Goal: Task Accomplishment & Management: Manage account settings

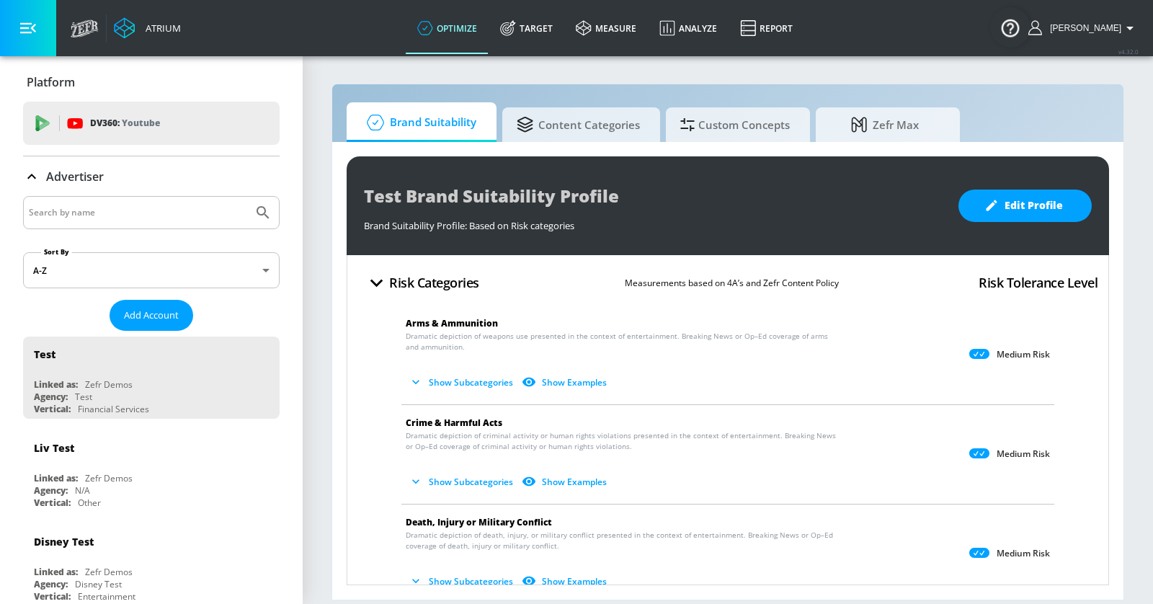
click at [160, 211] on input "Search by name" at bounding box center [138, 212] width 218 height 19
type input "n"
click at [247, 197] on button "Submit Search" at bounding box center [263, 213] width 32 height 32
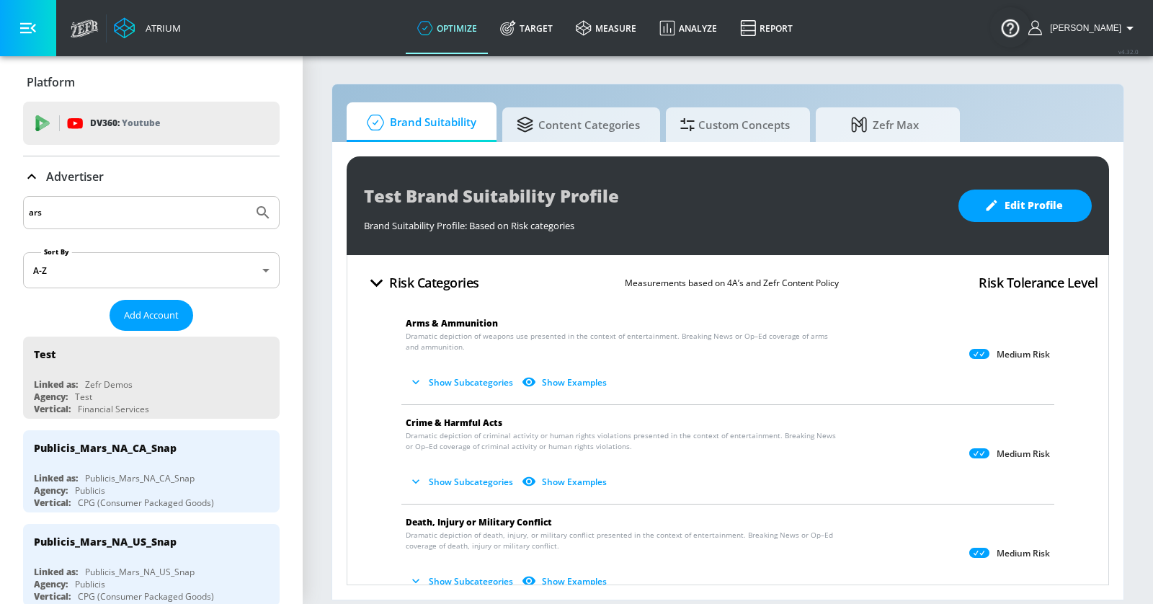
click at [121, 217] on input "ars" at bounding box center [138, 212] width 218 height 19
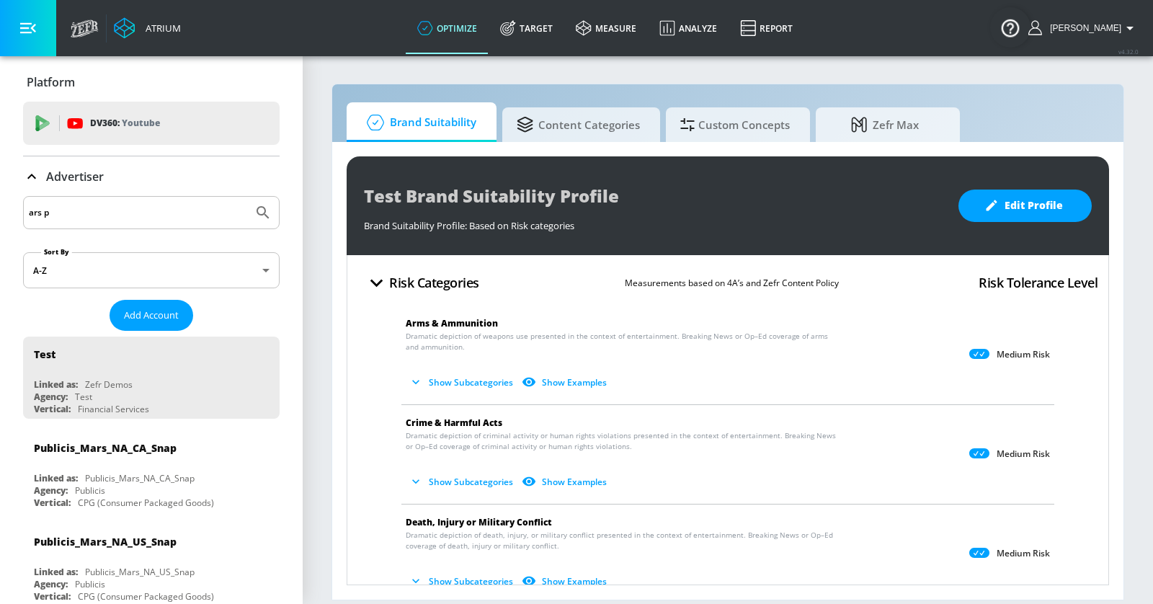
type input "ars p"
click at [247, 197] on button "Submit Search" at bounding box center [263, 213] width 32 height 32
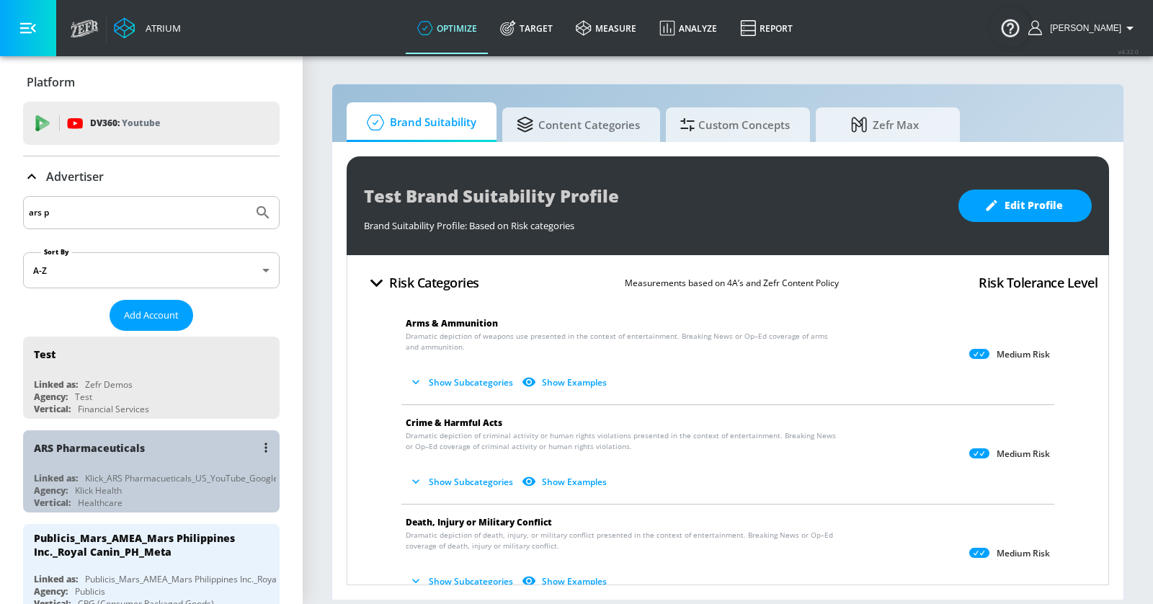
click at [174, 430] on div "ARS Pharmaceuticals" at bounding box center [155, 447] width 242 height 35
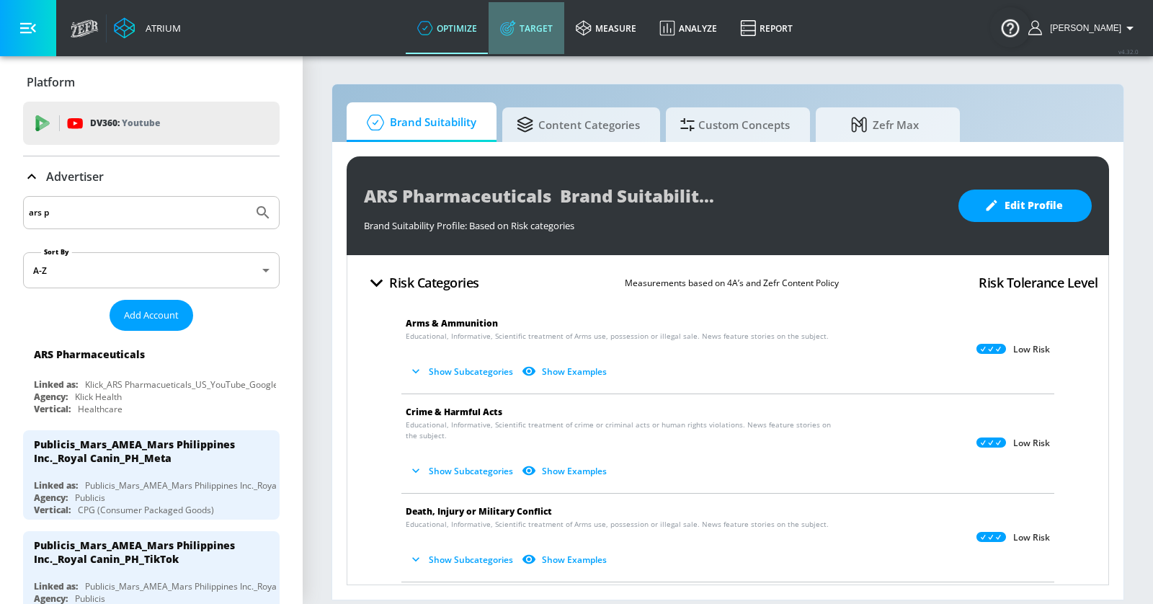
click at [538, 32] on link "Target" at bounding box center [527, 28] width 76 height 52
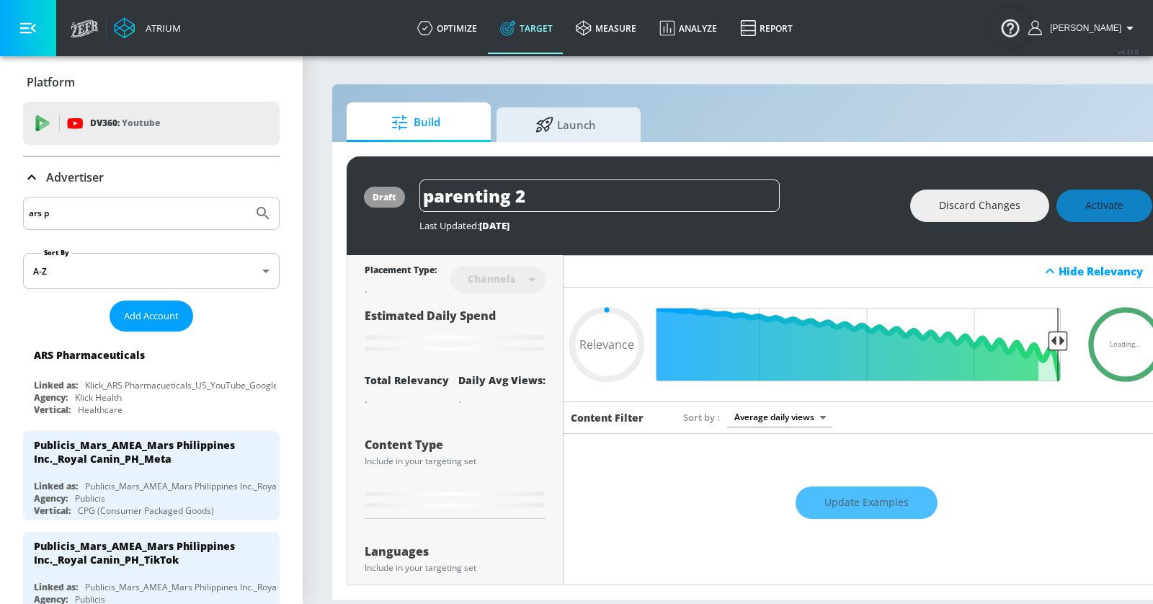
type input "0.05"
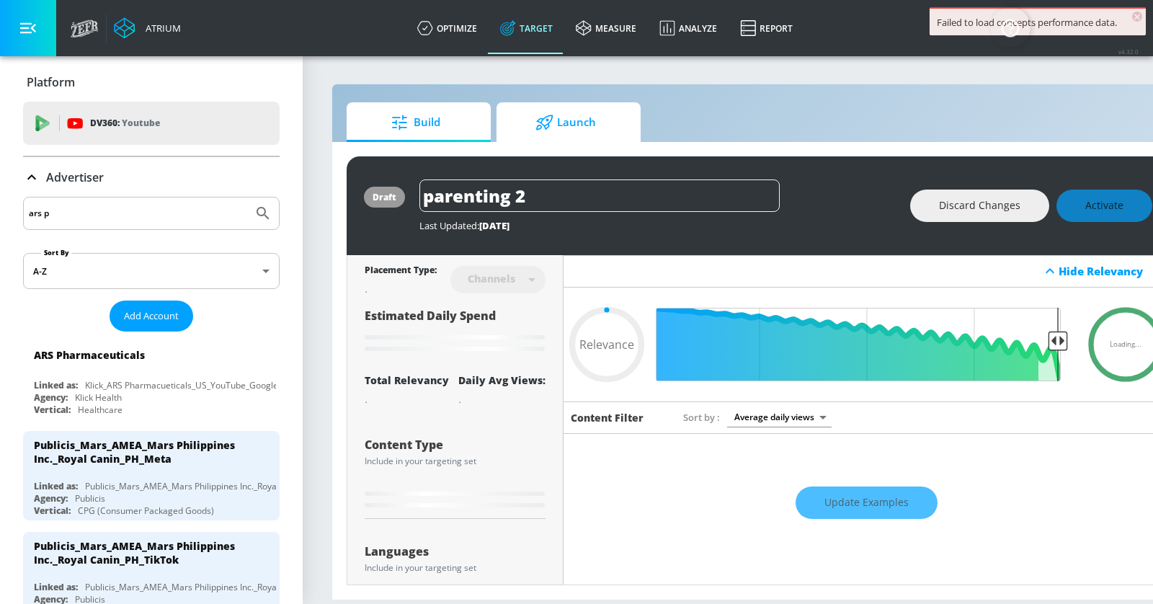
click at [569, 127] on span "Launch" at bounding box center [566, 122] width 110 height 35
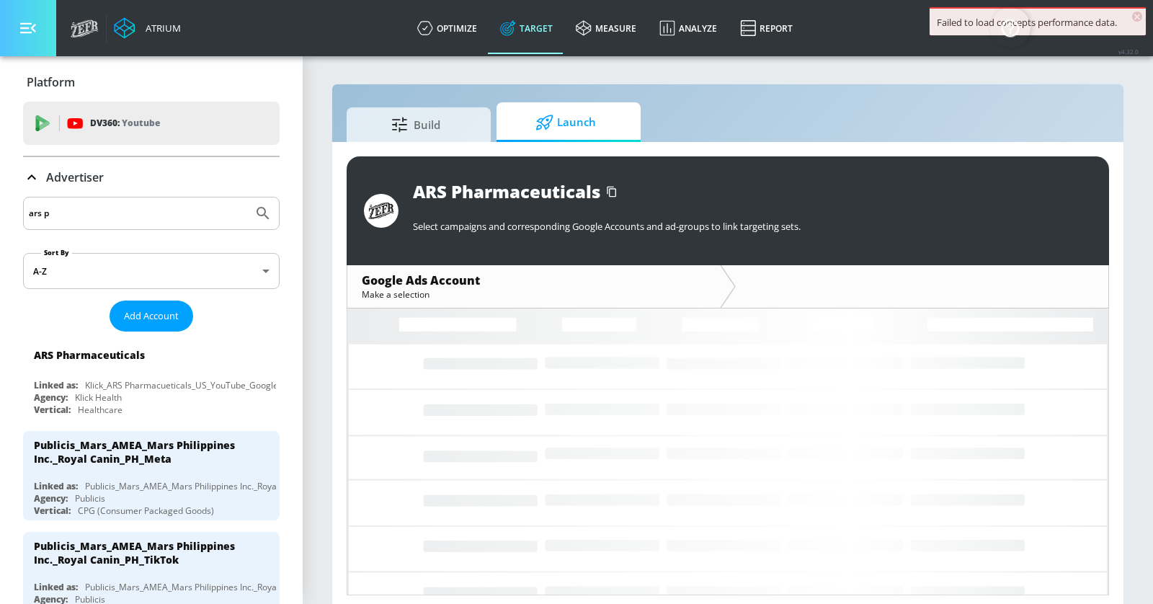
click at [29, 30] on icon "button" at bounding box center [28, 28] width 16 height 16
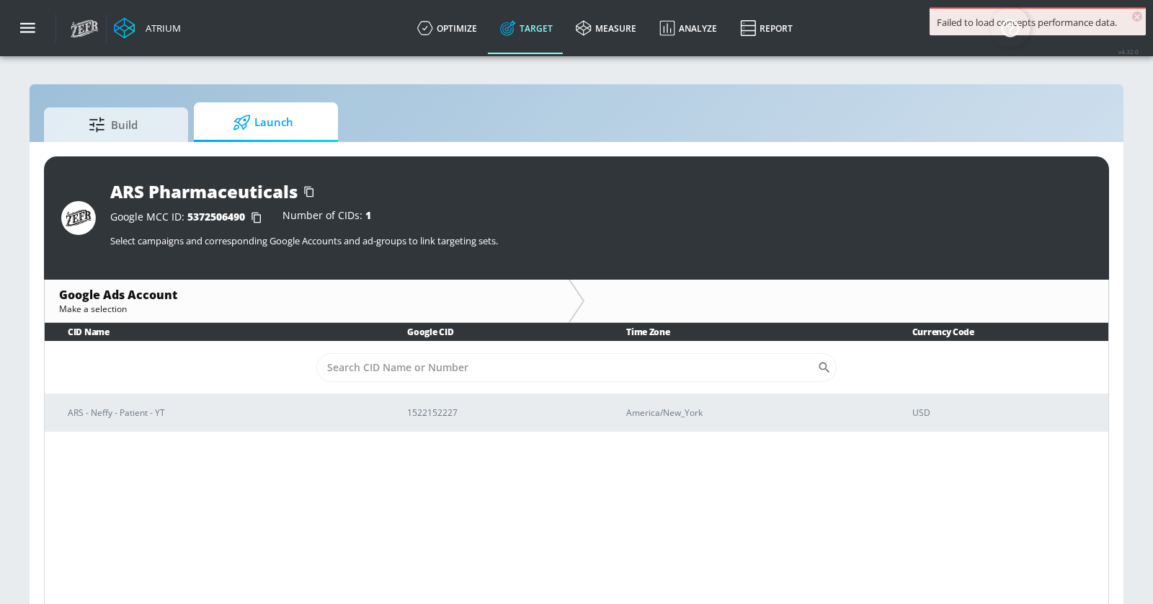
scroll to position [19, 0]
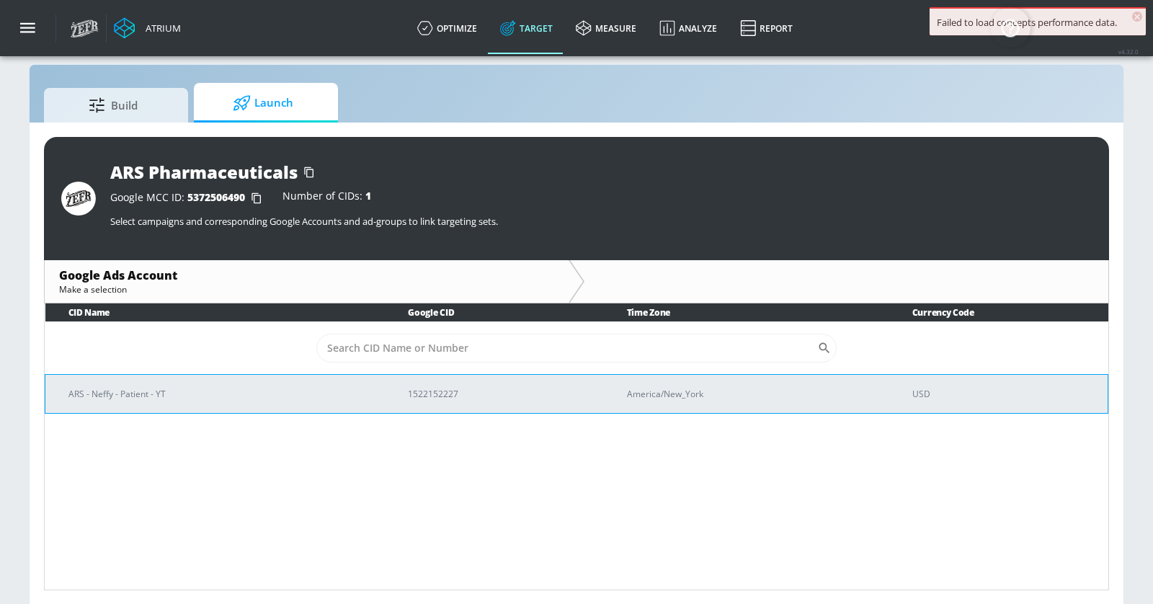
click at [242, 393] on p "ARS - Neffy - Patient - YT" at bounding box center [220, 393] width 305 height 15
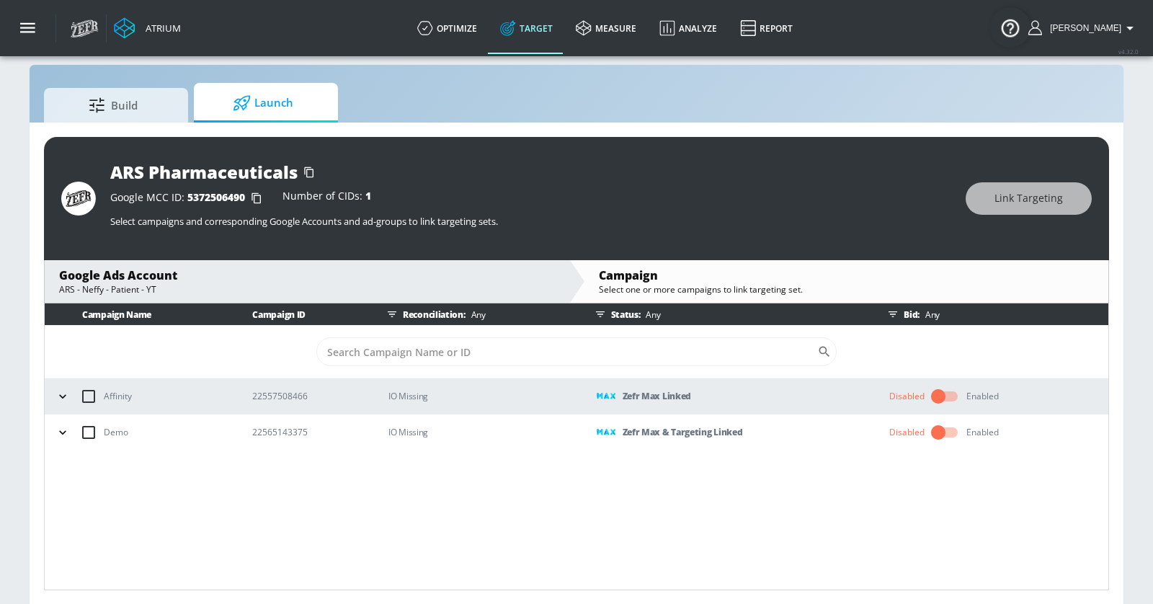
click at [63, 435] on icon "button" at bounding box center [62, 432] width 14 height 14
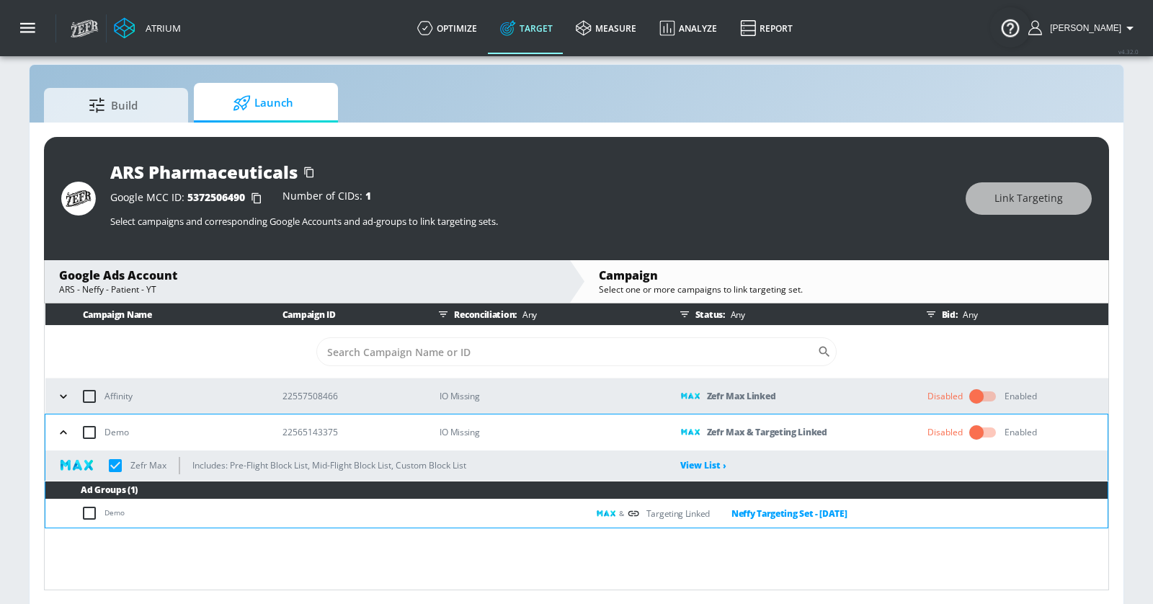
click at [63, 396] on icon "button" at bounding box center [63, 396] width 14 height 14
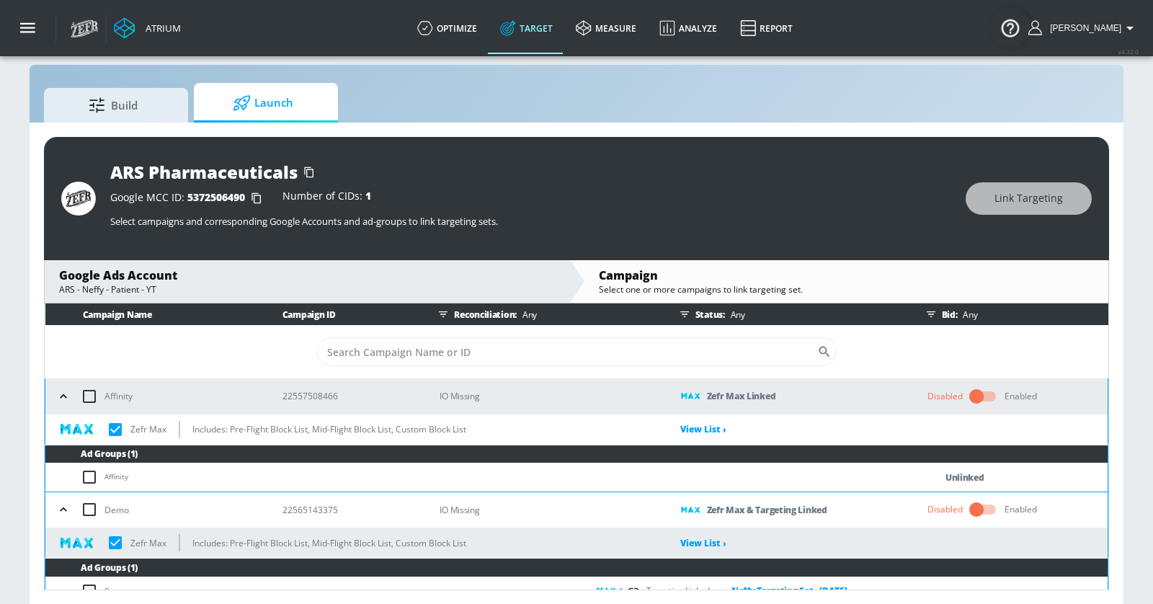
scroll to position [14, 0]
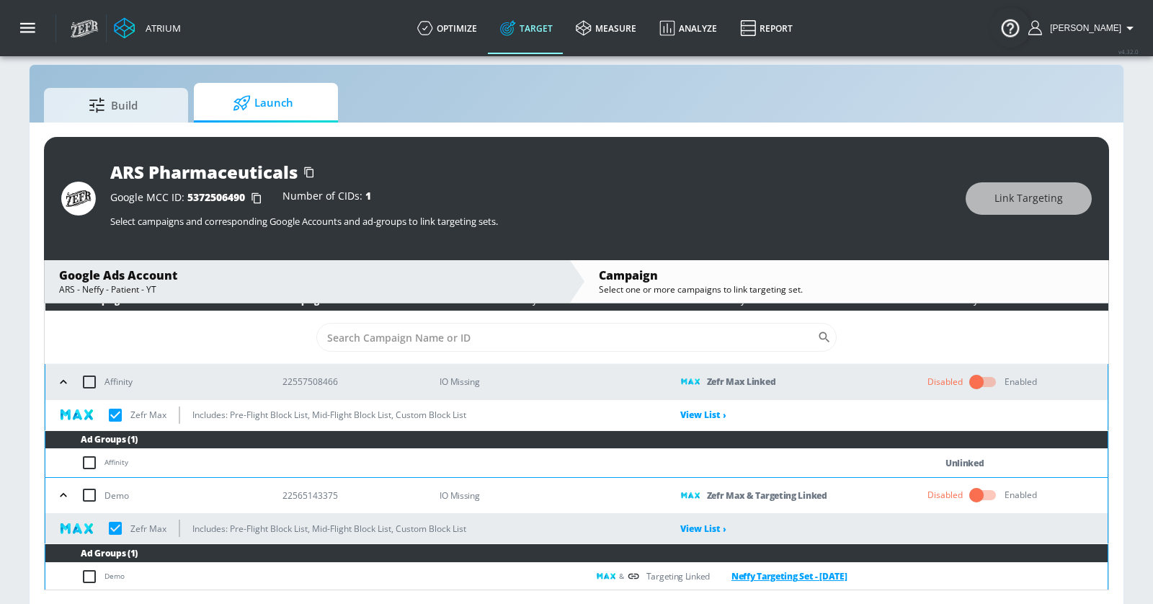
click at [757, 577] on link "Neffy Targeting Set - [DATE]" at bounding box center [779, 576] width 138 height 17
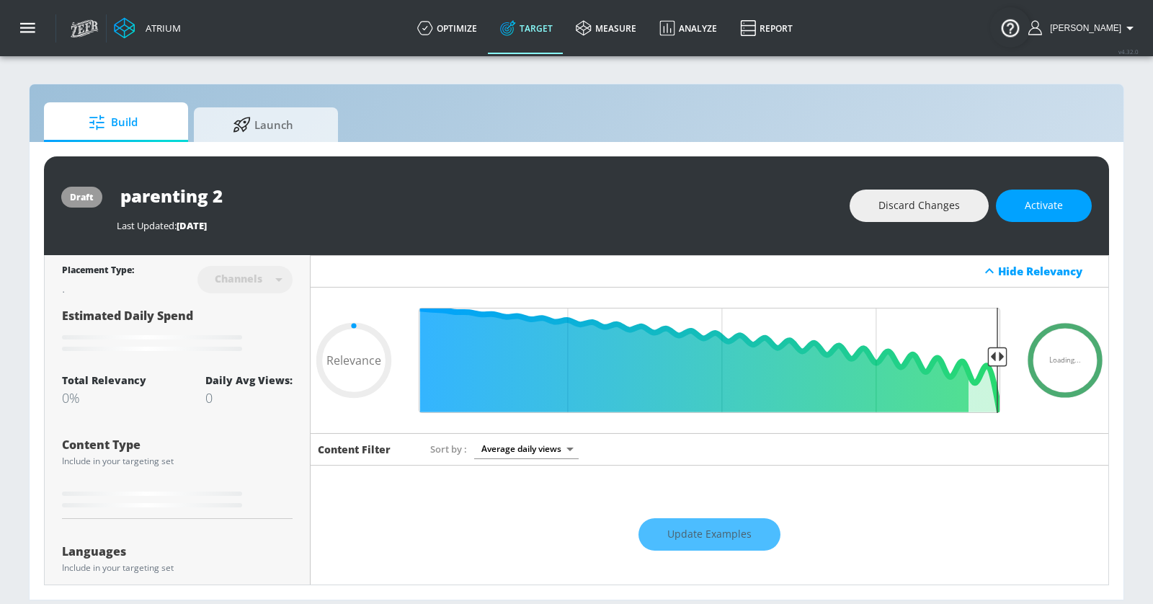
type input "0.05"
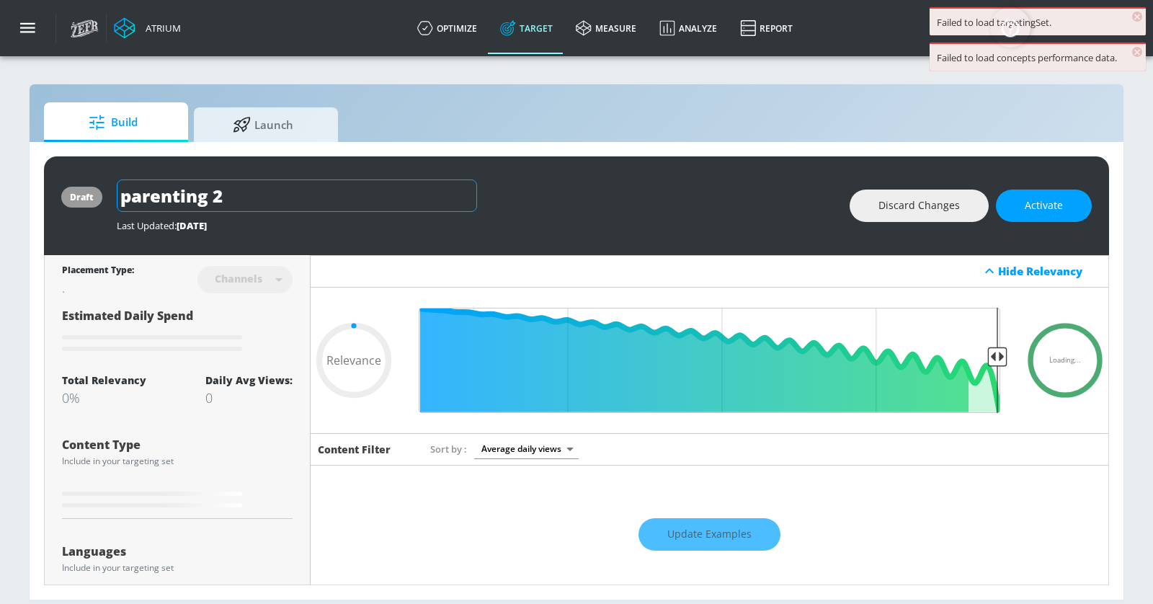
click at [198, 193] on input "parenting 2" at bounding box center [297, 195] width 360 height 32
type input "P"
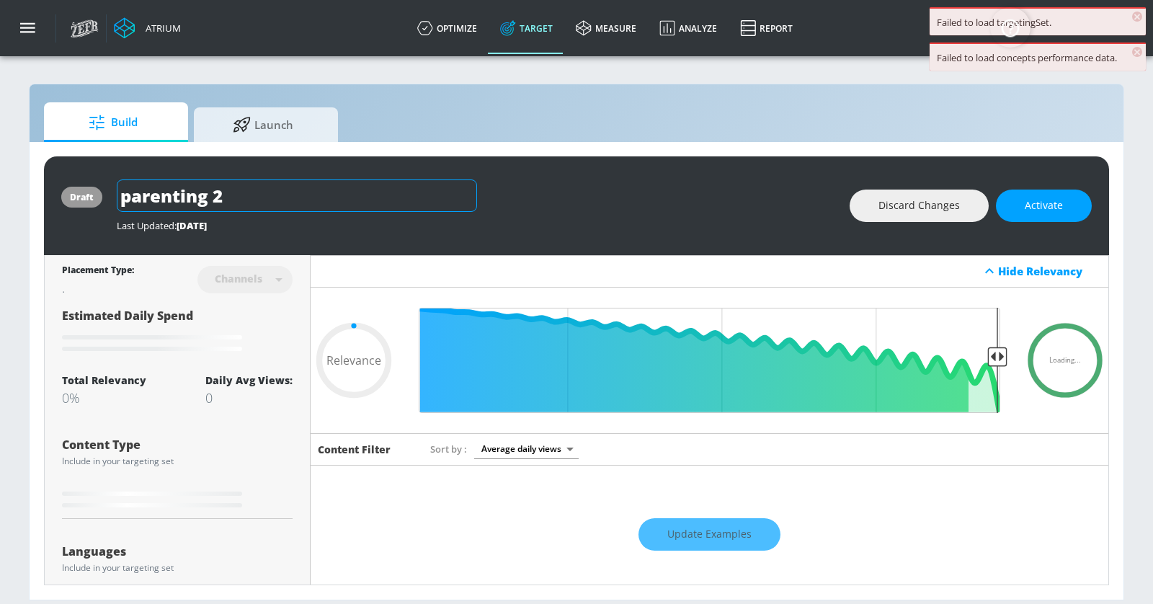
type input "0.05"
type input "Pa"
type input "0.05"
type input "Par"
type input "0.05"
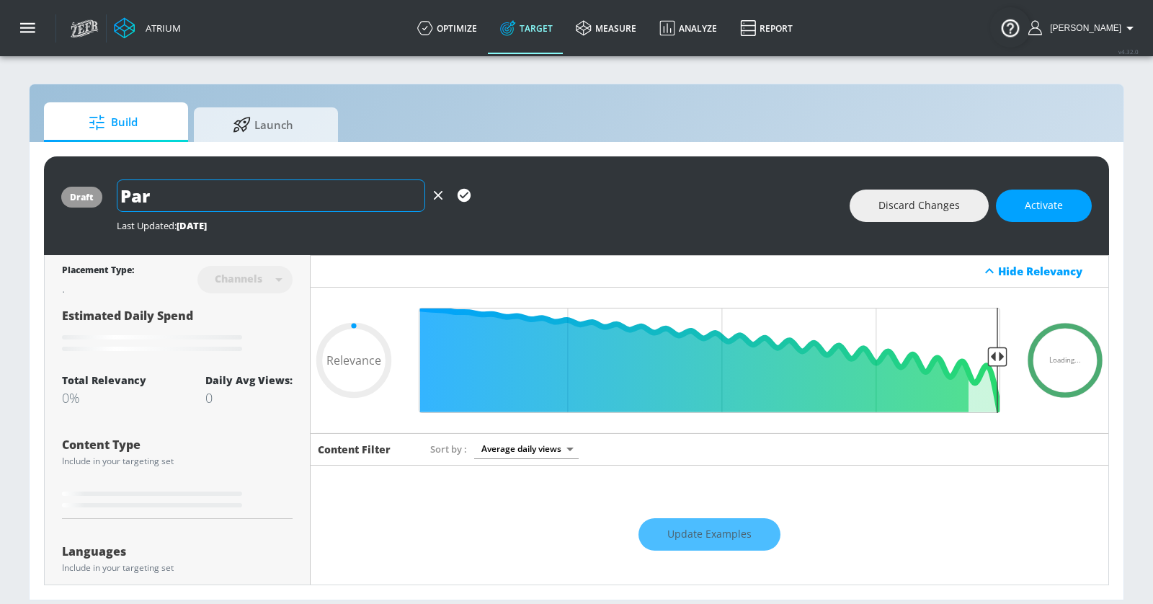
type input "Pare"
type input "0.05"
type input "Paren"
type input "0.05"
type input "Parent"
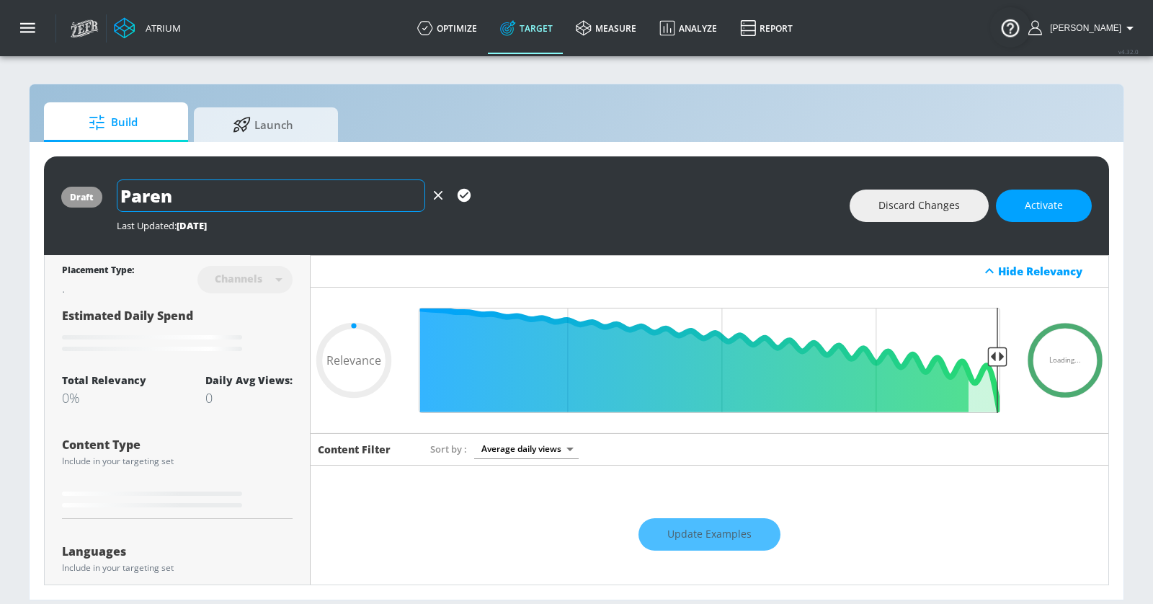
type input "0.05"
type input "Parenti"
type input "0.05"
type input "Parentin"
type input "0.05"
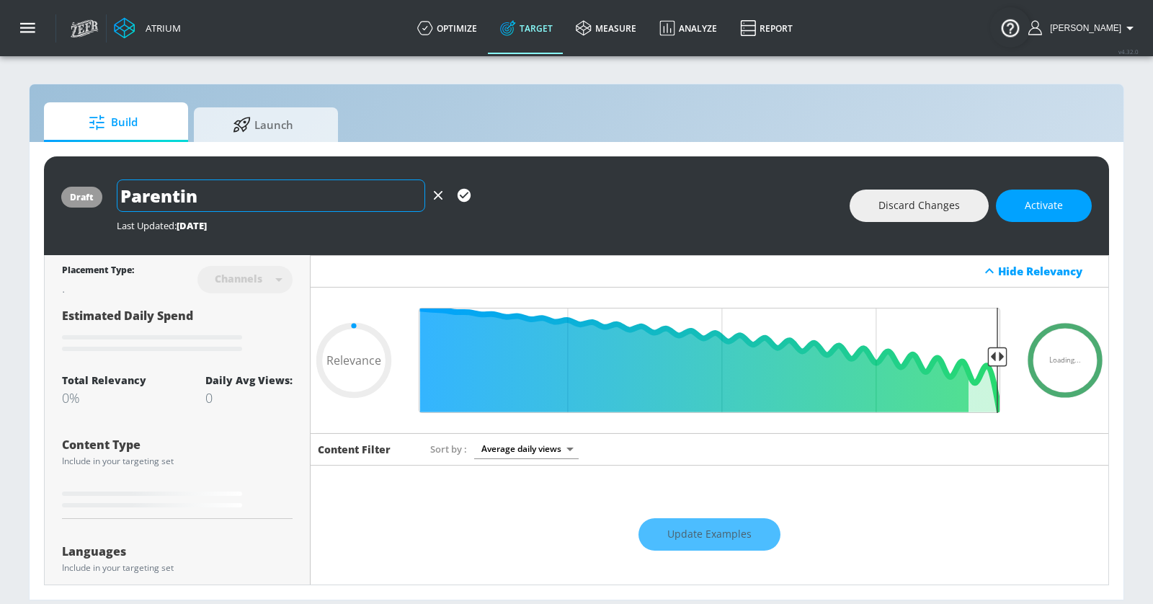
type input "Parenting"
type input "0.05"
type input "Parenting,"
type input "0.05"
type input "Parenting,"
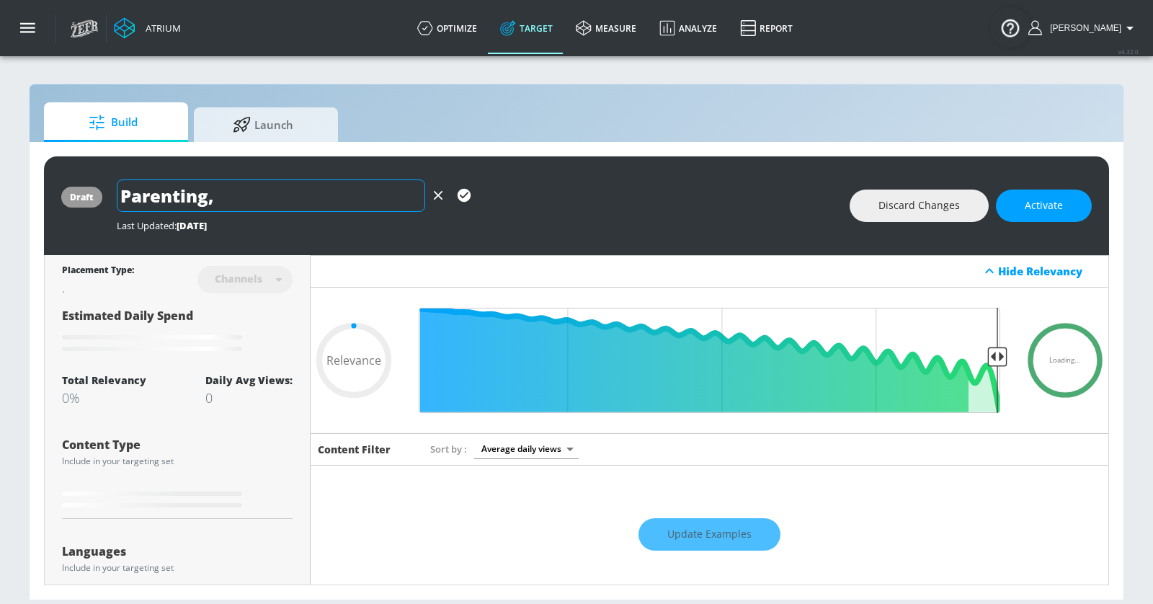
type input "0.05"
type input "Parenting, G"
type input "0.05"
type input "Parenting, Go"
type input "0.05"
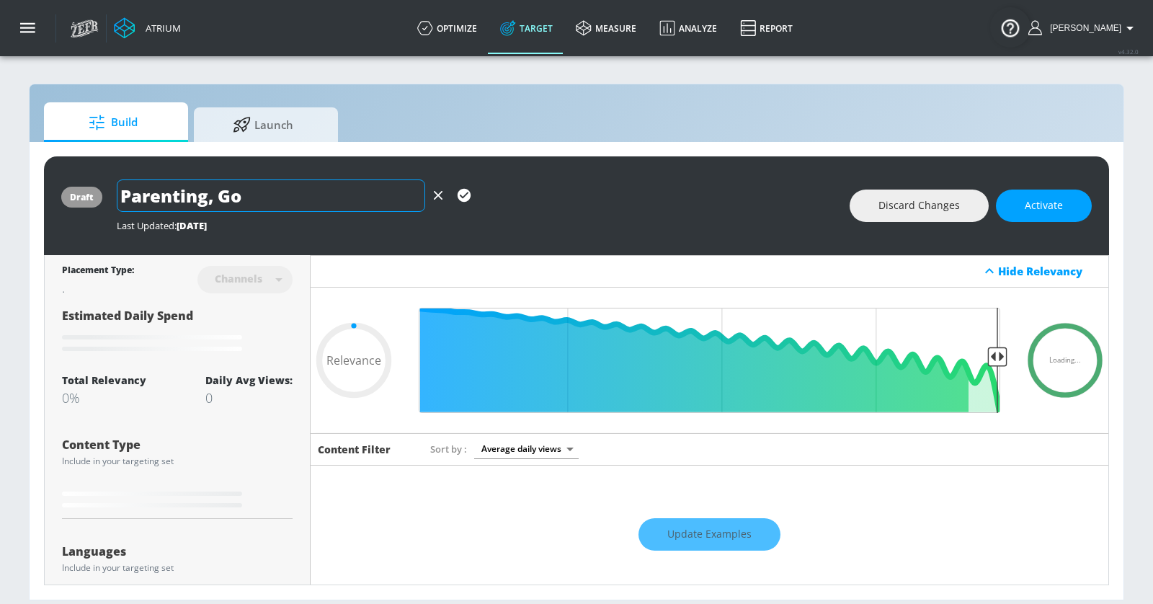
type input "Parenting, Goo"
type input "0.05"
type input "Parenting, Good"
type input "0.05"
type input "Parenting, Goo"
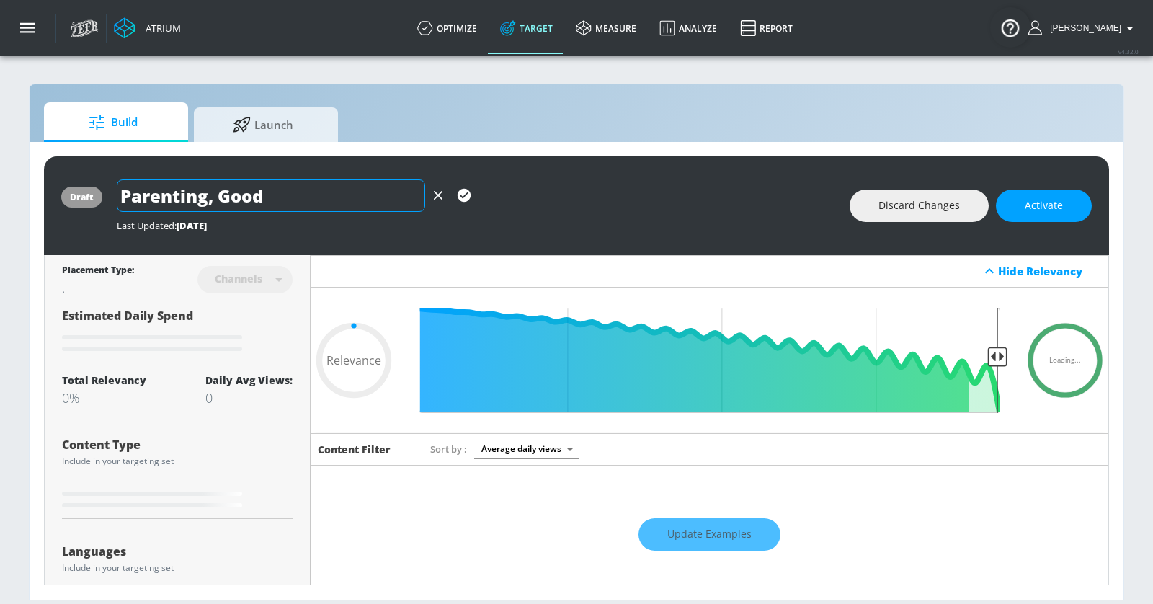
type input "0.05"
type input "Parenting, Go"
type input "0.05"
type input "Parenting, G"
type input "0.05"
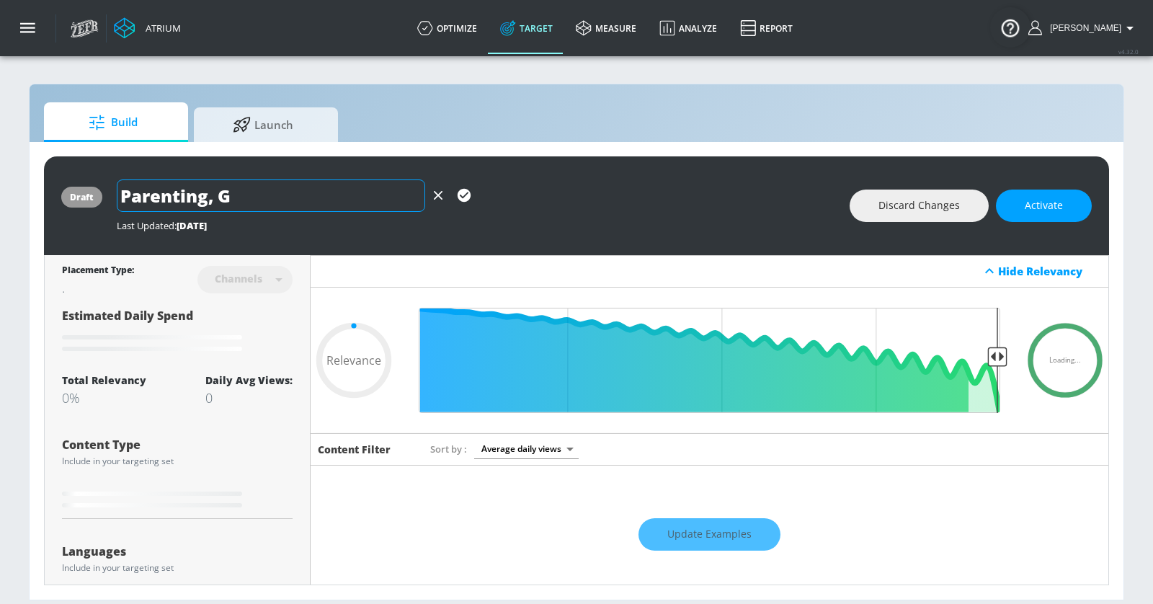
type input "Parenting,"
type input "0.05"
type input "Parenting, F"
type input "0.05"
type input "Parenting, Fo"
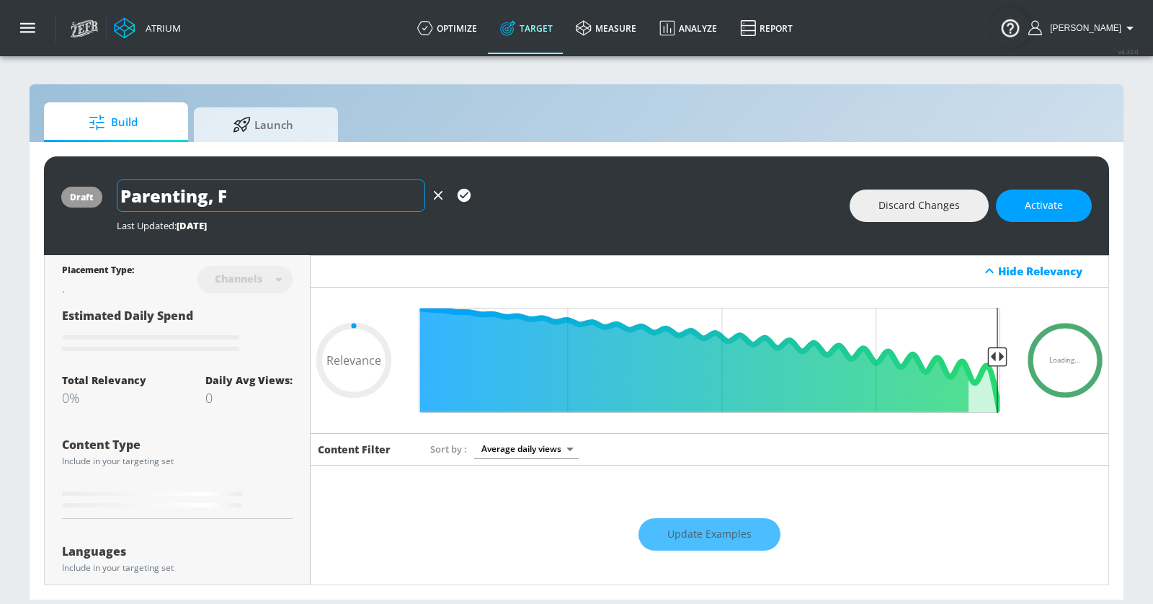
type input "0.05"
type input "Parenting, Foo"
type input "0.05"
type input "Parenting, Food"
type input "0.05"
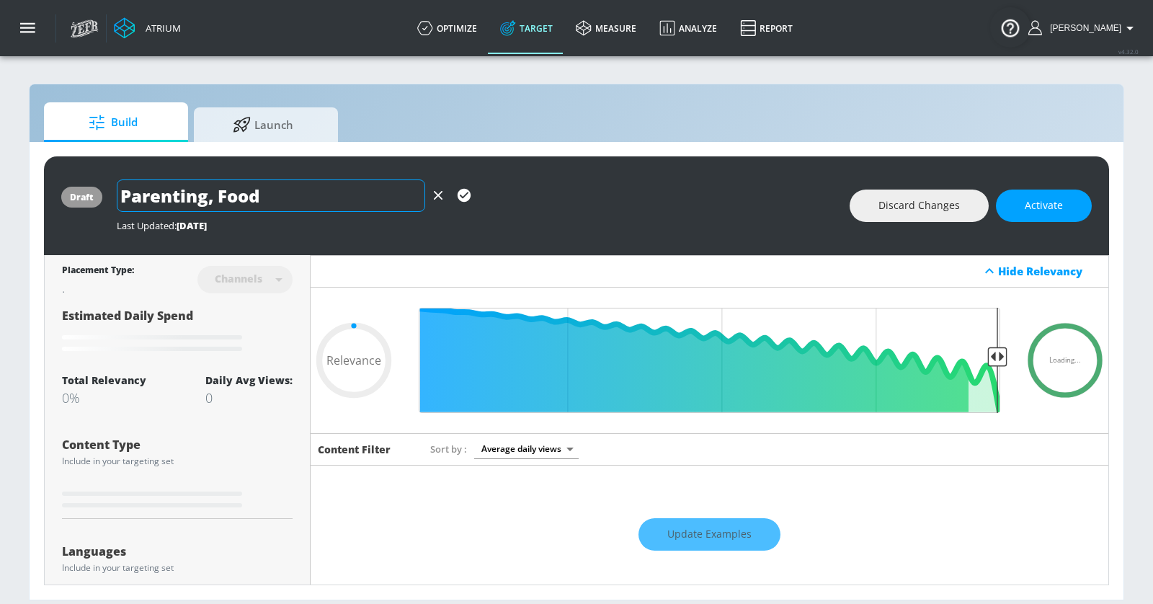
type input "Parenting, Food,"
type input "0.05"
type input "Parenting, Food,"
type input "0.05"
type input "Parenting, Food, O"
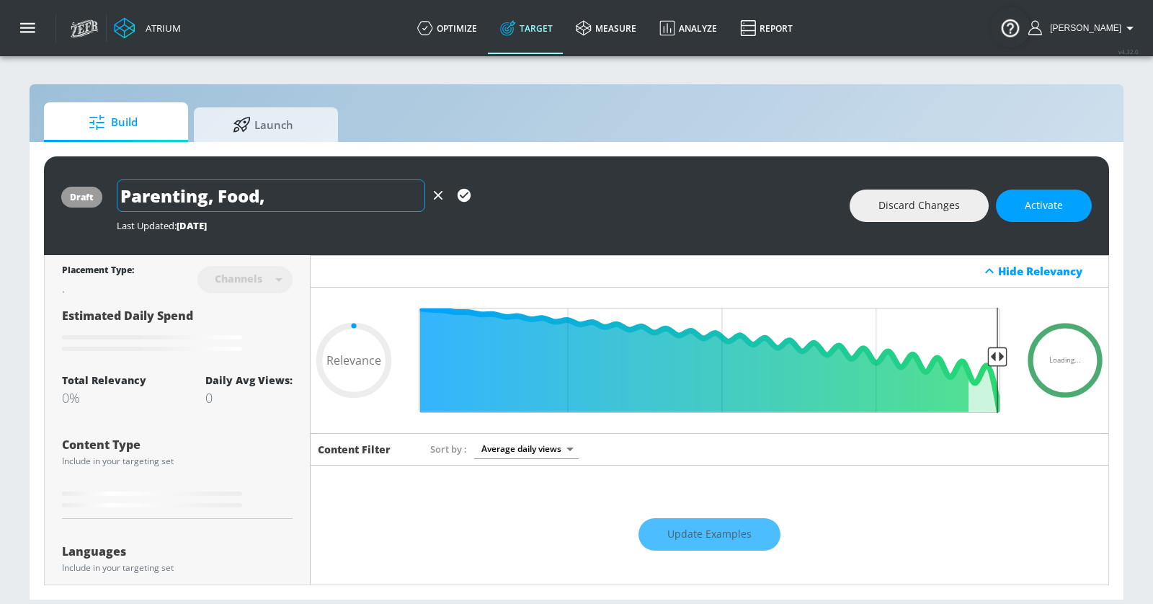
type input "0.05"
type input "Parenting, Food, Ou"
type input "0.05"
type input "Parenting, Food, Out"
type input "0.05"
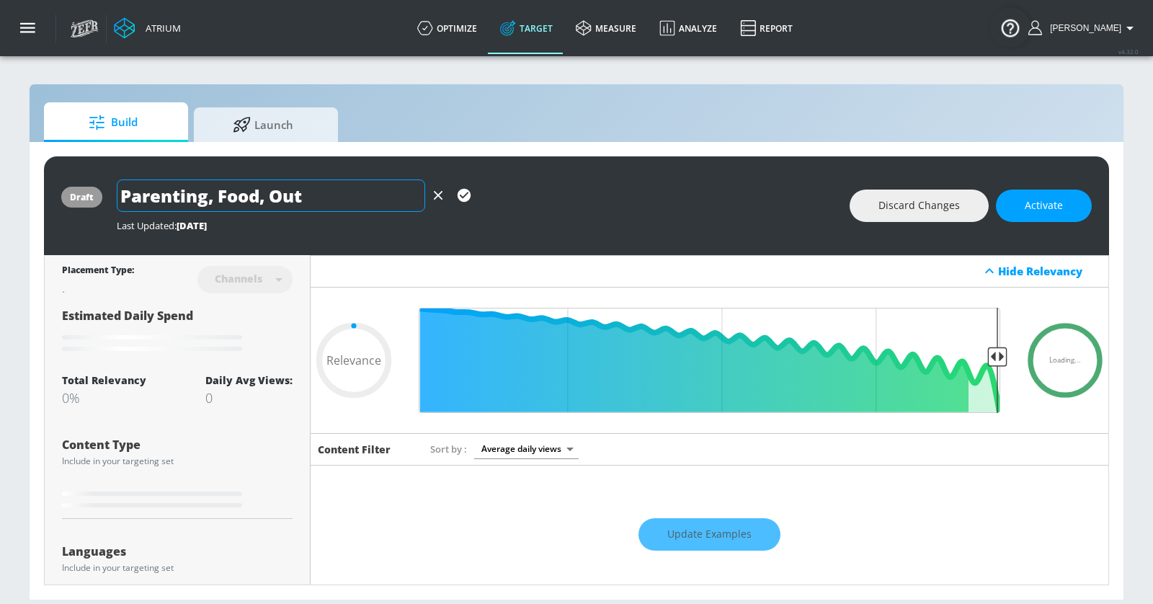
type input "Parenting, Food, Outd"
type input "0.05"
type input "Parenting, Food, Outdo"
type input "0.05"
type input "Parenting, Food, Outdoo"
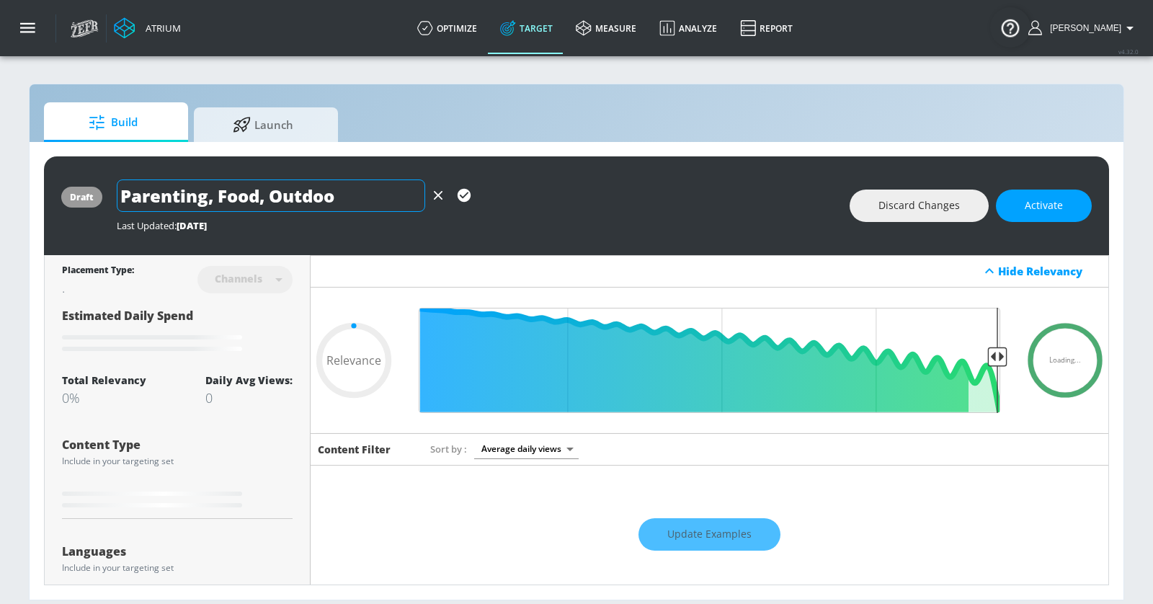
type input "0.05"
type input "Parenting, Food, Outdoor"
type input "0.05"
type input "Parenting, Food, Outdoors"
type input "0.05"
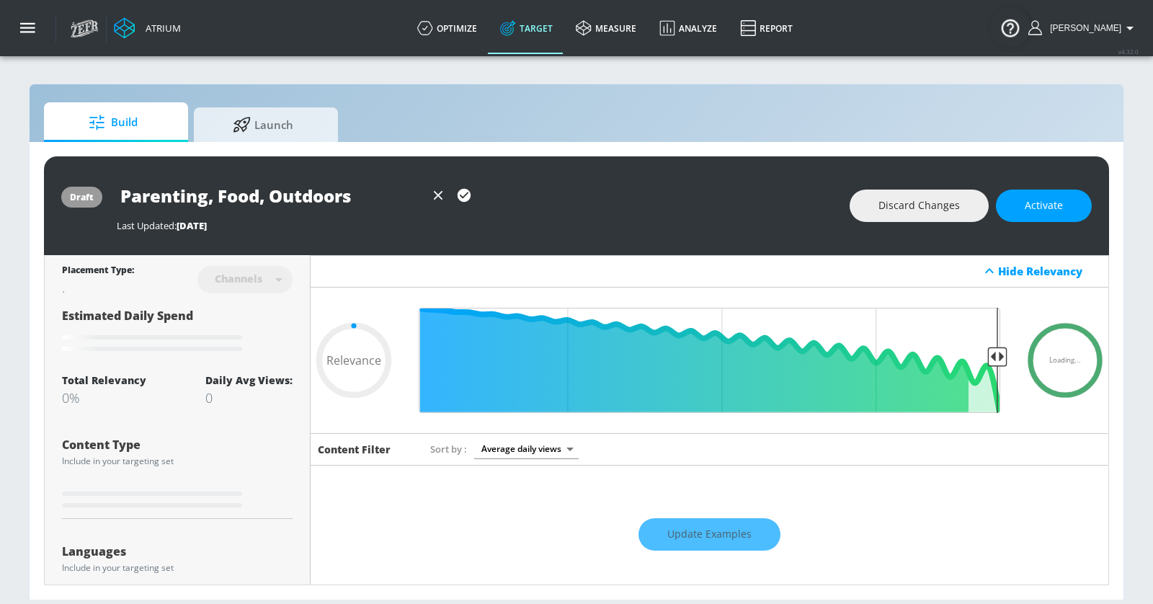
type input "Parenting, Food, Outdoors"
click at [458, 196] on icon "button" at bounding box center [464, 195] width 13 height 13
type input "0.05"
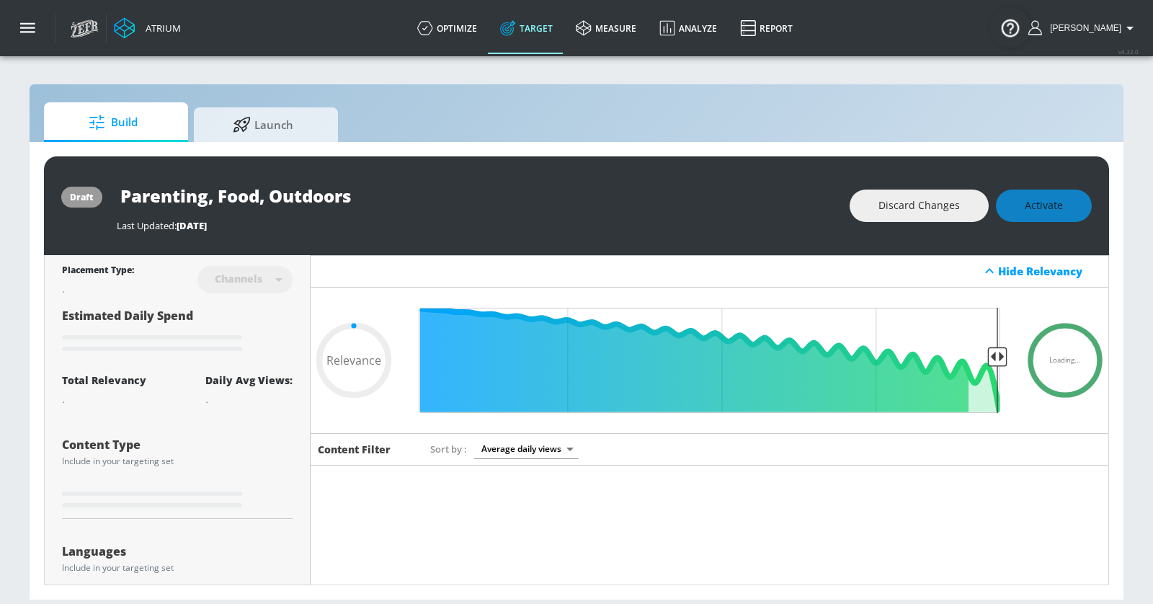
type input "parenting 2"
type input "0.65"
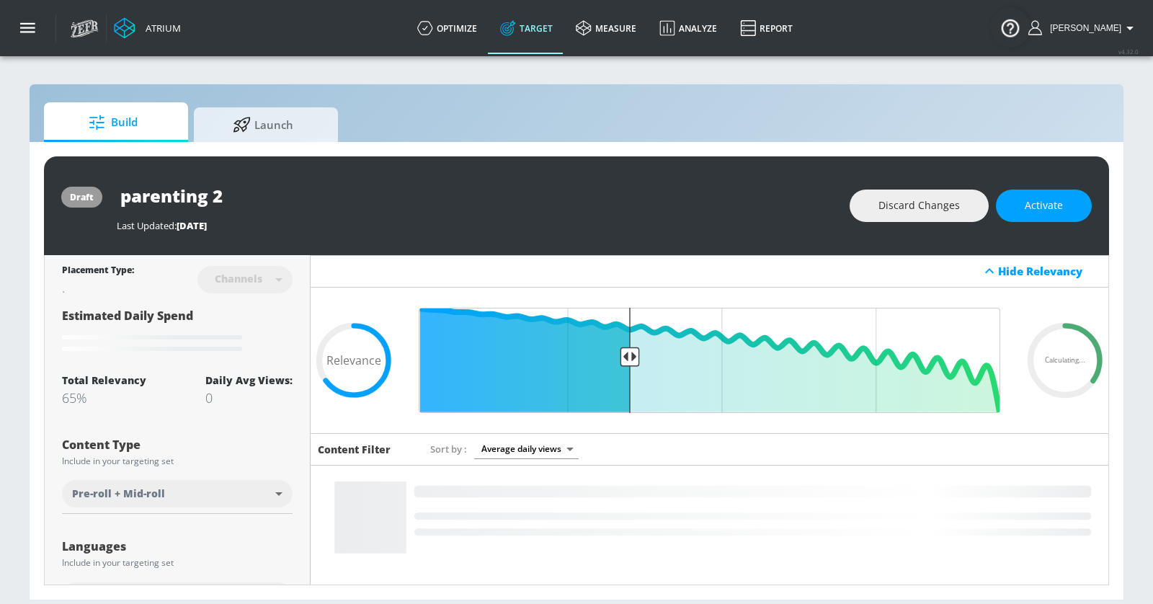
type input "Parenting, Food, Outdoors"
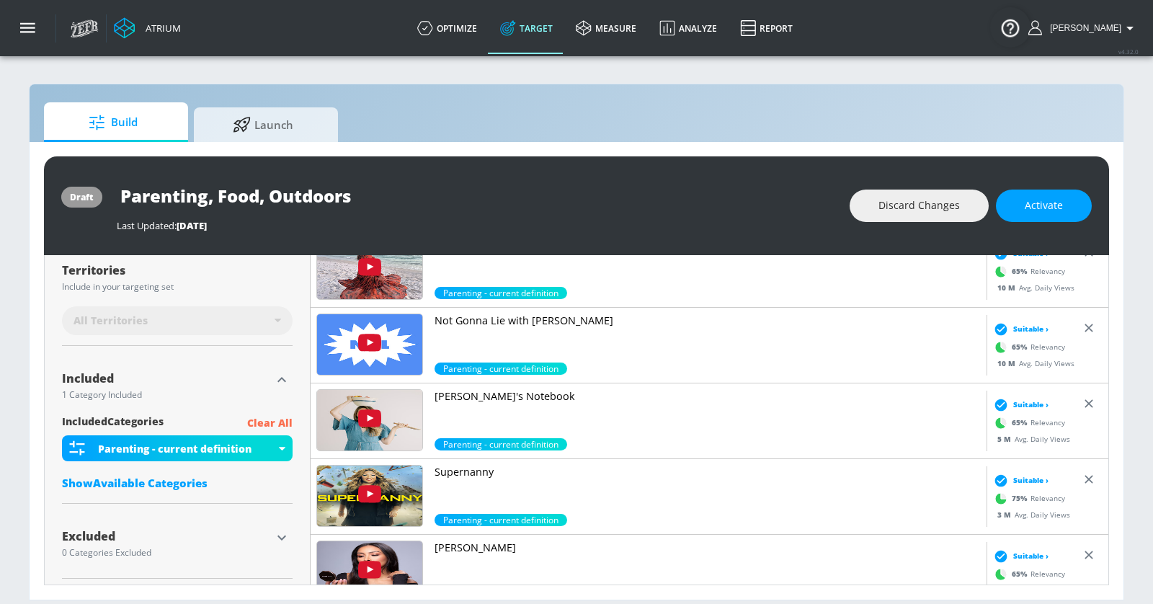
scroll to position [389, 0]
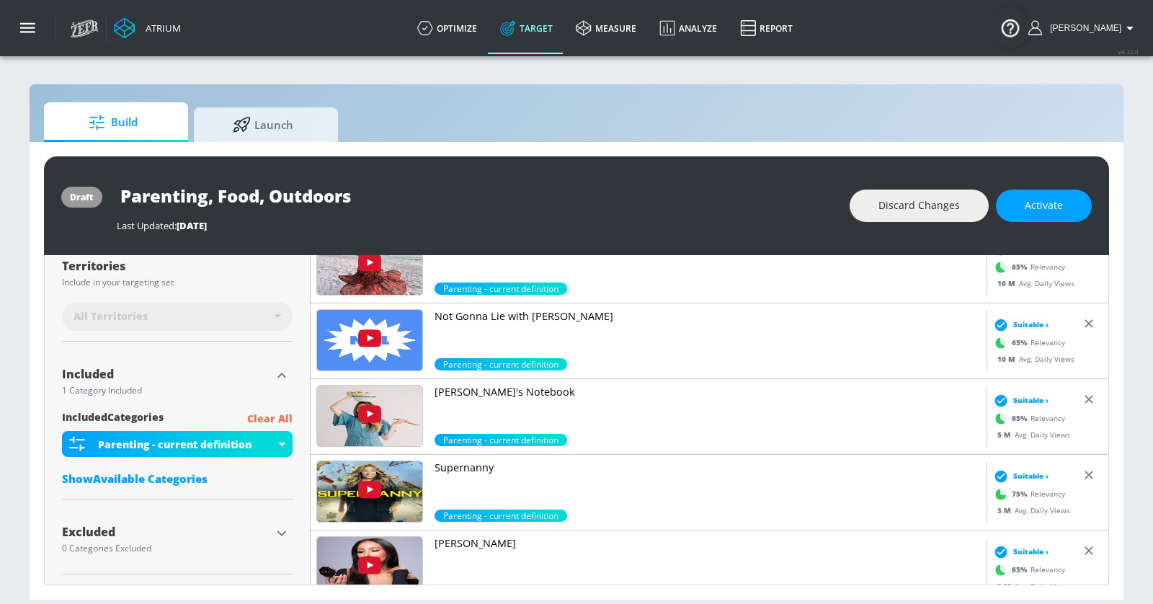
click at [162, 475] on div "Show Available Categories" at bounding box center [177, 478] width 231 height 14
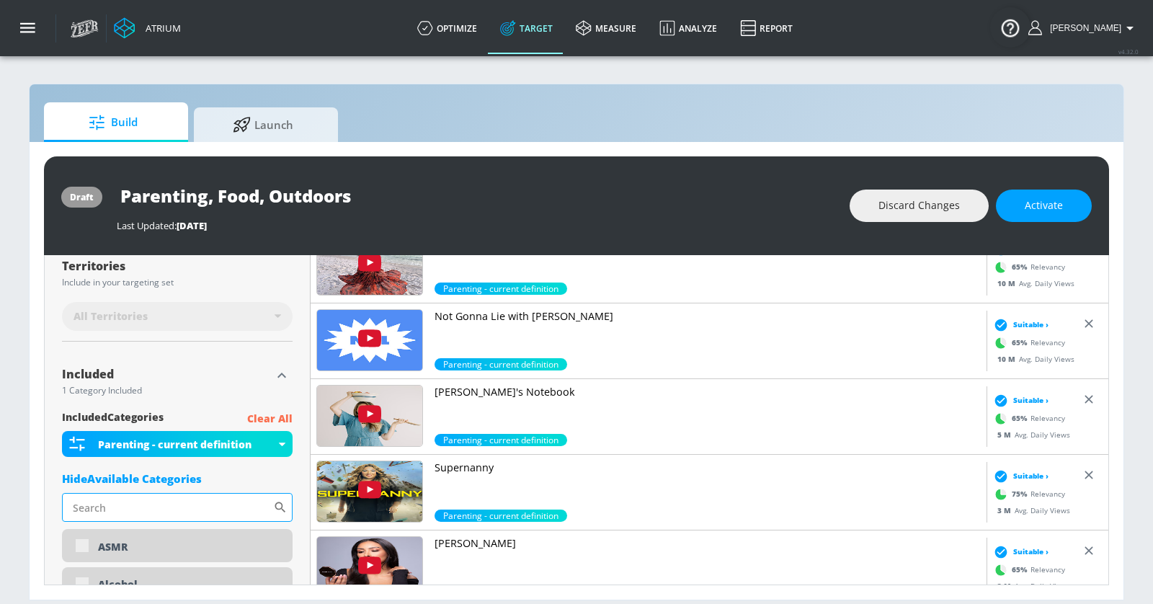
click at [143, 504] on input "Sort By" at bounding box center [167, 507] width 211 height 29
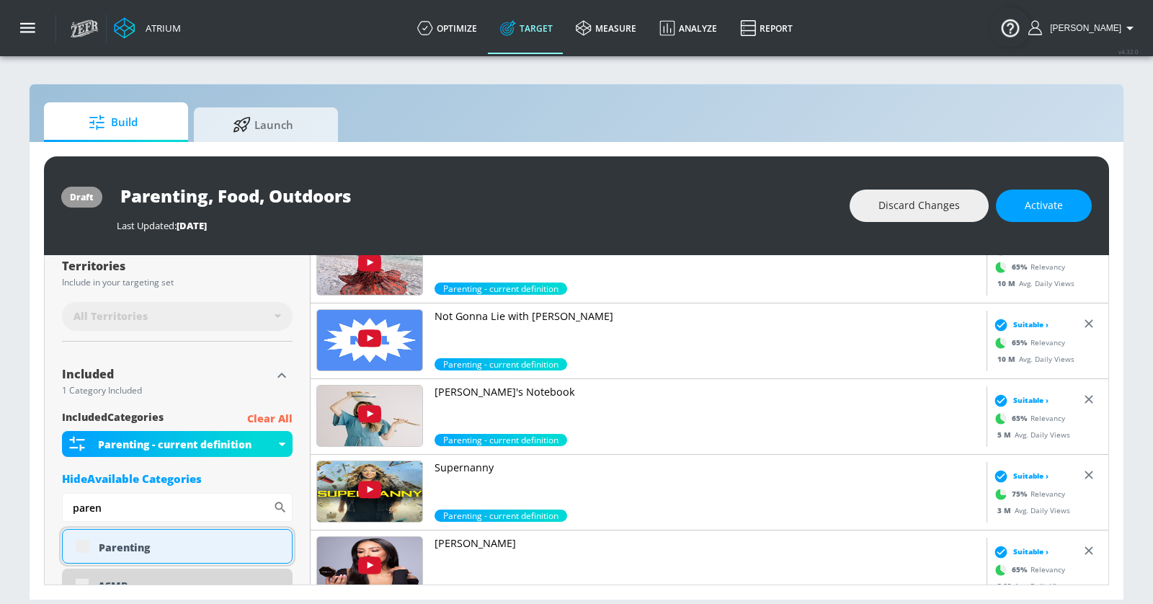
type input "paren"
click at [161, 535] on div "Parenting" at bounding box center [177, 546] width 231 height 35
click at [129, 545] on div "Parenting" at bounding box center [190, 548] width 182 height 14
click at [80, 541] on div "Parenting" at bounding box center [177, 546] width 231 height 35
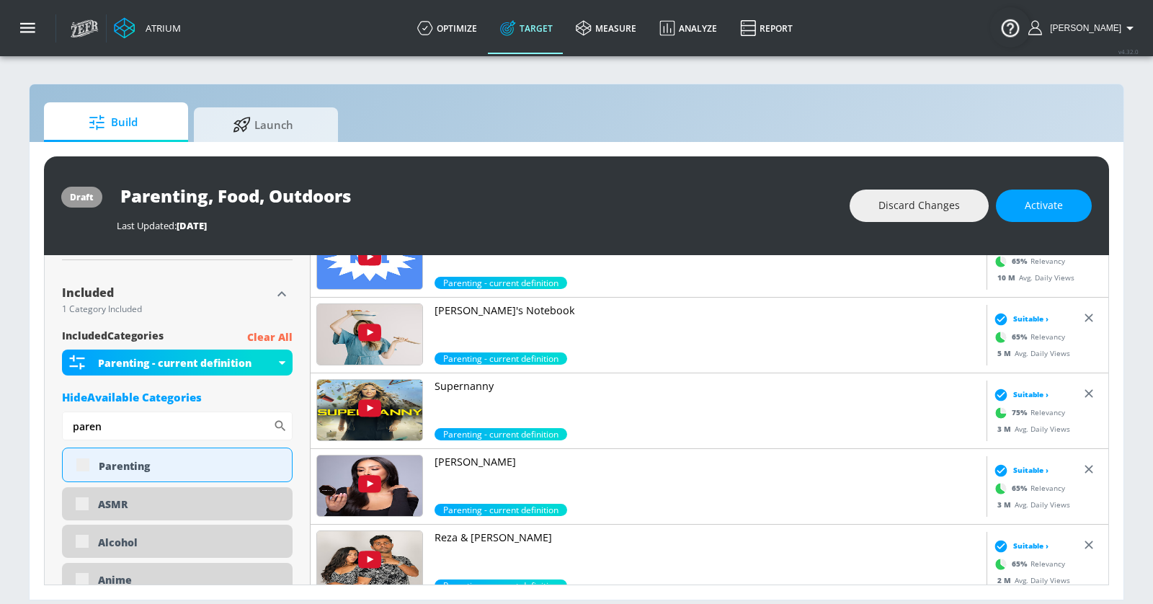
scroll to position [474, 0]
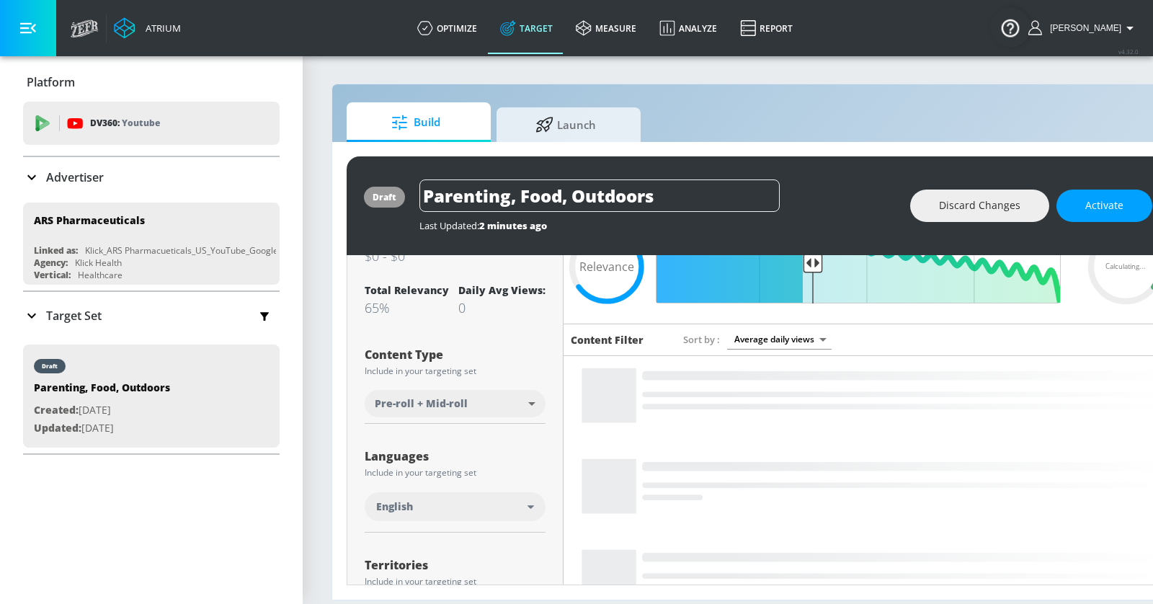
scroll to position [108, 0]
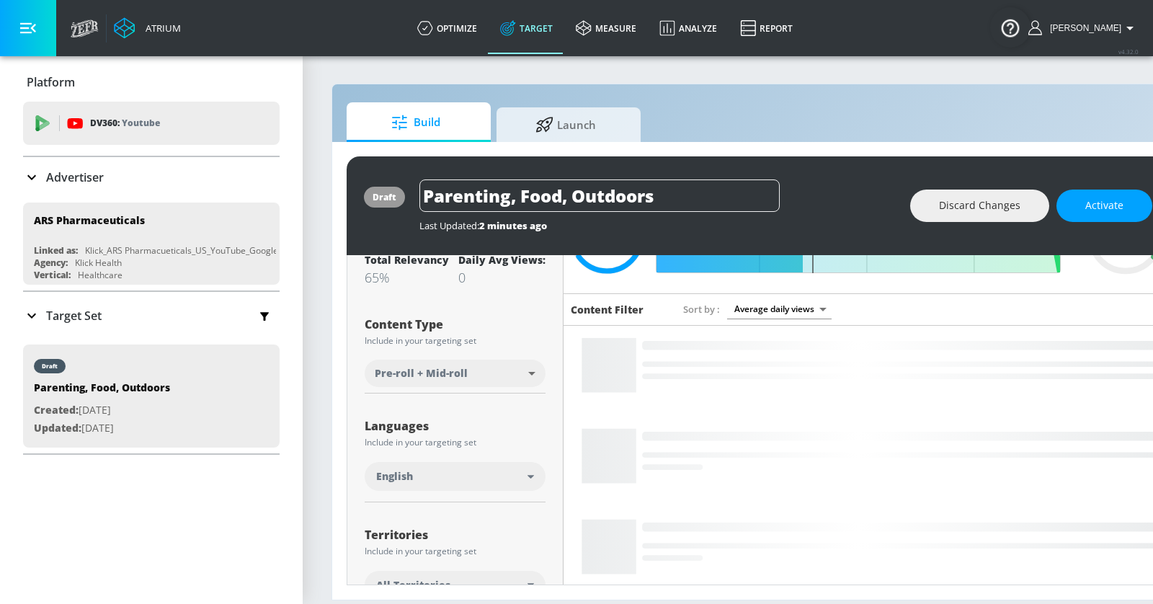
click at [75, 319] on p "Target Set" at bounding box center [73, 316] width 55 height 16
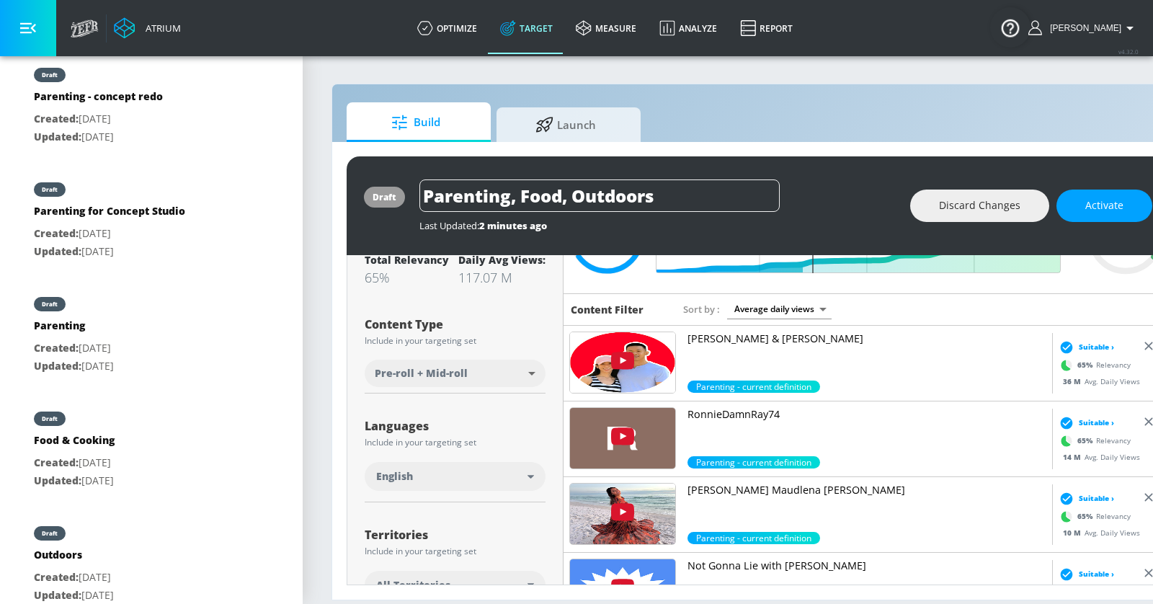
scroll to position [903, 0]
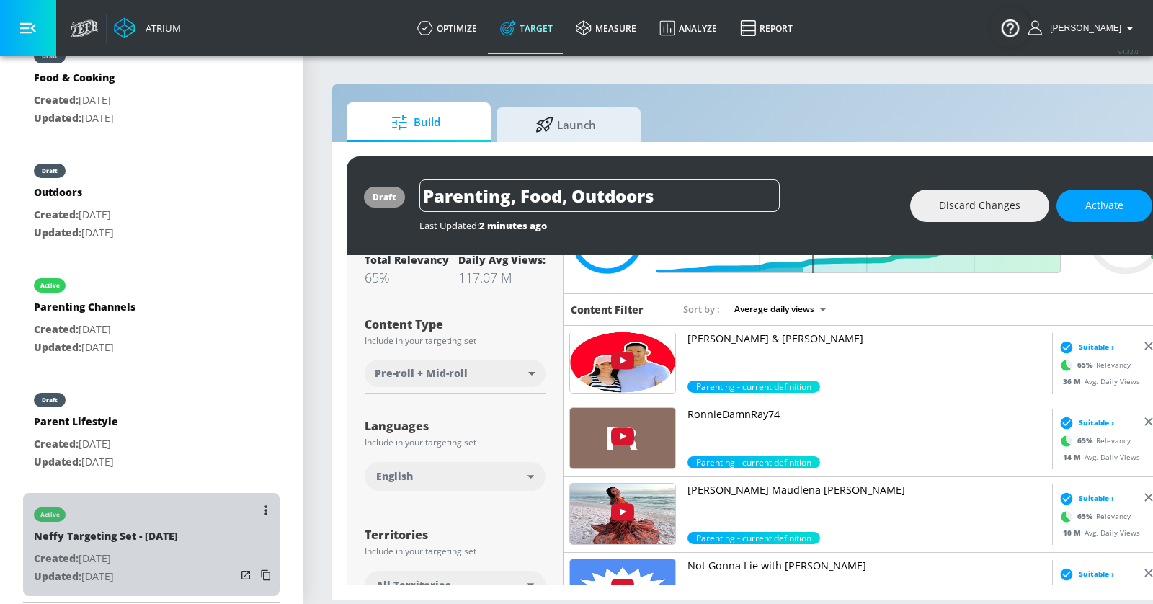
click at [166, 569] on p "Updated: [DATE]" at bounding box center [106, 577] width 144 height 18
type input "Neffy Targeting Set - [DATE]"
type input "videos"
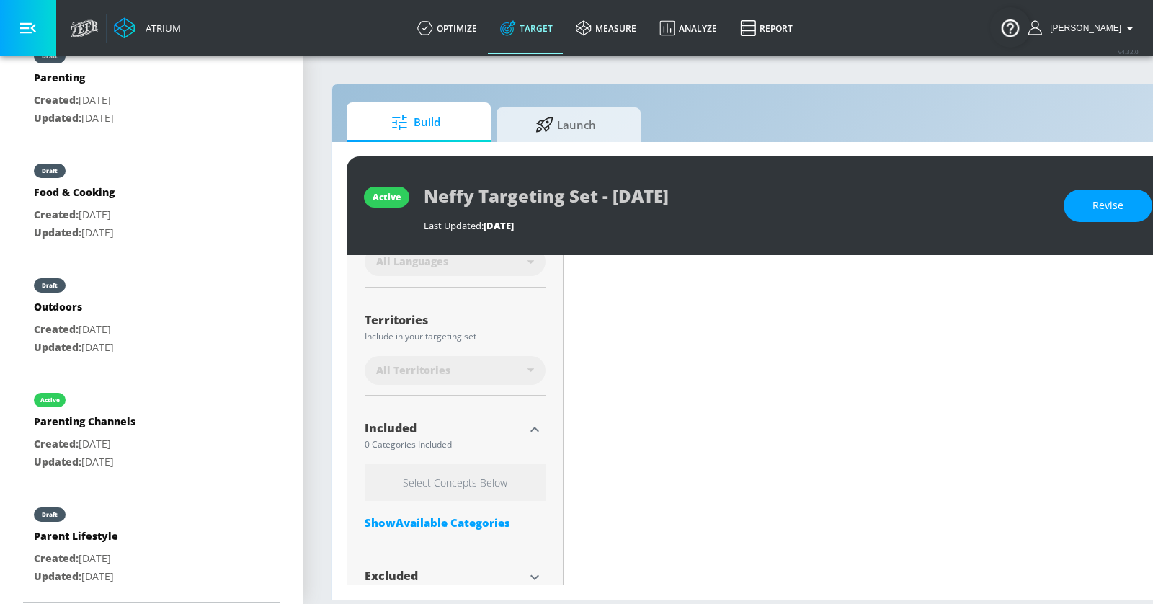
scroll to position [383, 0]
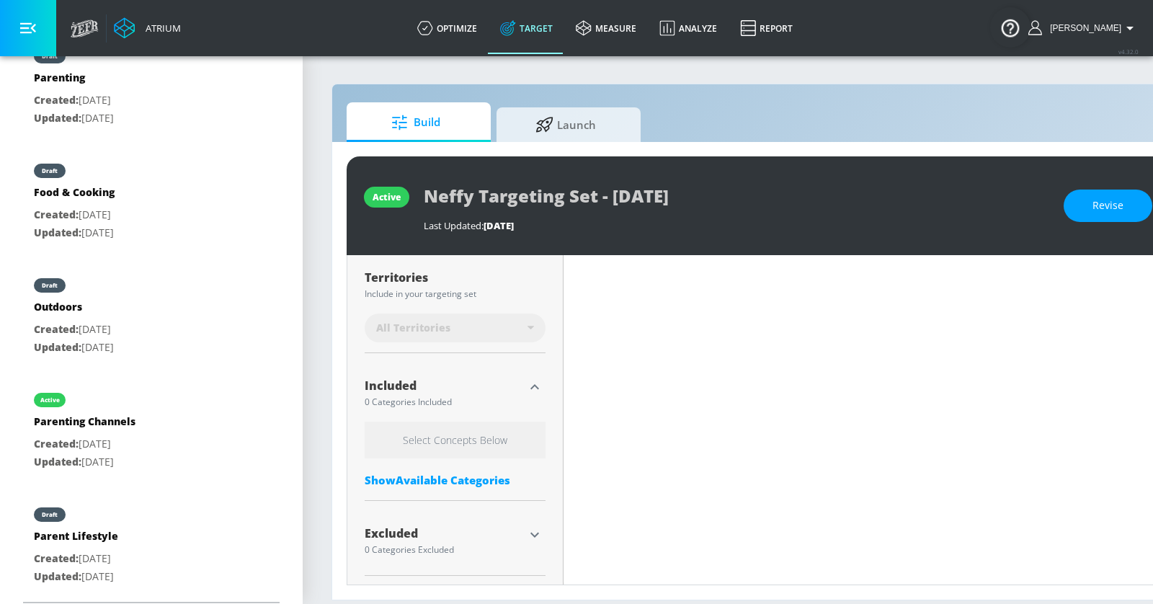
type input "0.65"
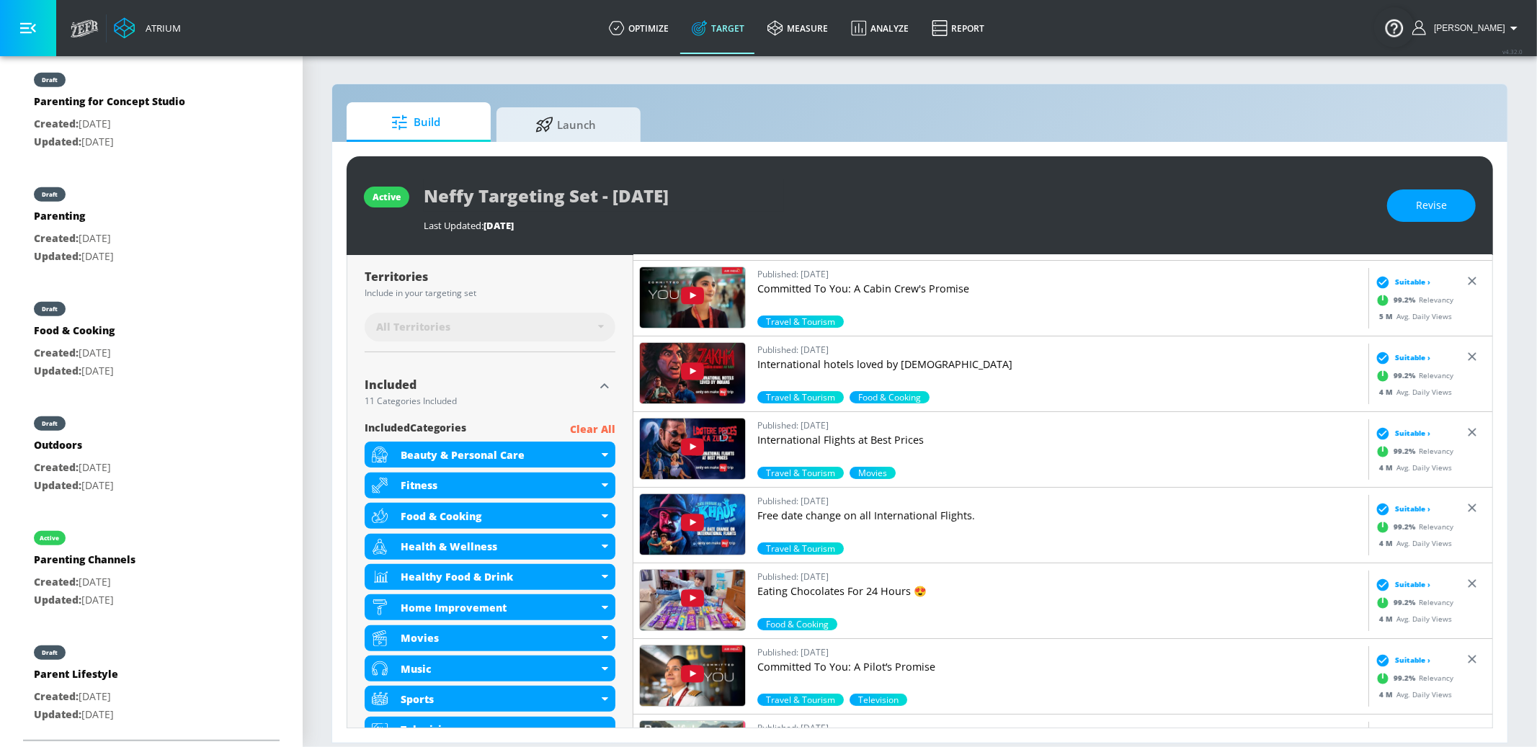
scroll to position [366, 0]
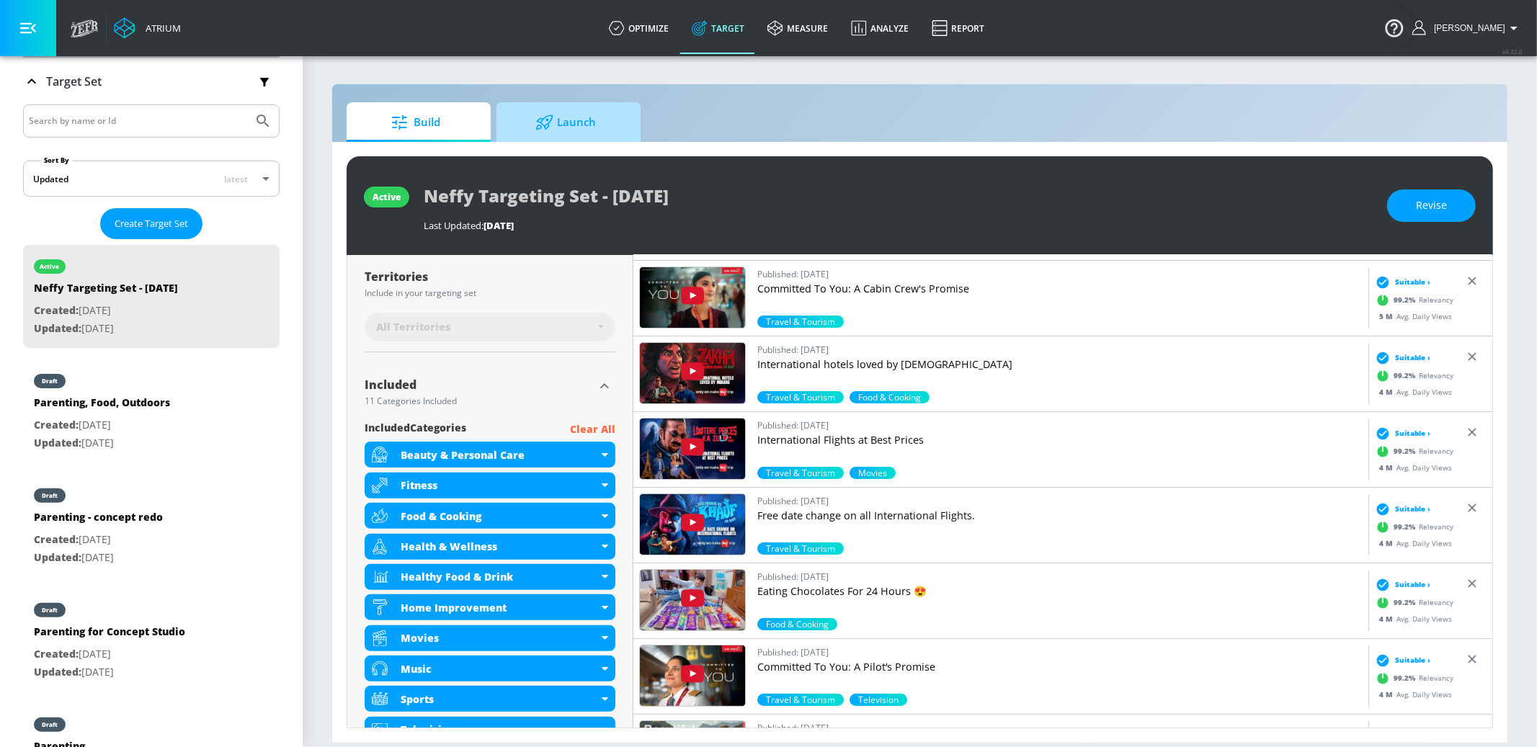
click at [608, 117] on span "Launch" at bounding box center [566, 122] width 110 height 35
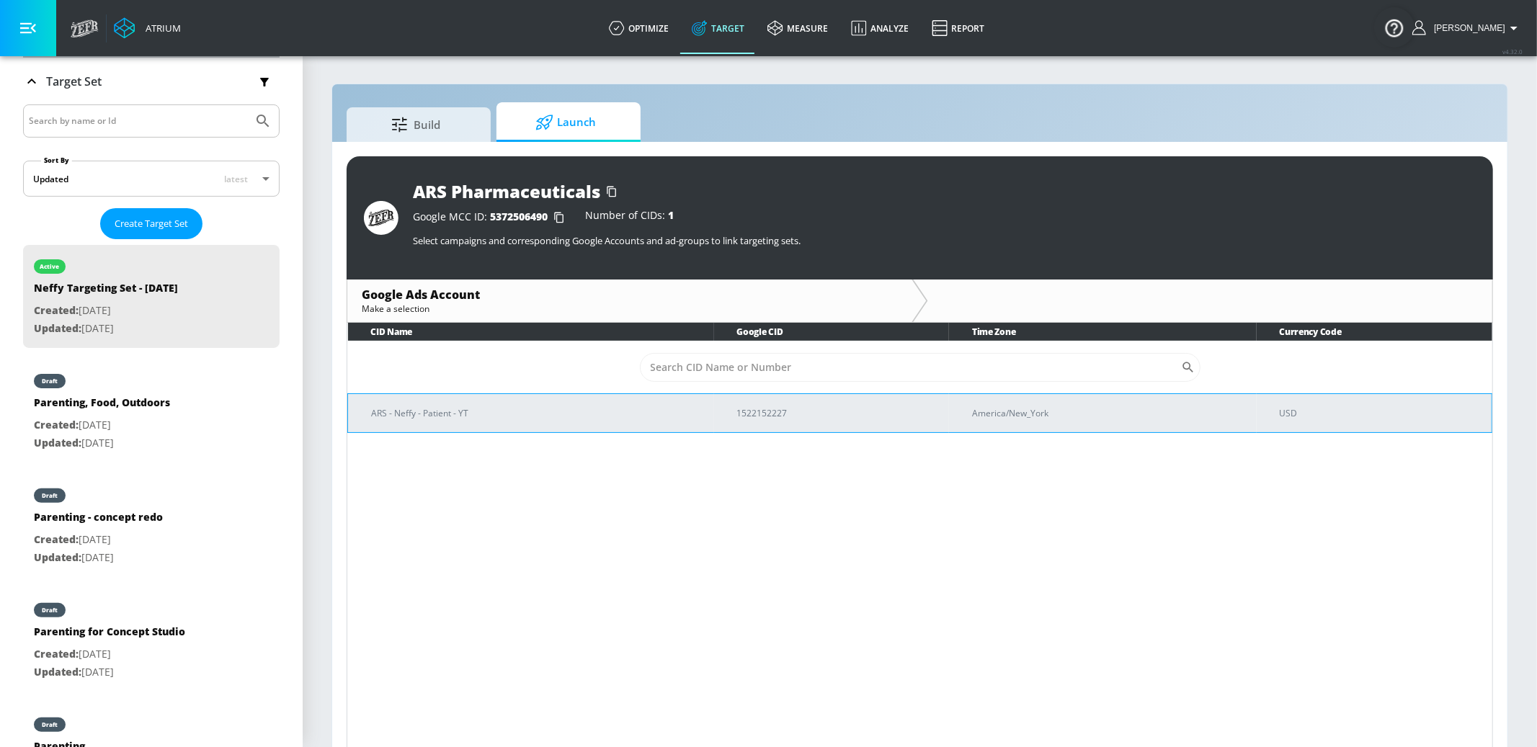
click at [608, 412] on p "ARS - Neffy - Patient - YT" at bounding box center [537, 413] width 332 height 15
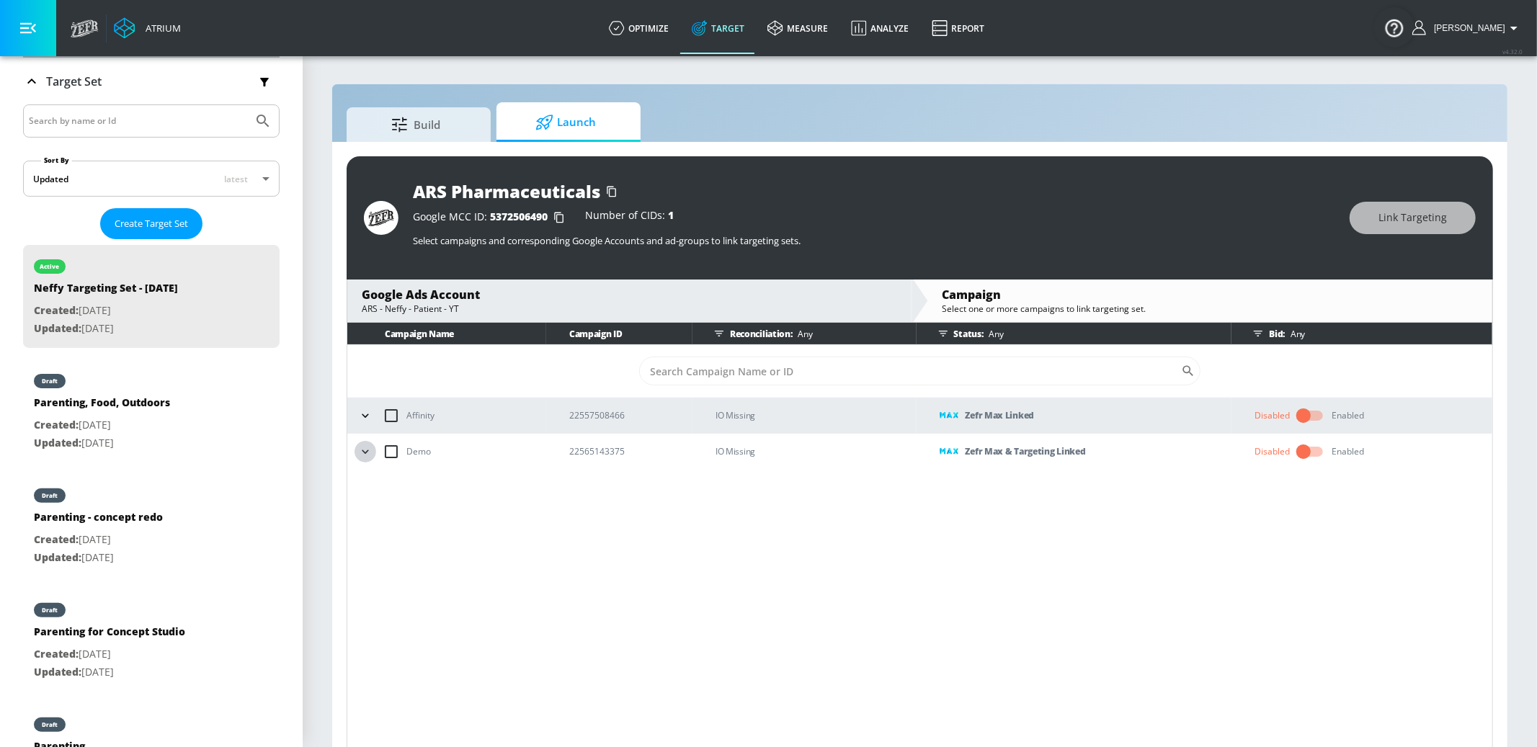
click at [368, 450] on icon "button" at bounding box center [365, 452] width 6 height 4
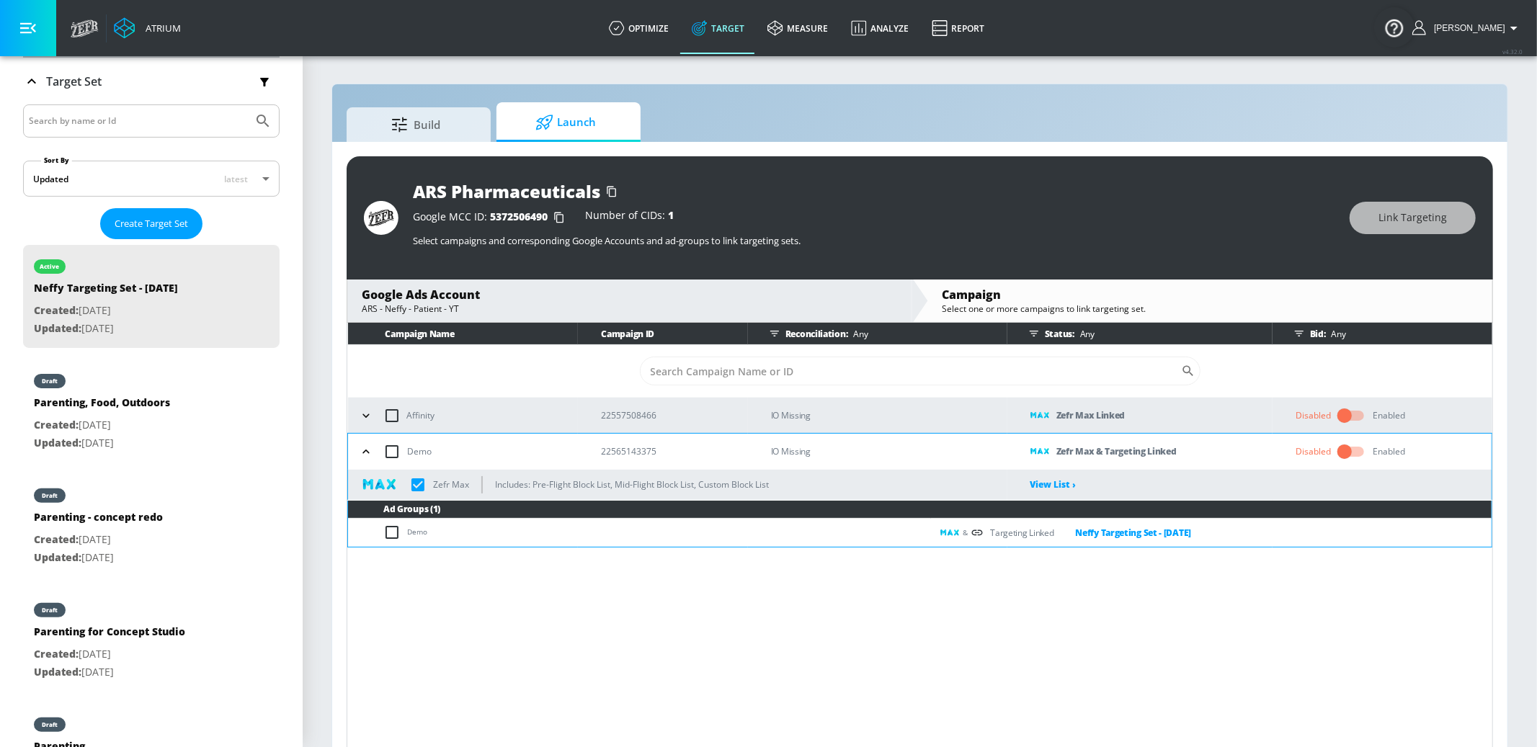
click at [369, 415] on icon "button" at bounding box center [366, 416] width 14 height 14
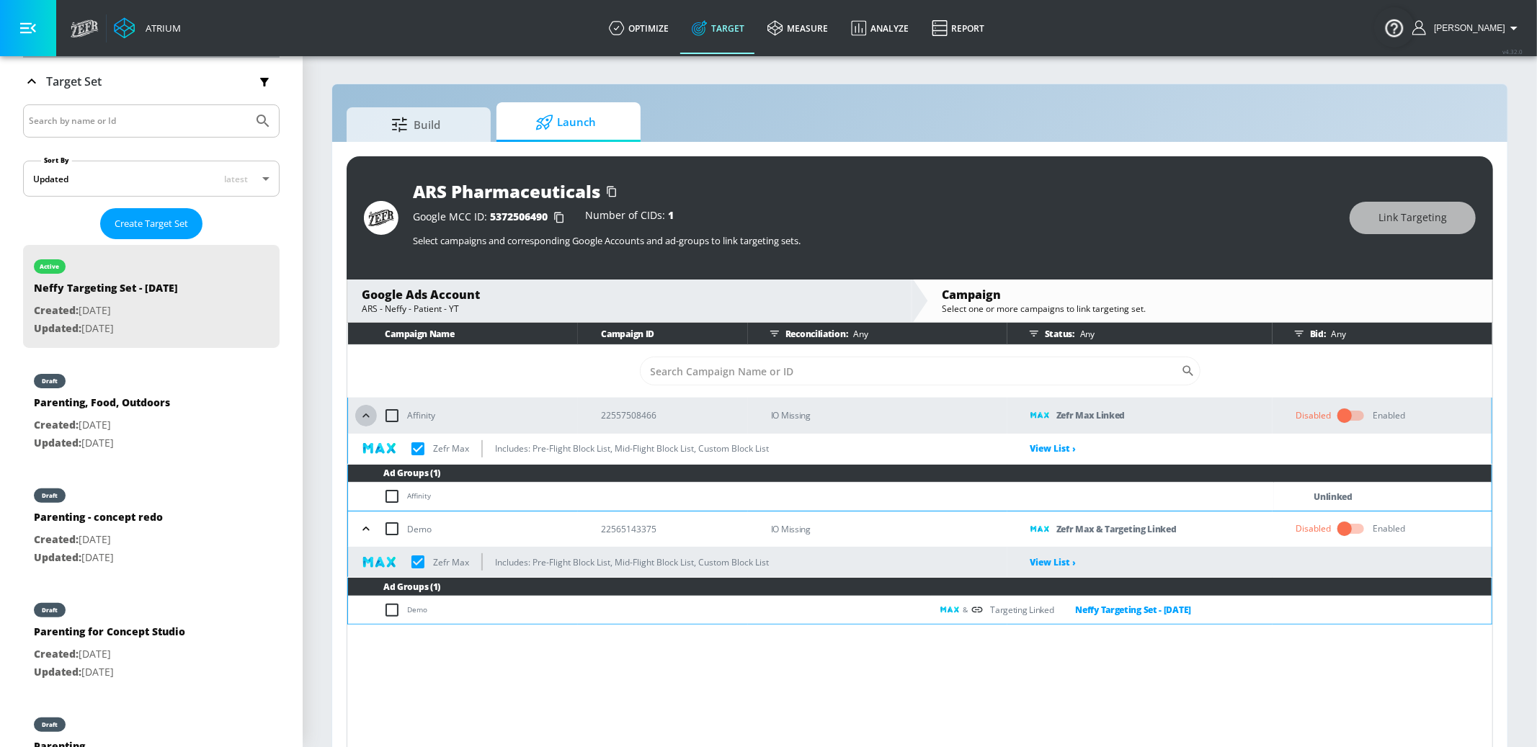
click at [369, 415] on icon "button" at bounding box center [366, 416] width 14 height 14
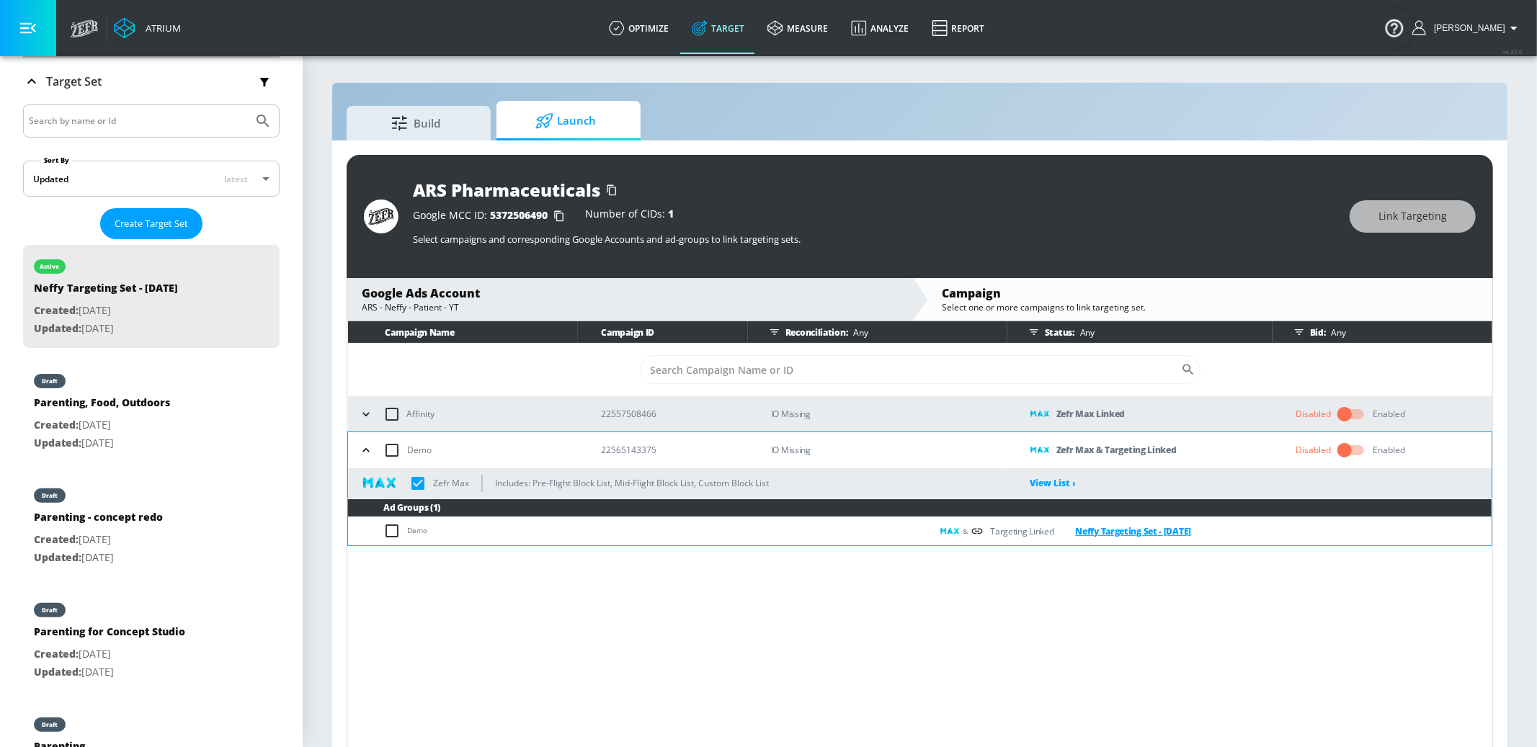
click at [1146, 530] on link "Neffy Targeting Set - [DATE]" at bounding box center [1123, 531] width 138 height 17
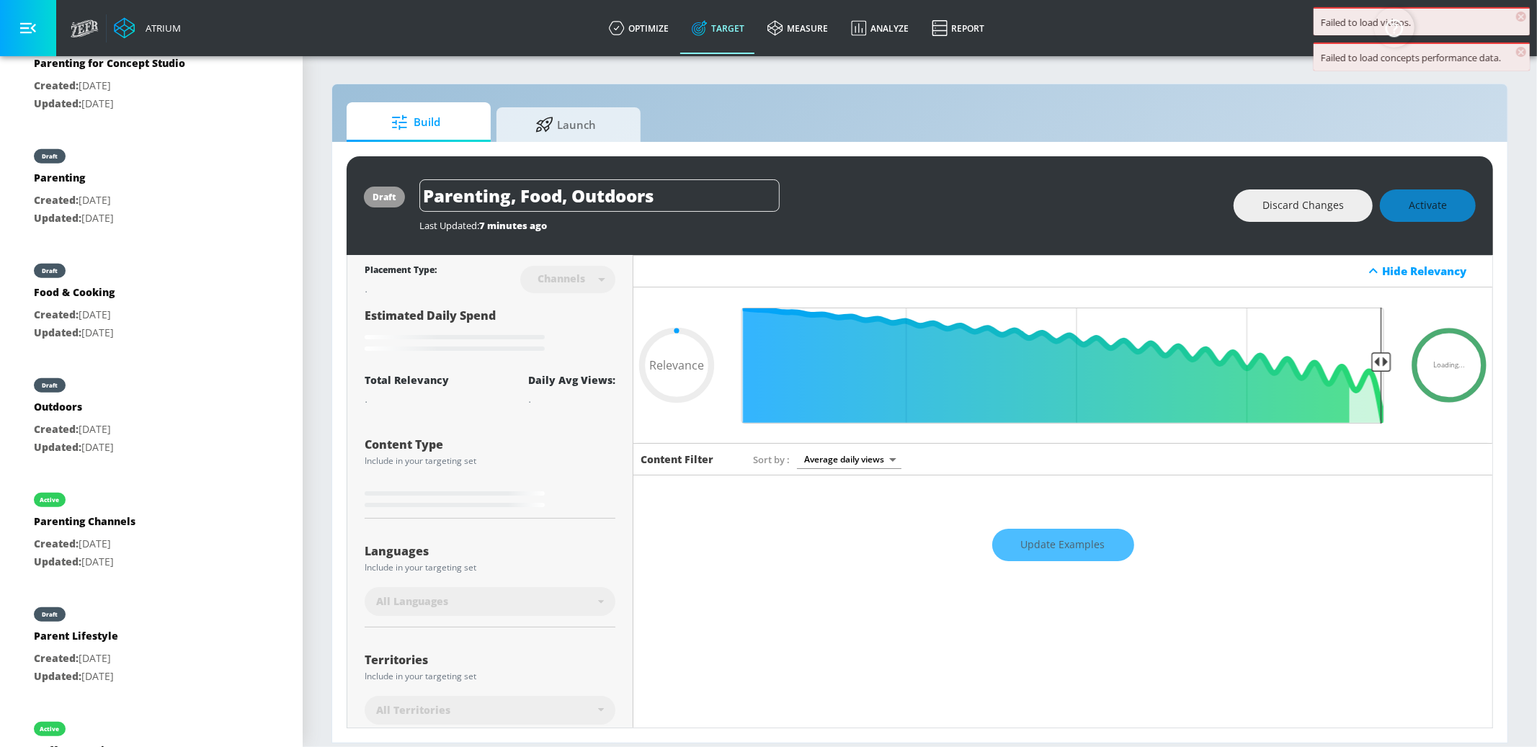
type input "0.65"
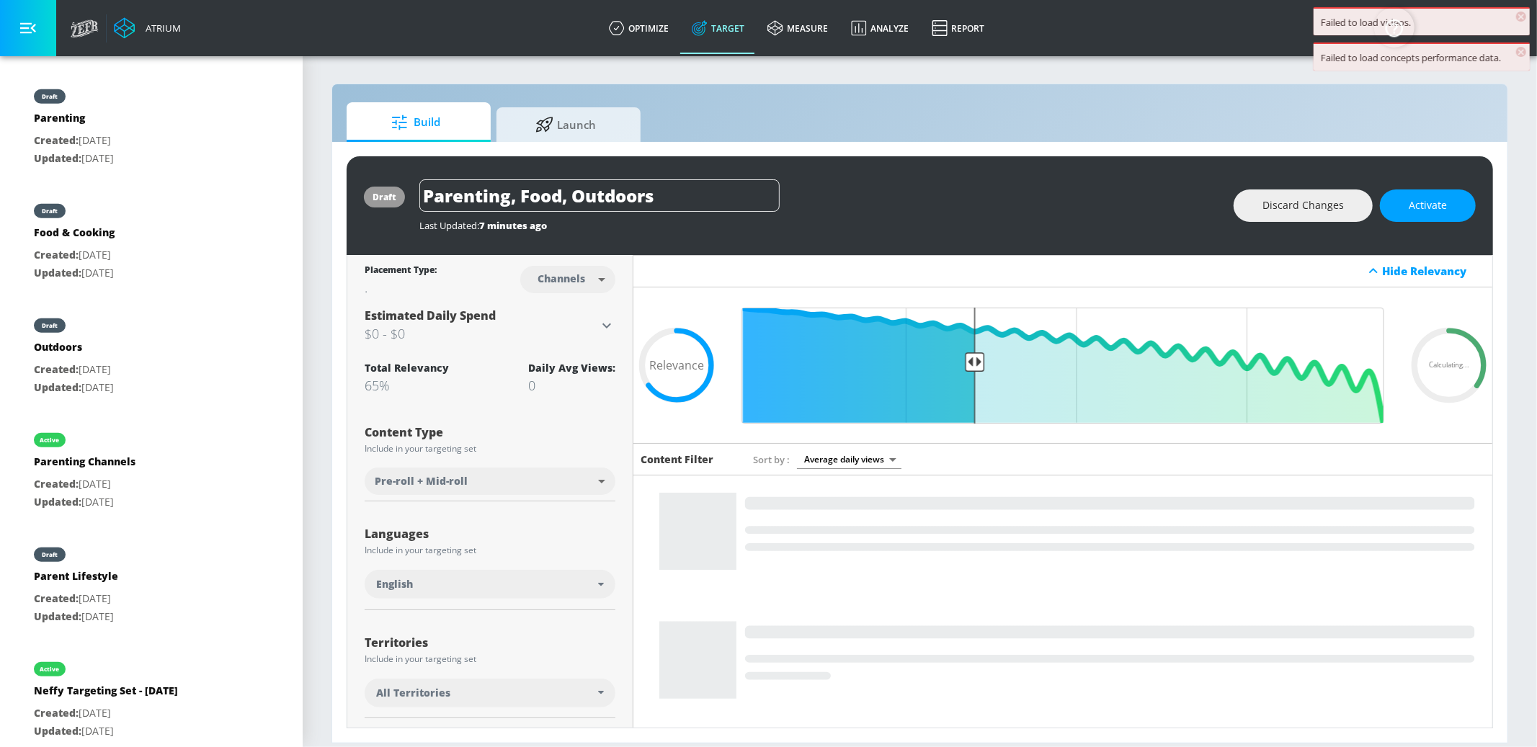
scroll to position [762, 0]
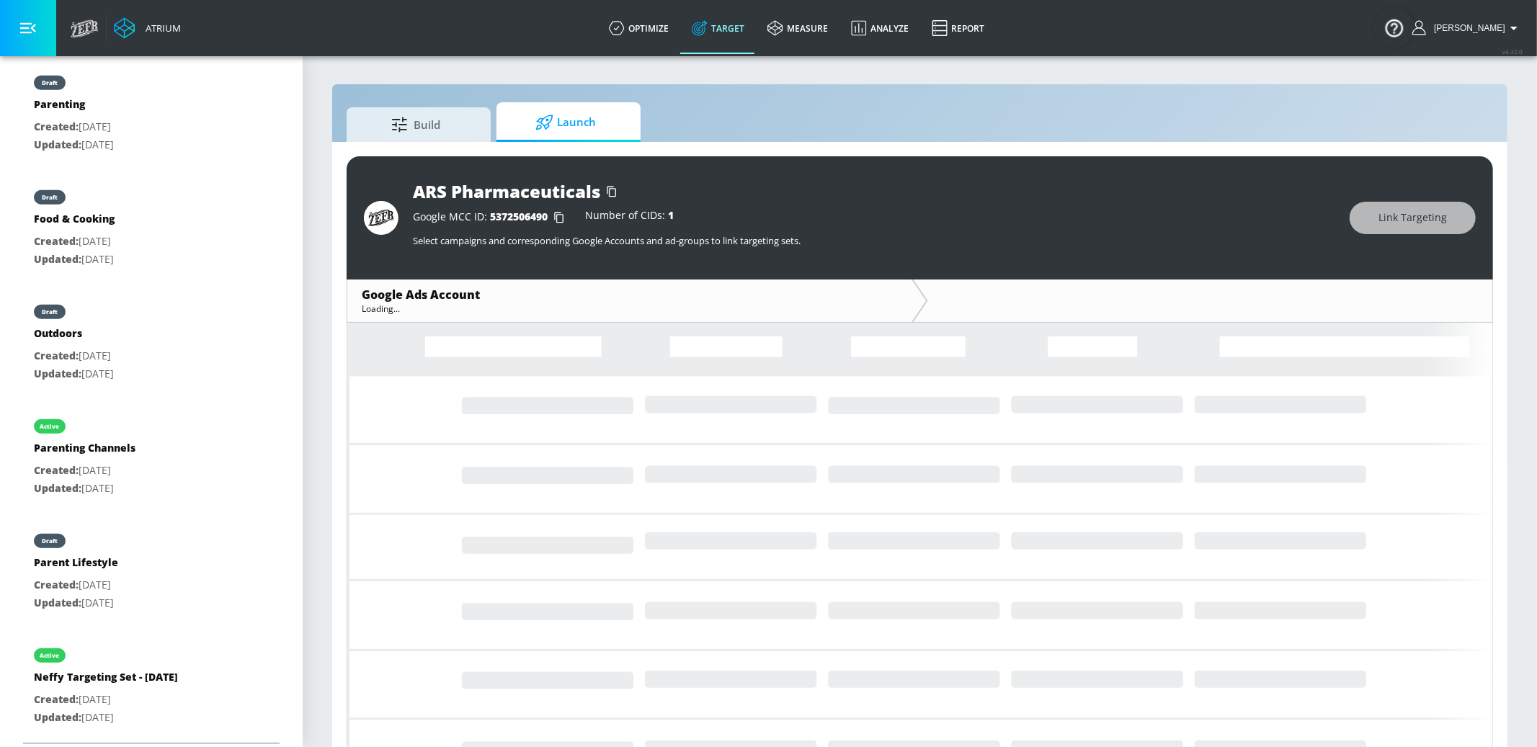
scroll to position [1, 0]
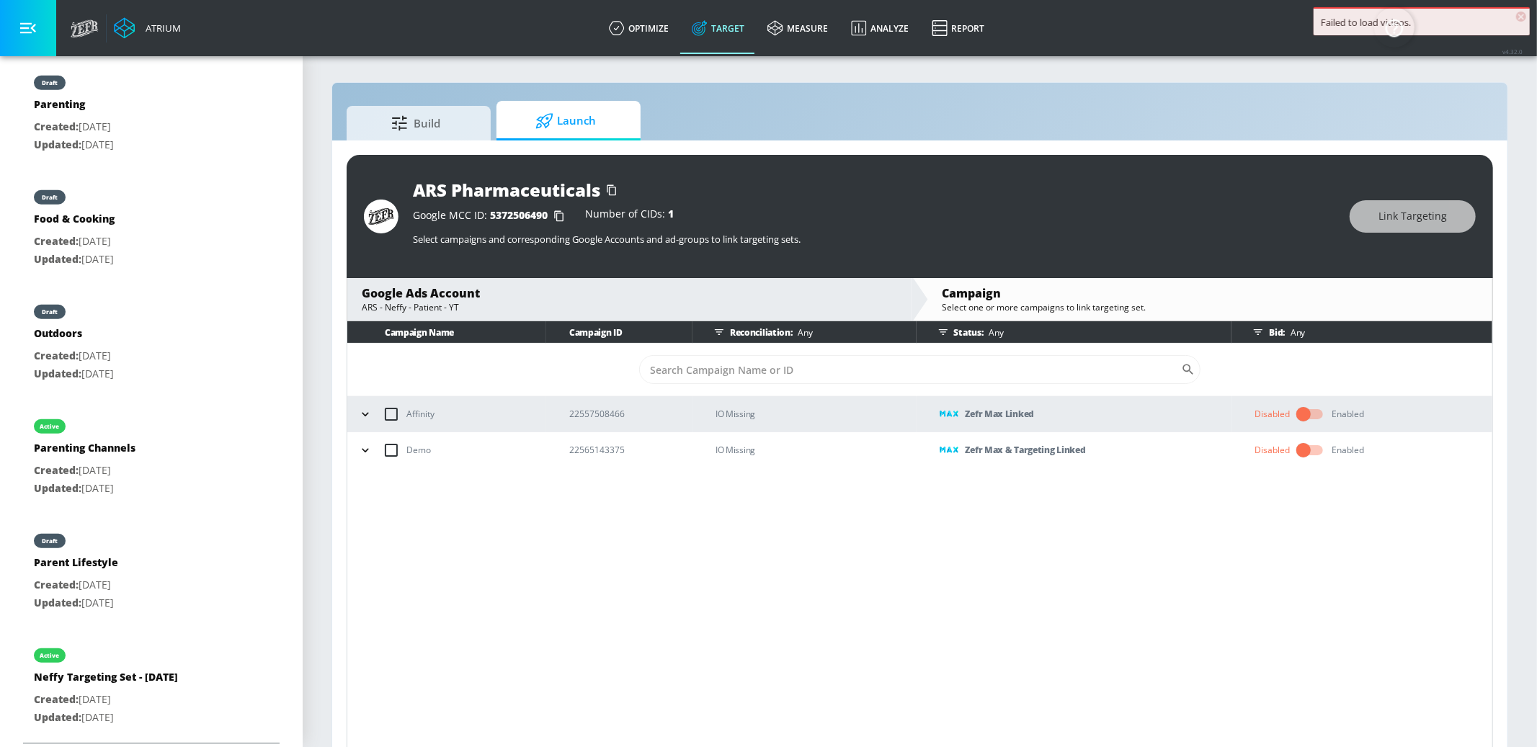
click at [366, 455] on icon "button" at bounding box center [365, 450] width 14 height 14
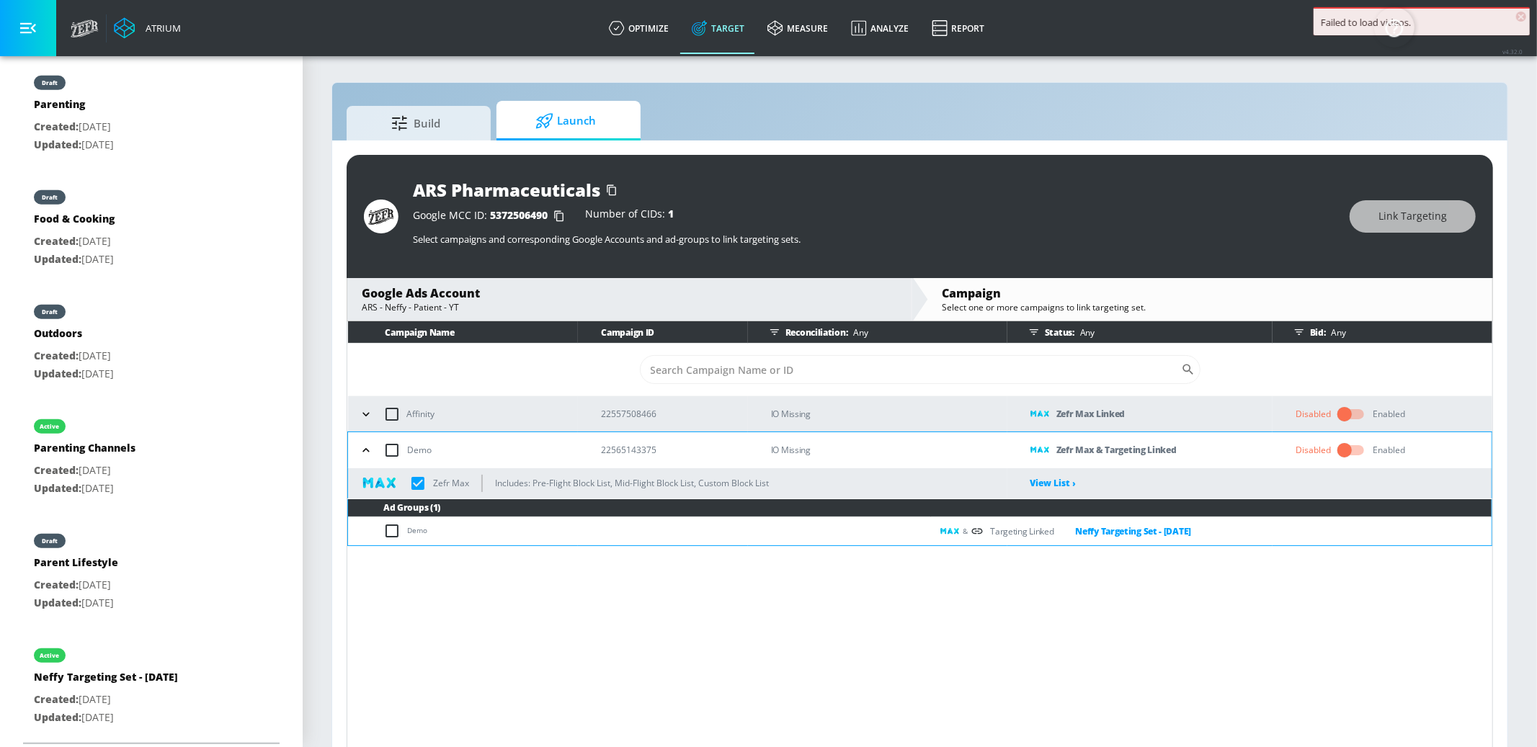
scroll to position [1, 0]
click at [1108, 530] on link "Neffy Targeting Set - [DATE]" at bounding box center [1123, 532] width 138 height 17
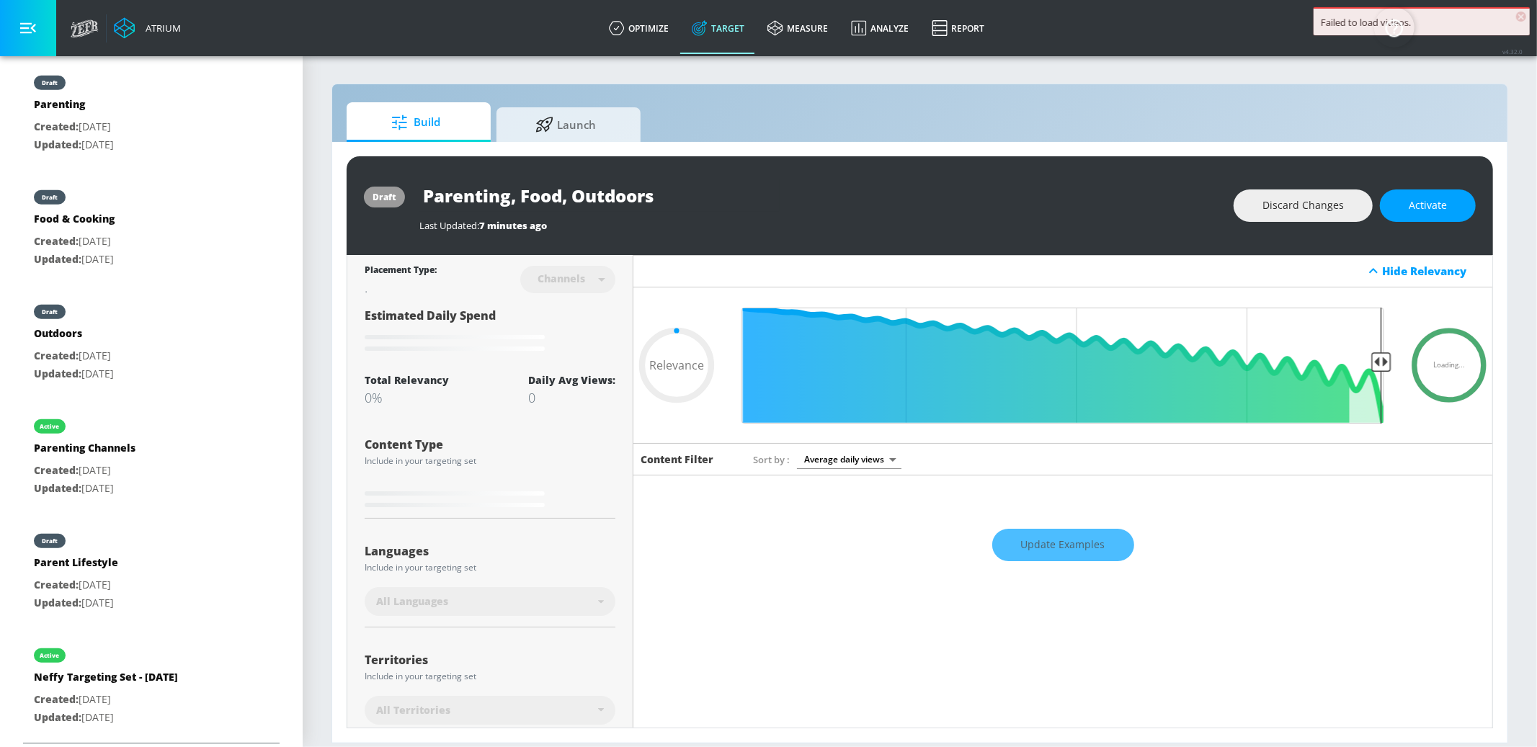
type input "0.05"
click at [194, 603] on div "active Neffy Targeting Set - [DATE] Created: [DATE] Updated: [DATE]" at bounding box center [151, 685] width 257 height 103
type input "Neffy Targeting Set - [DATE]"
type input "videos"
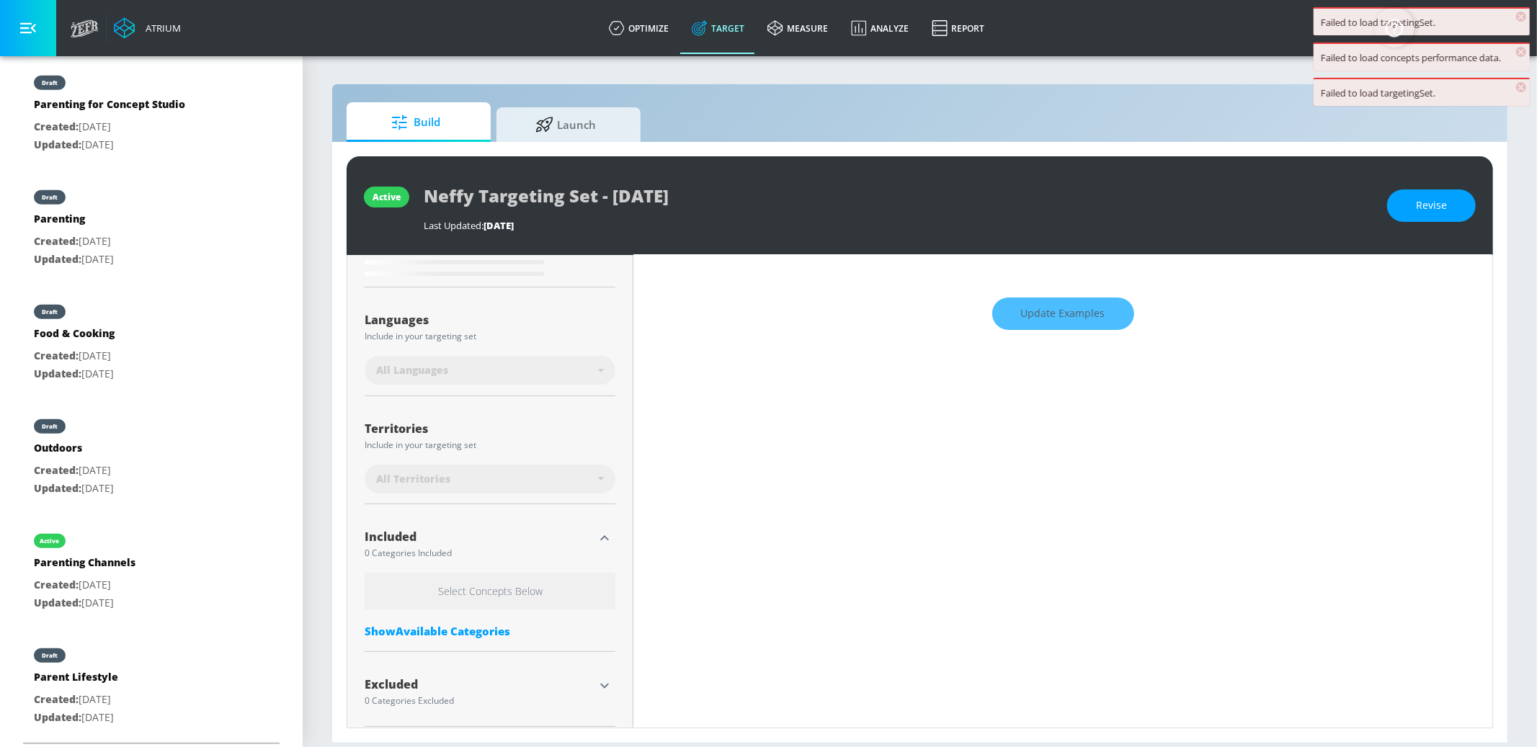
scroll to position [241, 0]
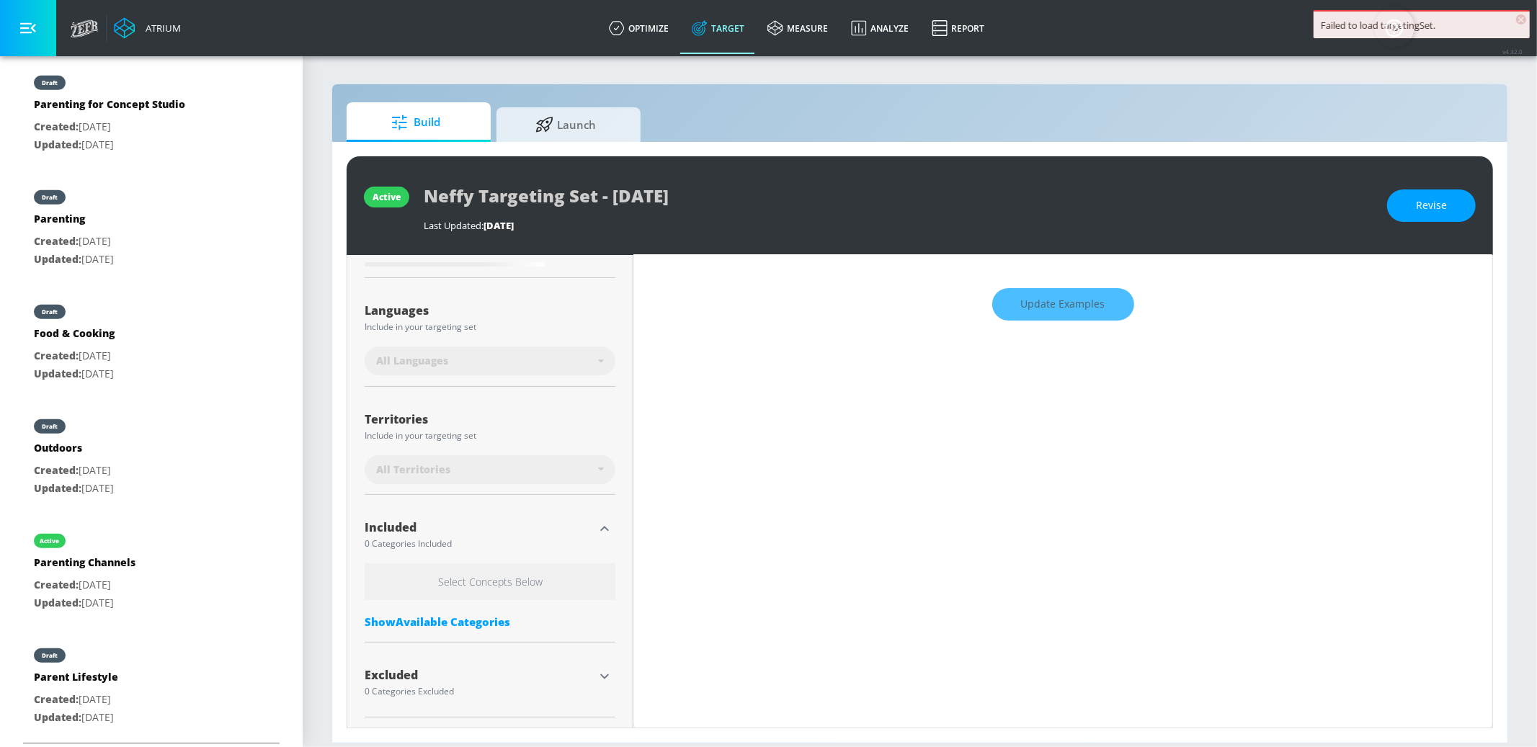
type input "0.65"
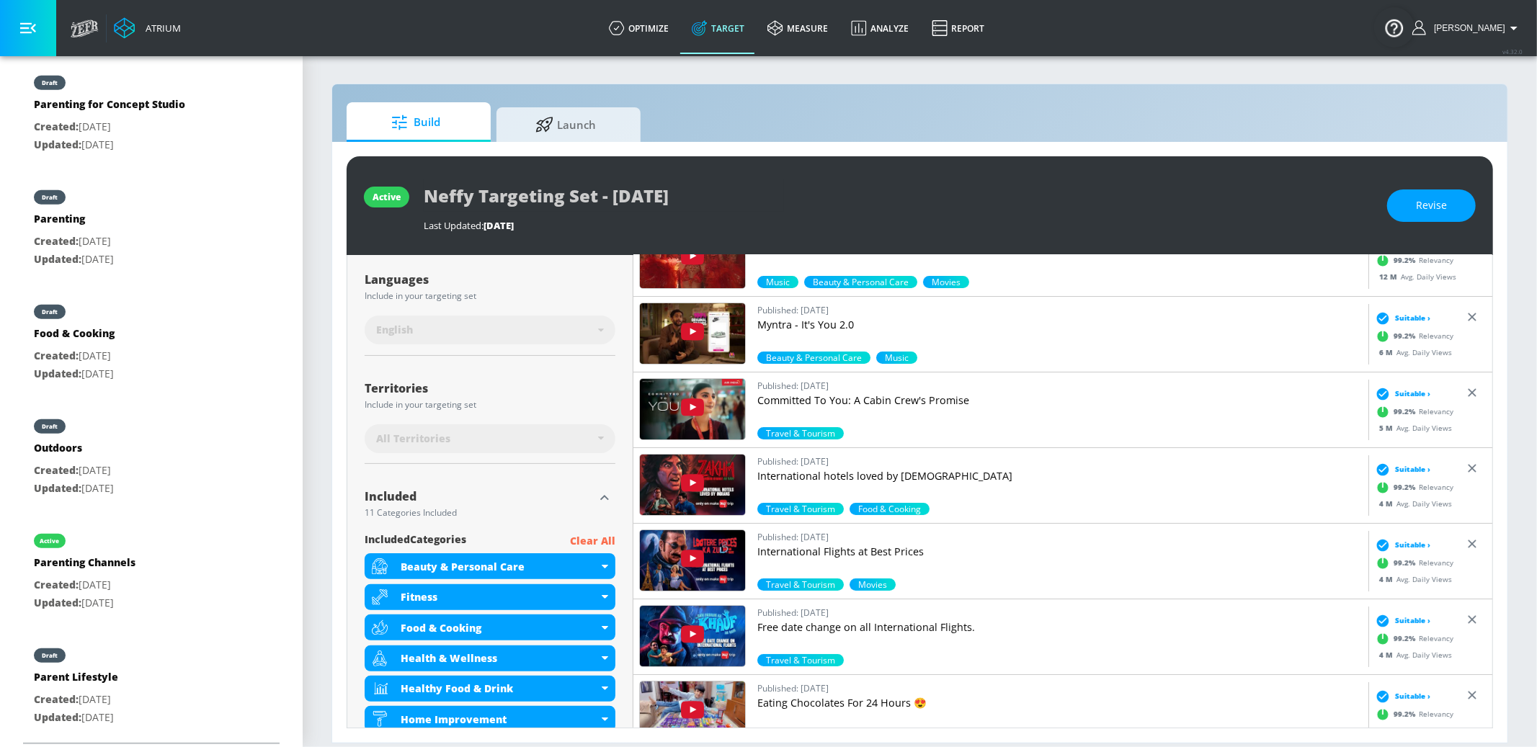
scroll to position [270, 0]
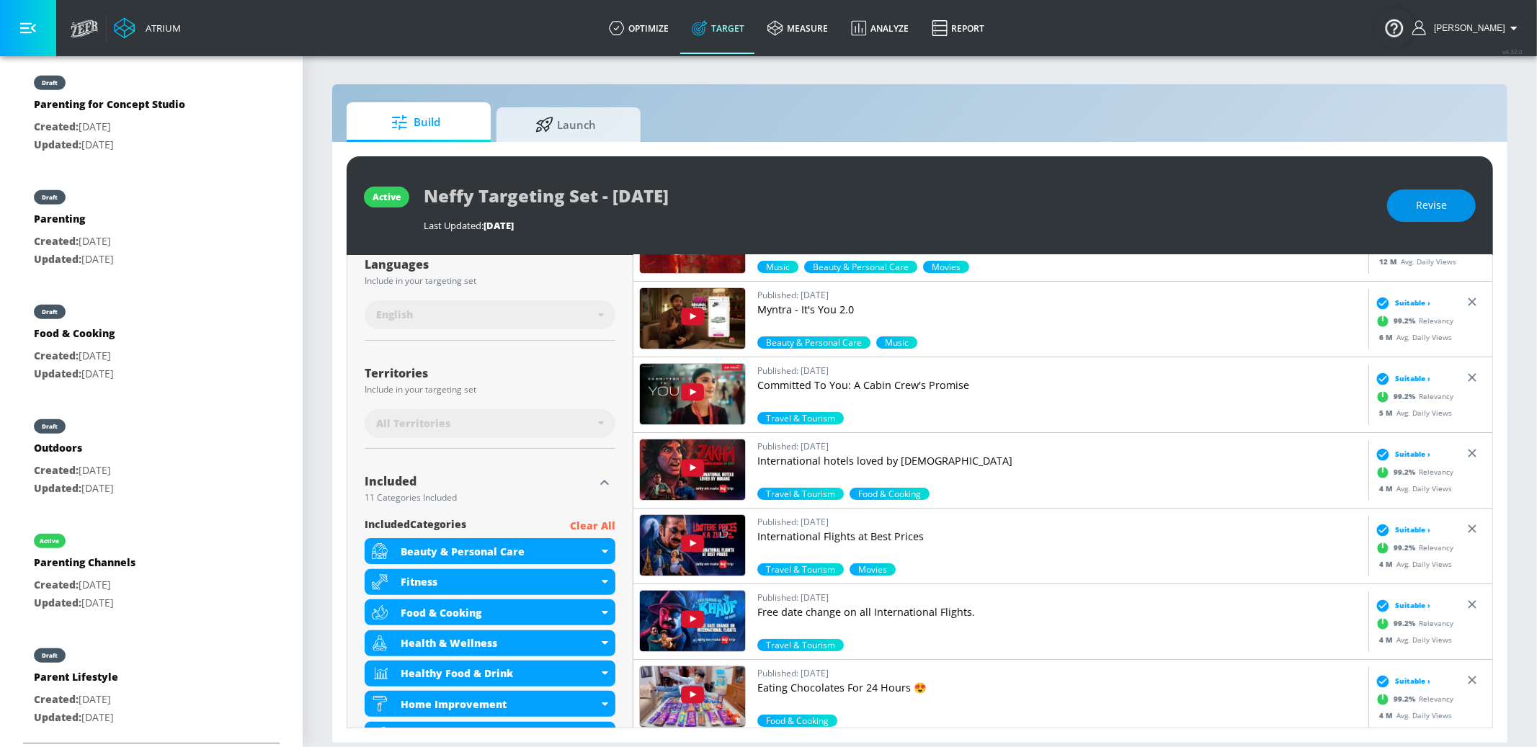
click at [1152, 212] on button "Revise" at bounding box center [1431, 206] width 89 height 32
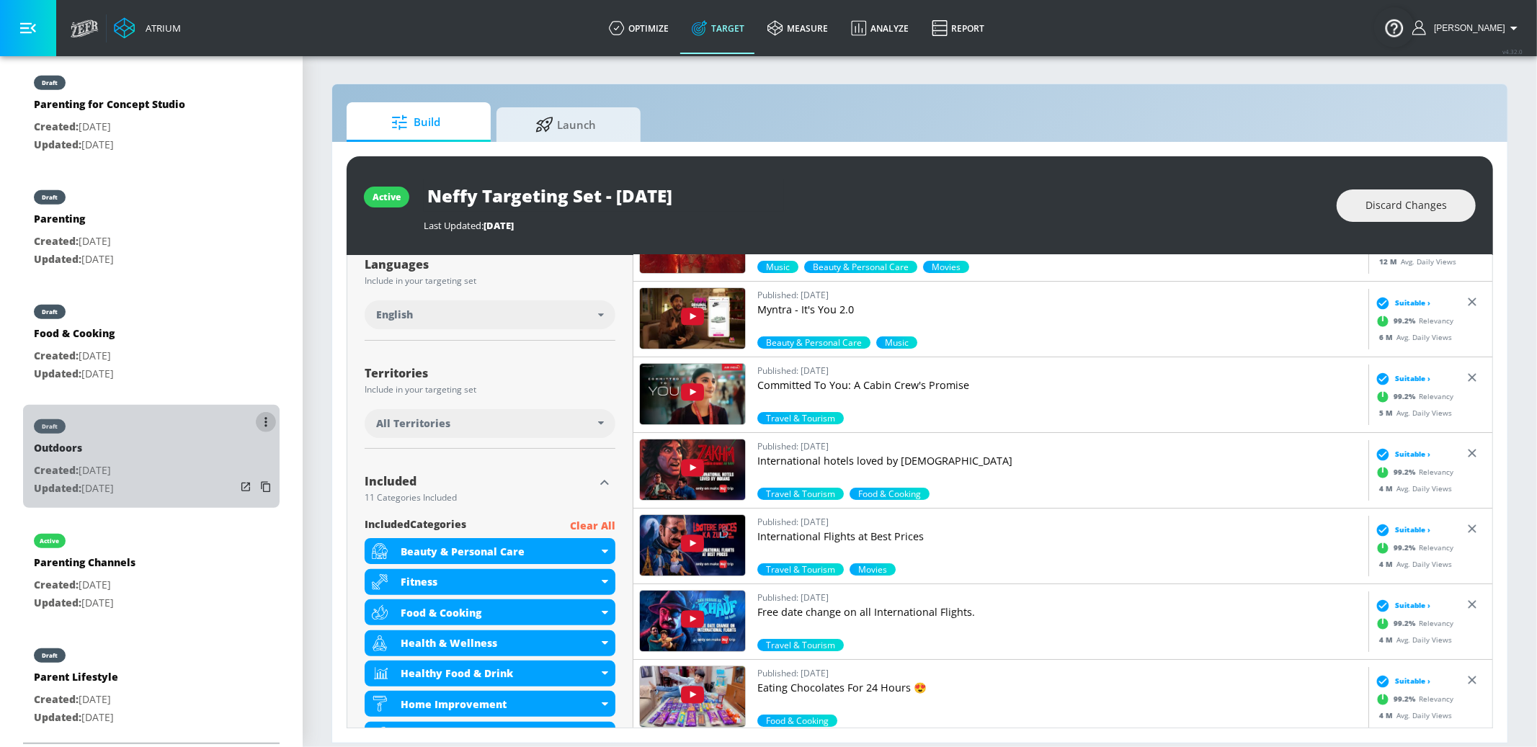
click at [266, 419] on icon "list of Target Set" at bounding box center [265, 422] width 3 height 10
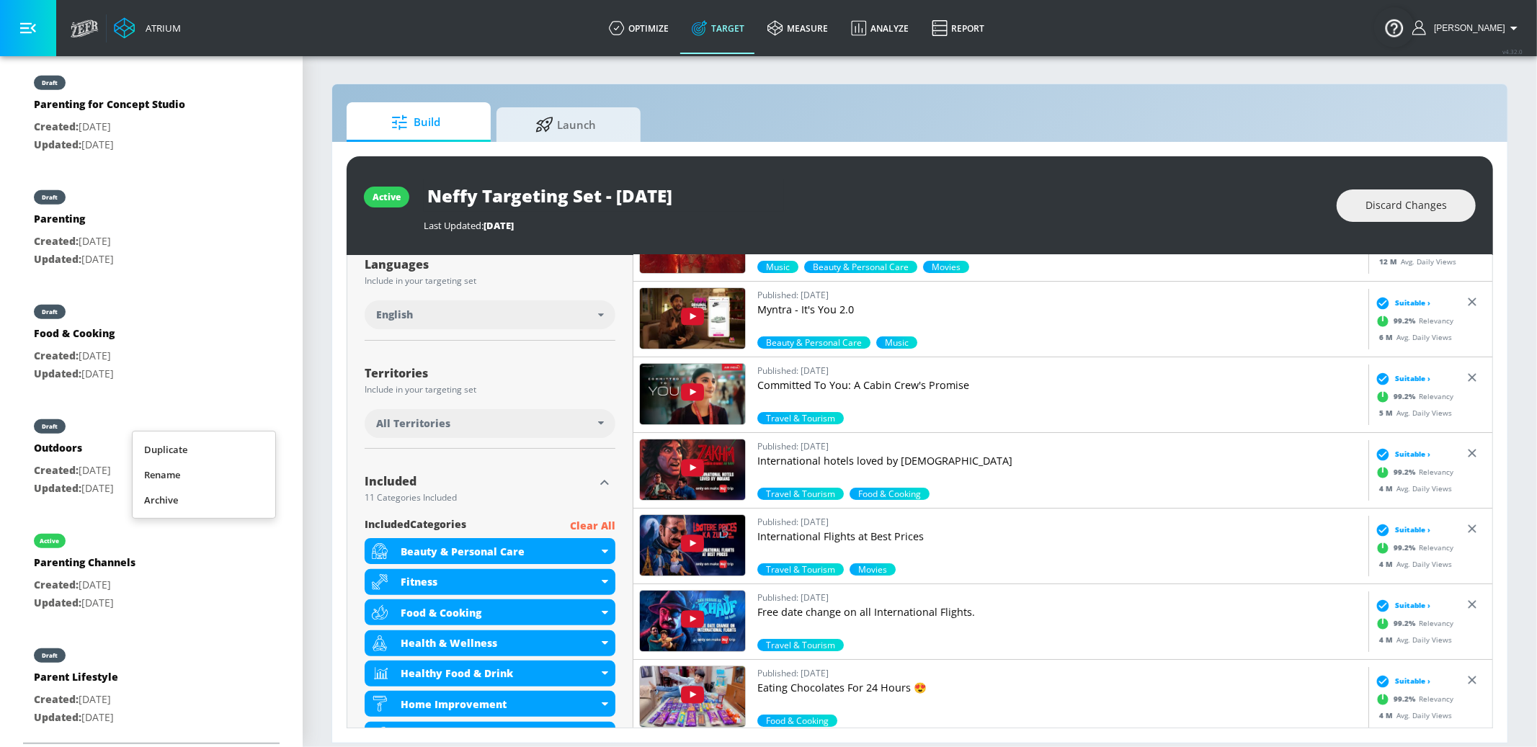
click at [214, 499] on li "Archive" at bounding box center [204, 500] width 143 height 25
click at [262, 412] on button "list of Target Set" at bounding box center [266, 422] width 20 height 20
click at [238, 499] on li "Archive" at bounding box center [204, 500] width 143 height 25
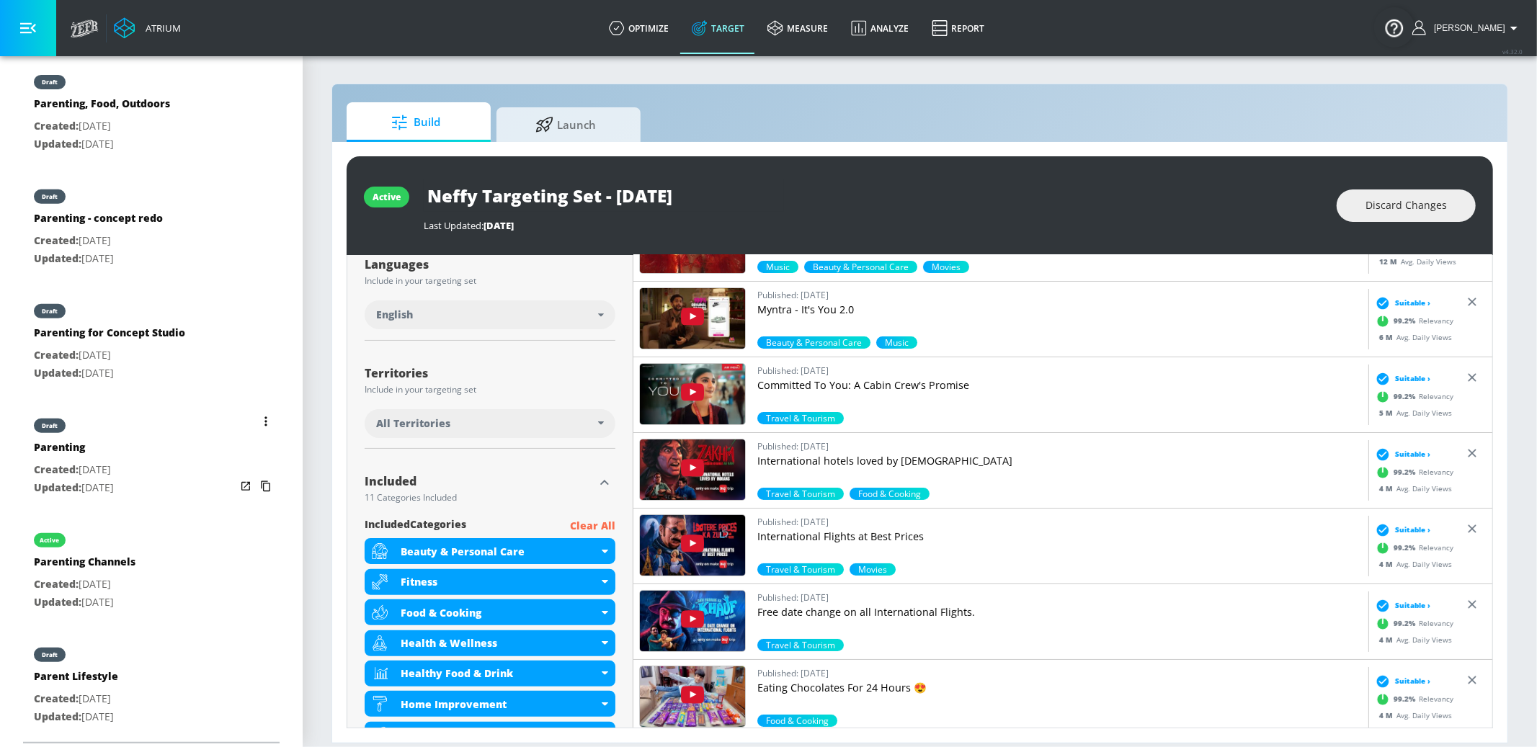
click at [264, 418] on icon "list of Target Set" at bounding box center [265, 422] width 3 height 10
click at [246, 502] on li "Archive" at bounding box center [204, 500] width 143 height 25
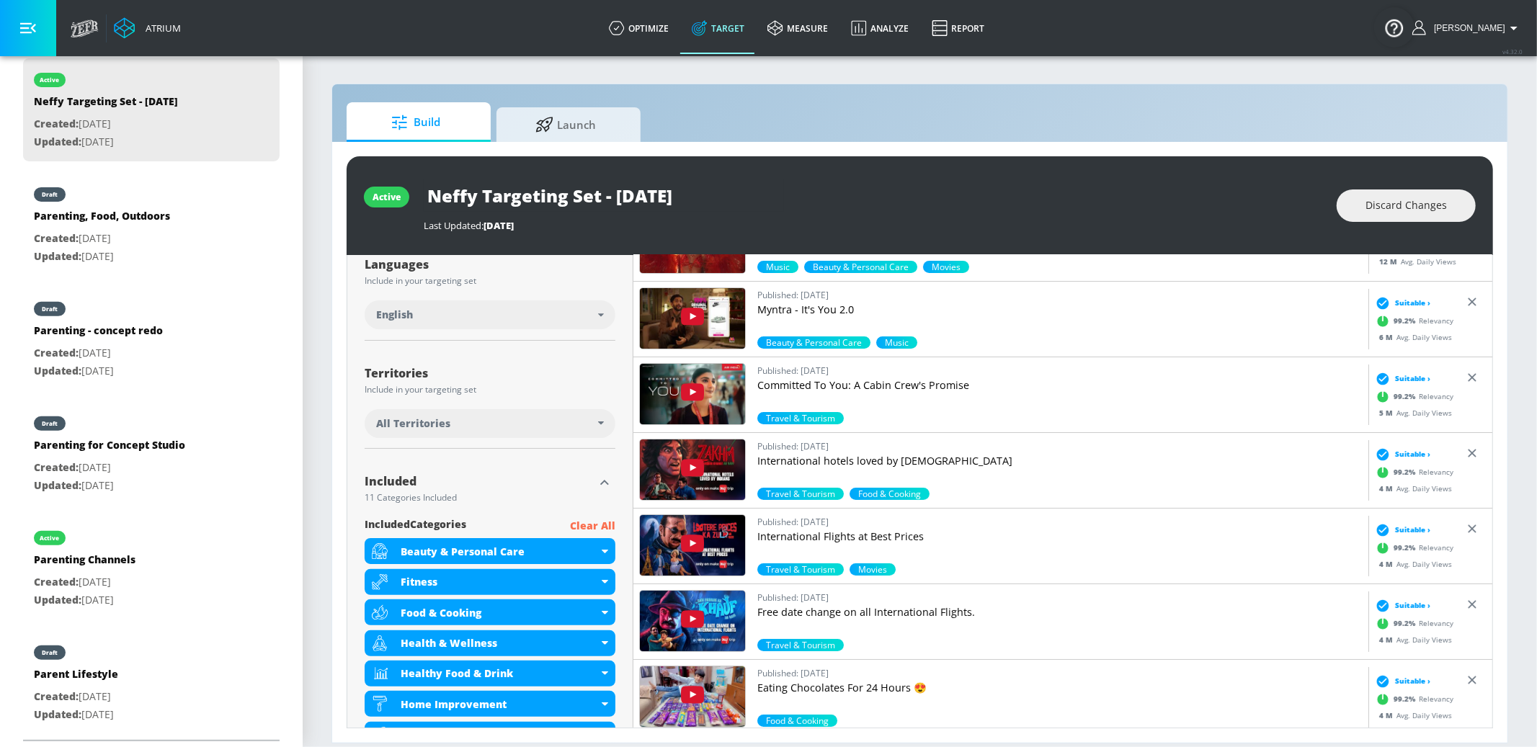
scroll to position [419, 0]
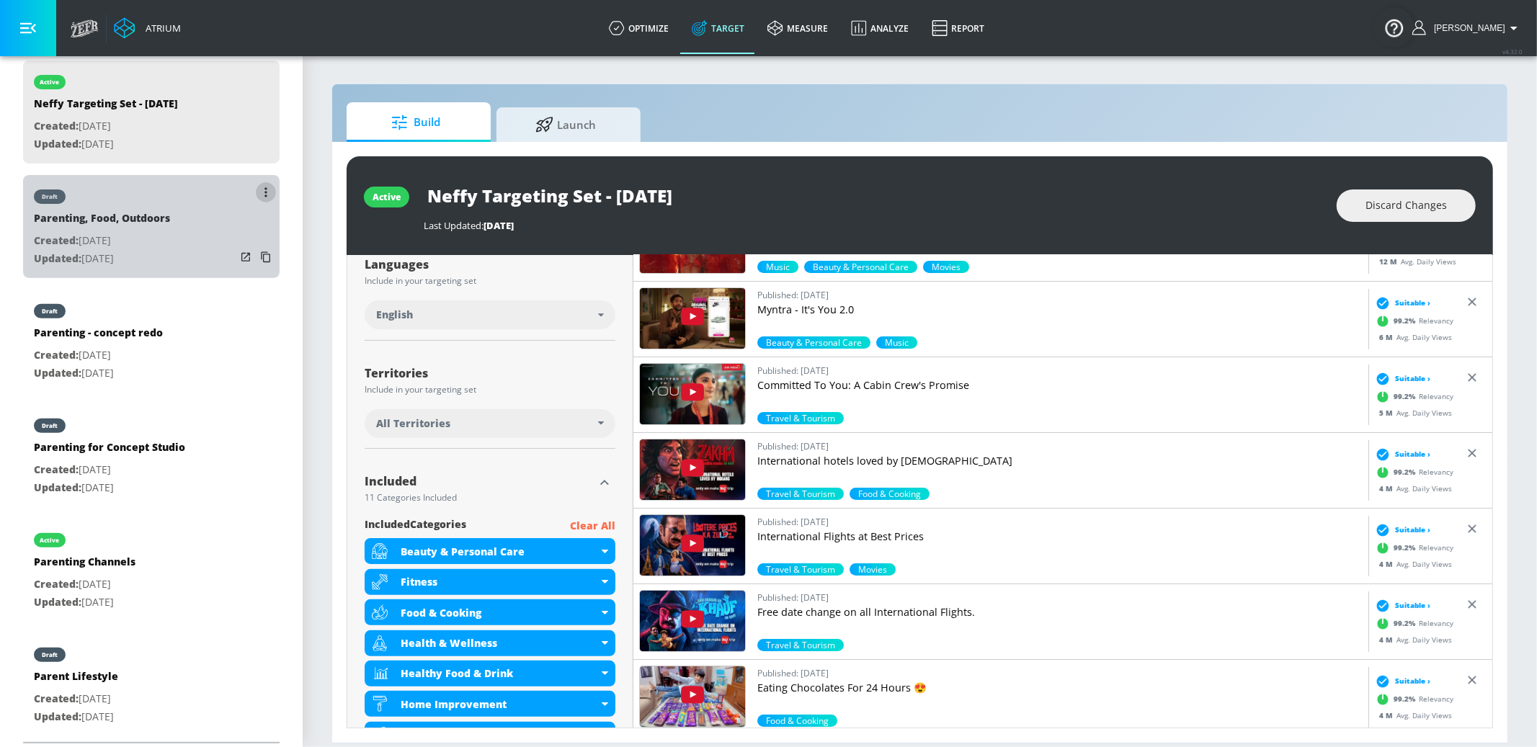
click at [263, 191] on button "list of Target Set" at bounding box center [266, 192] width 20 height 20
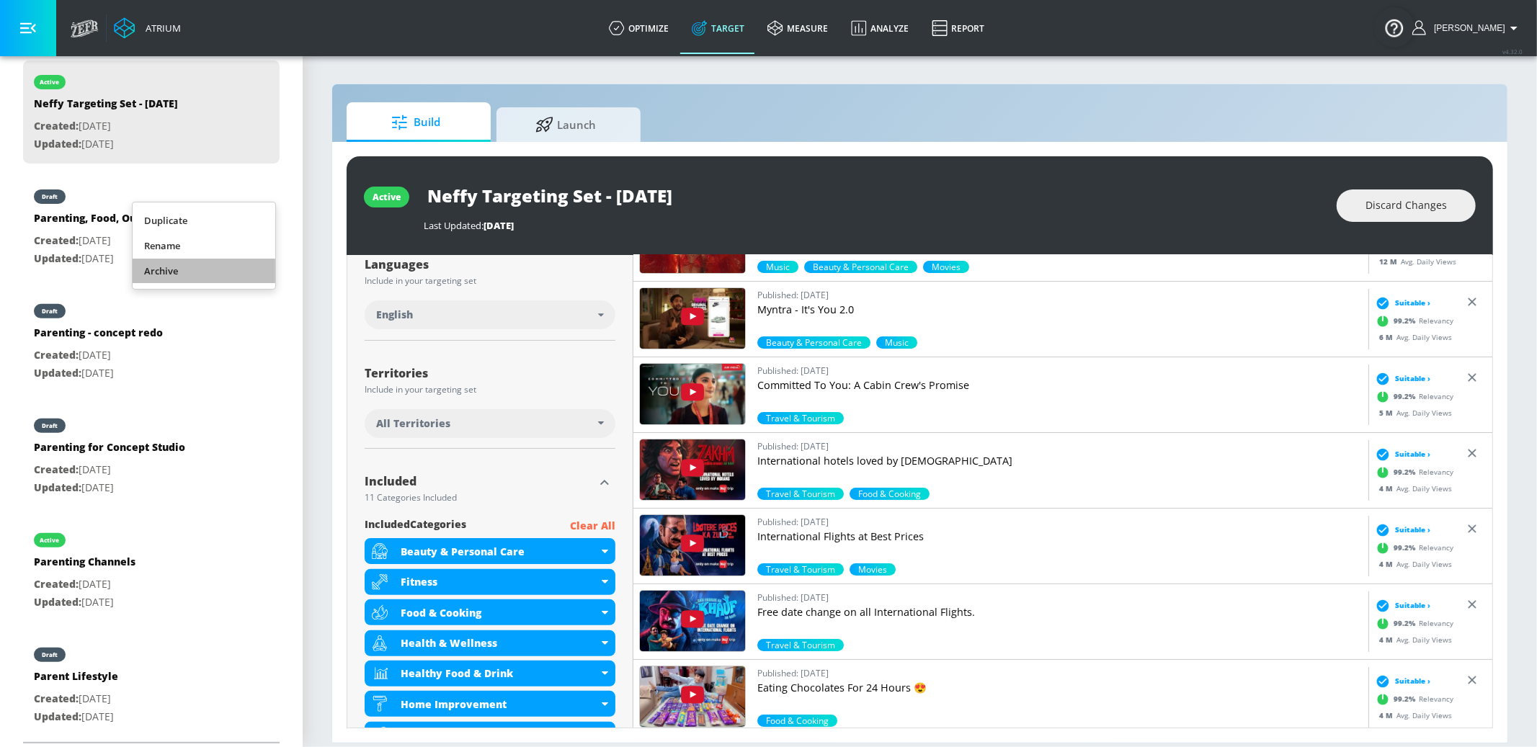
click at [247, 274] on li "Archive" at bounding box center [204, 271] width 143 height 25
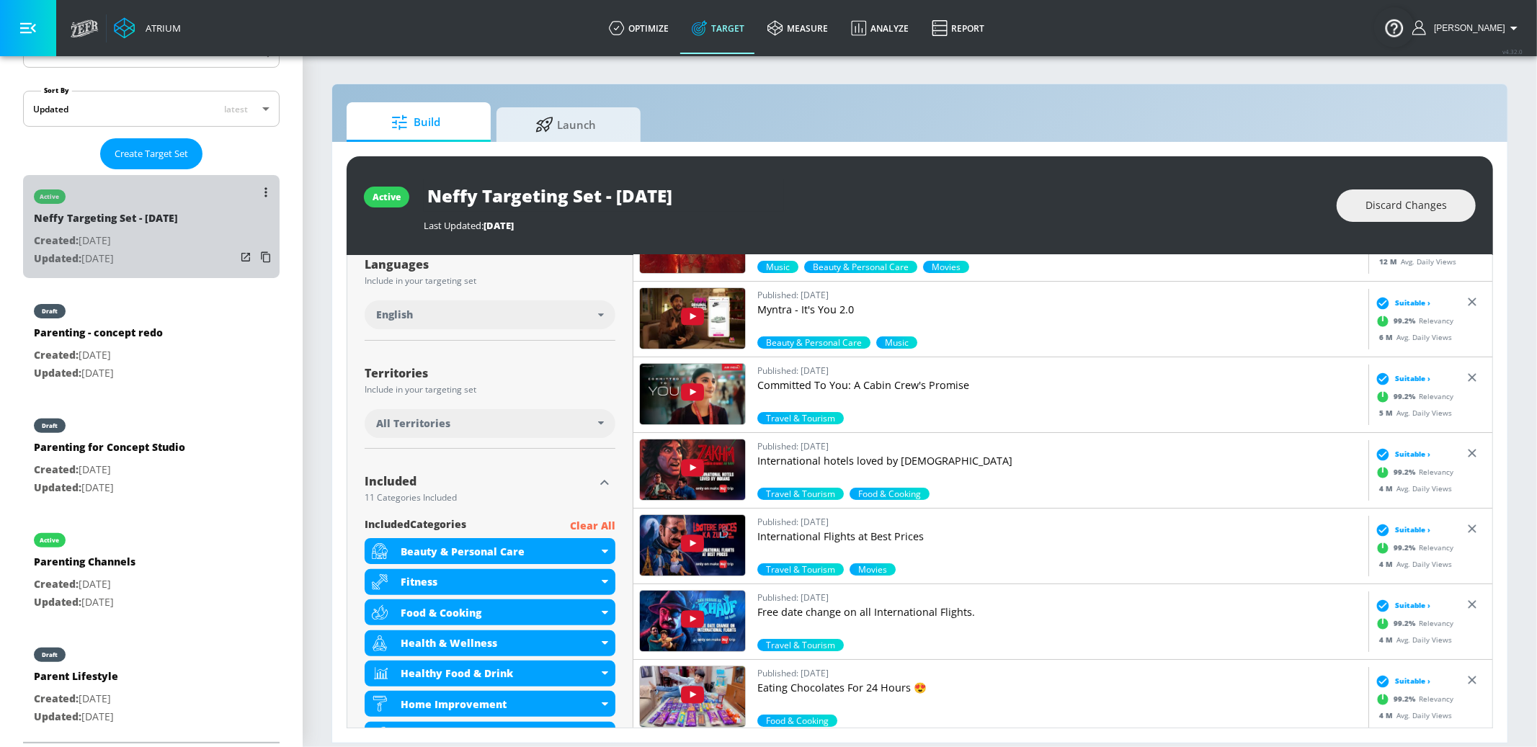
click at [177, 252] on p "Updated: [DATE]" at bounding box center [106, 259] width 144 height 18
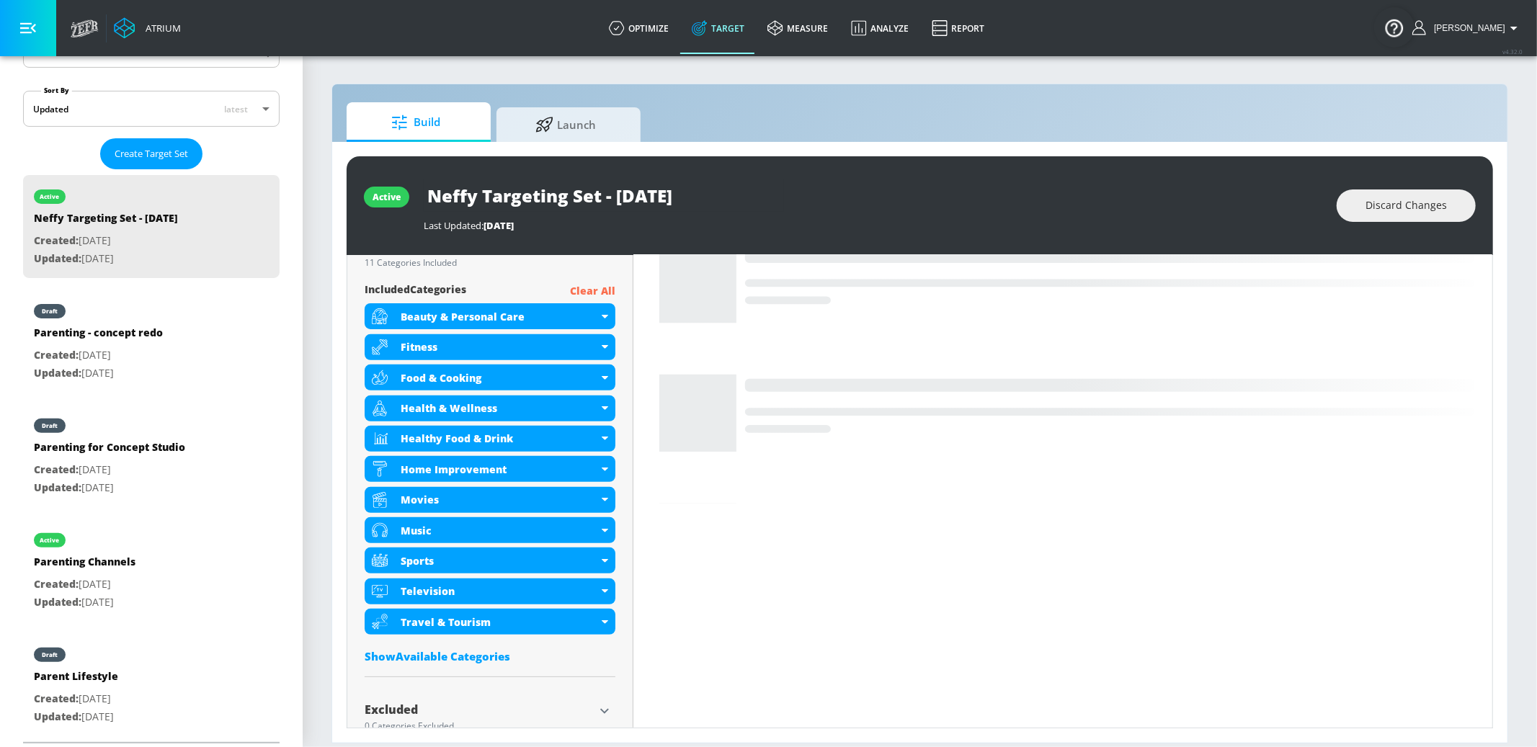
scroll to position [505, 0]
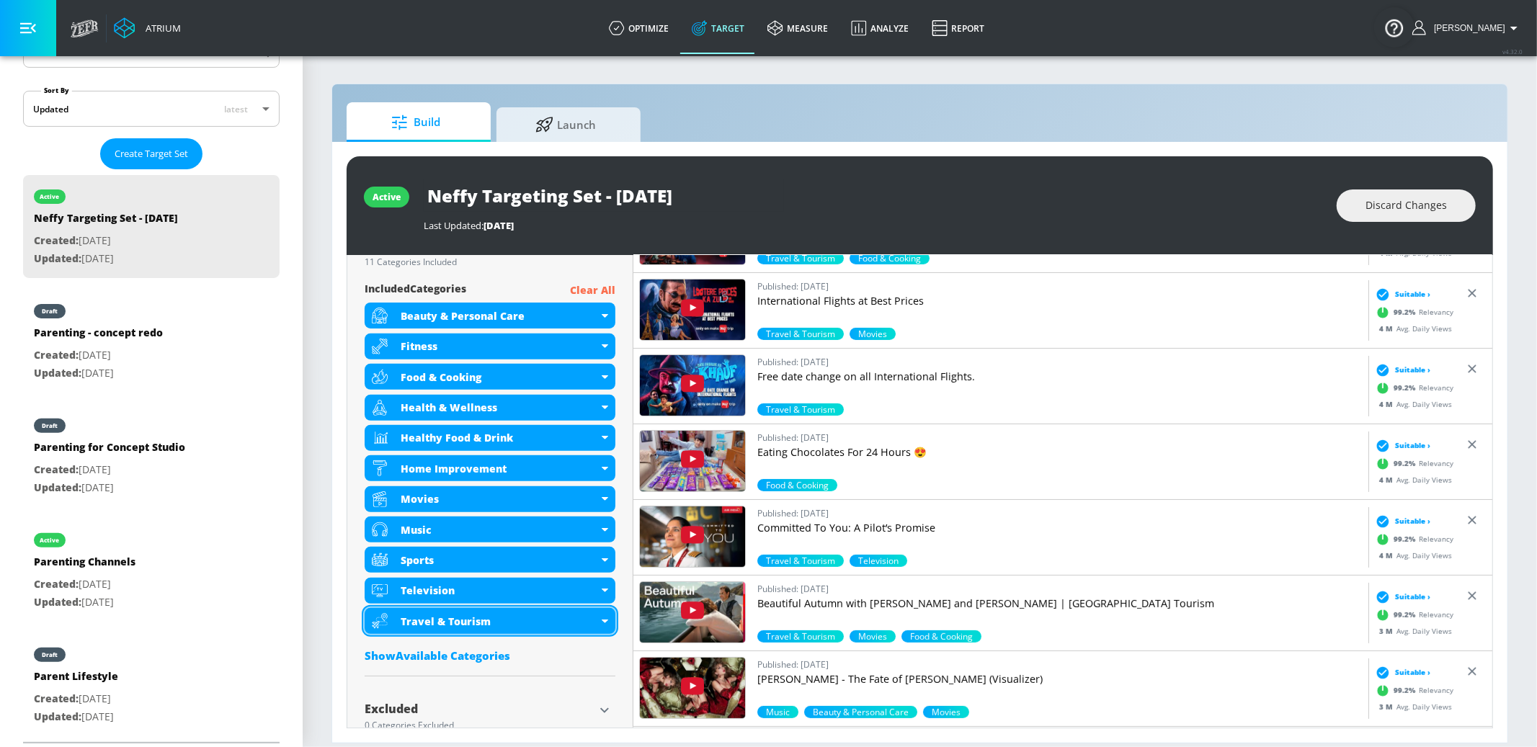
click at [486, 603] on div "Show Available Categories" at bounding box center [490, 656] width 251 height 14
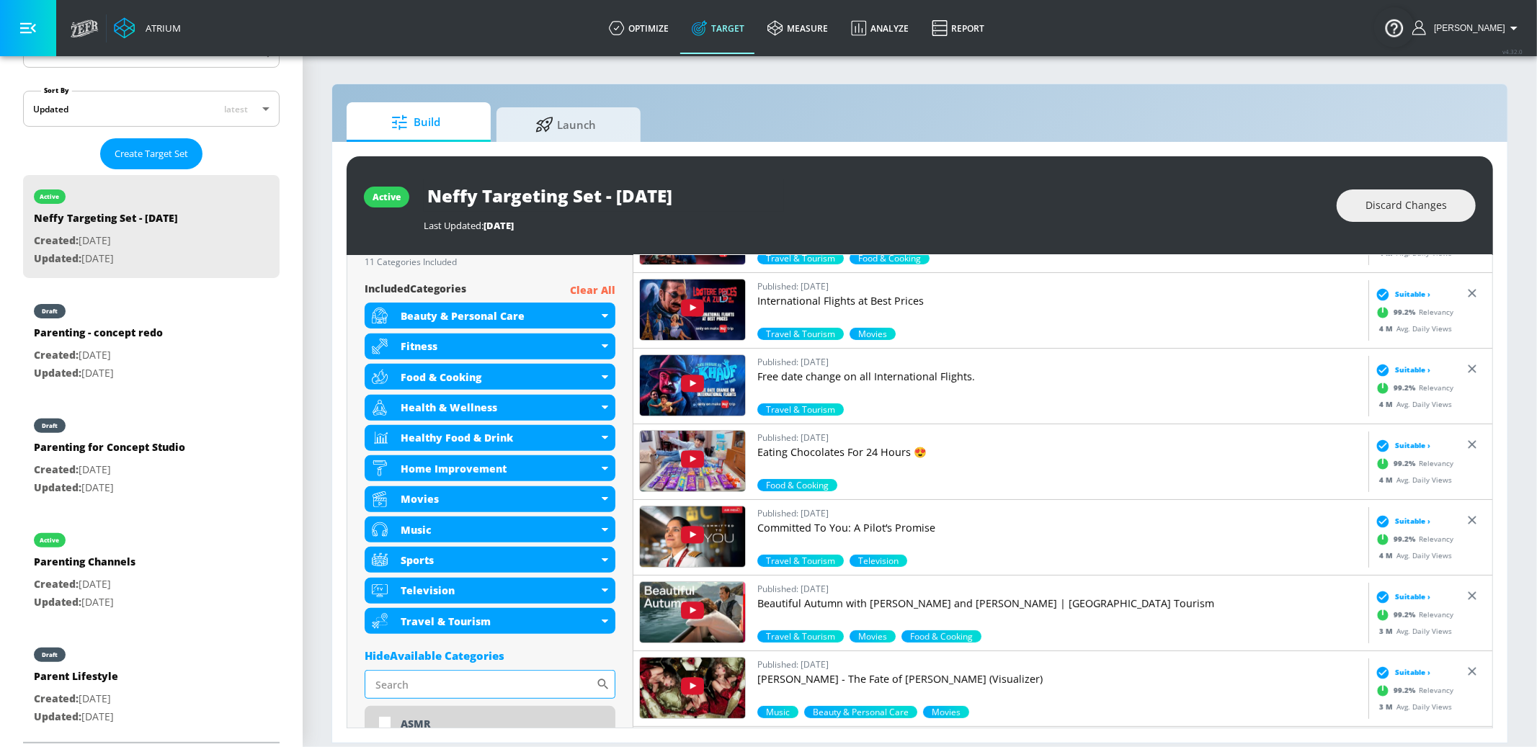
click at [481, 603] on input "Sort By" at bounding box center [480, 684] width 231 height 29
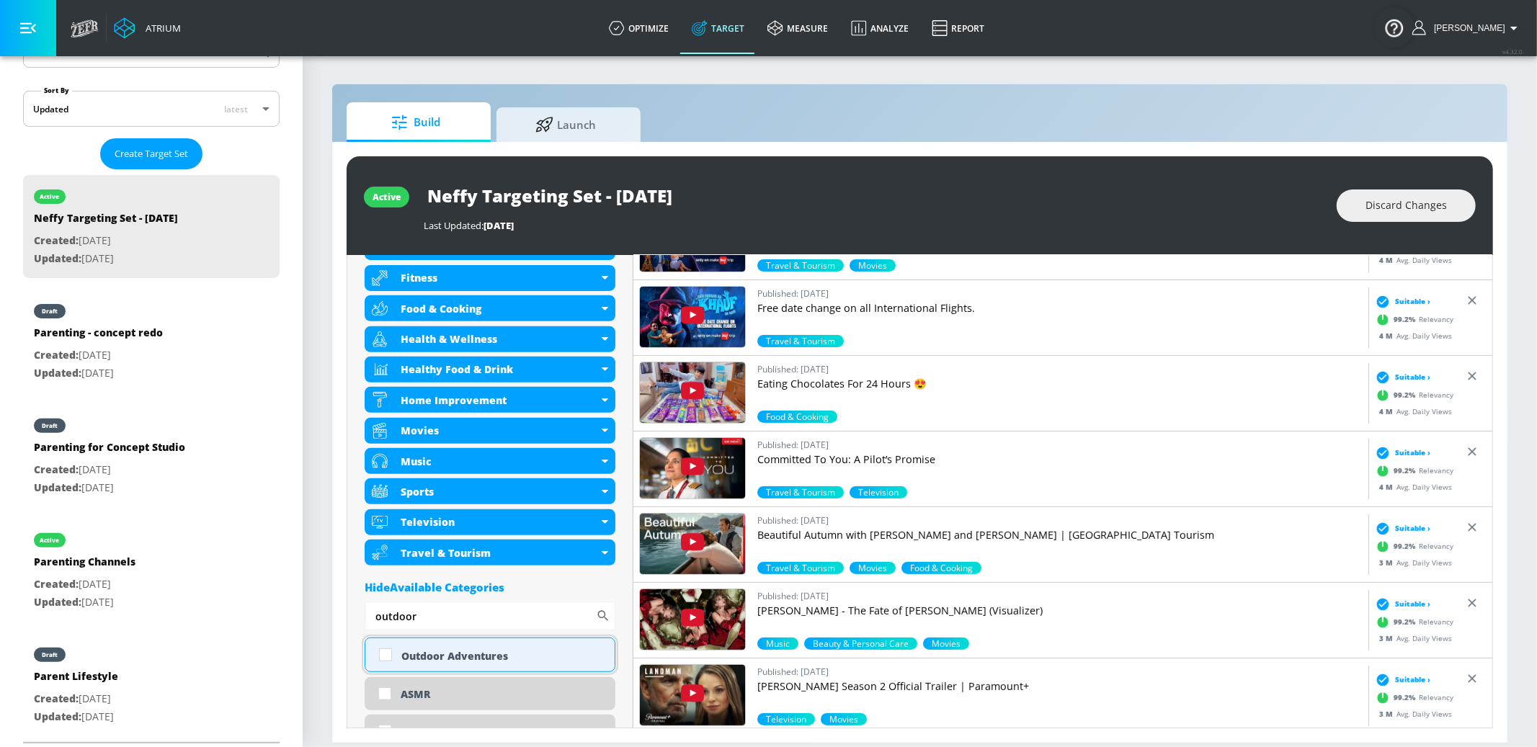
type input "outdoor"
click at [490, 603] on div "Outdoor Adventures" at bounding box center [502, 656] width 203 height 14
checkbox input "true"
click at [458, 603] on input "outdoor" at bounding box center [480, 617] width 231 height 29
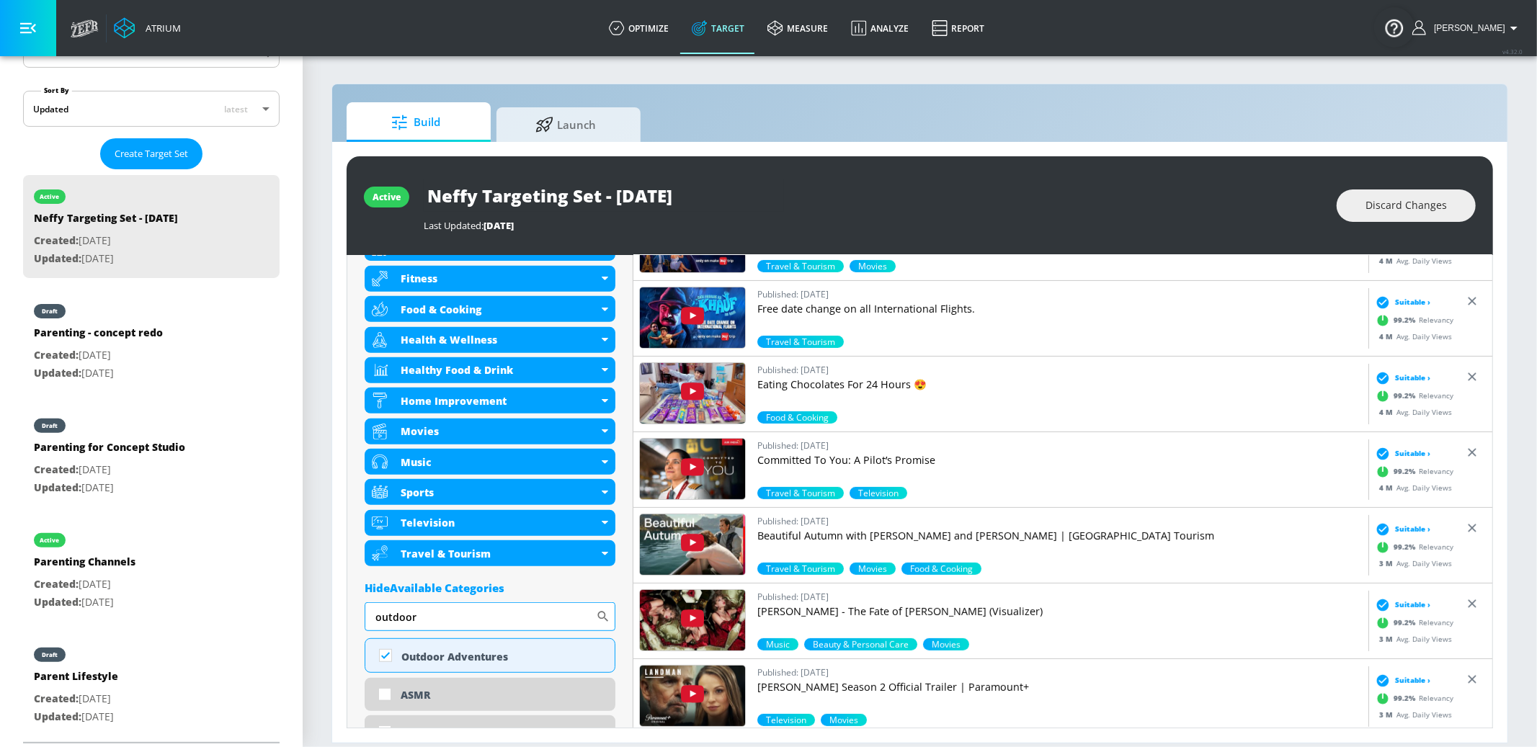
click at [458, 603] on input "outdoor" at bounding box center [480, 617] width 231 height 29
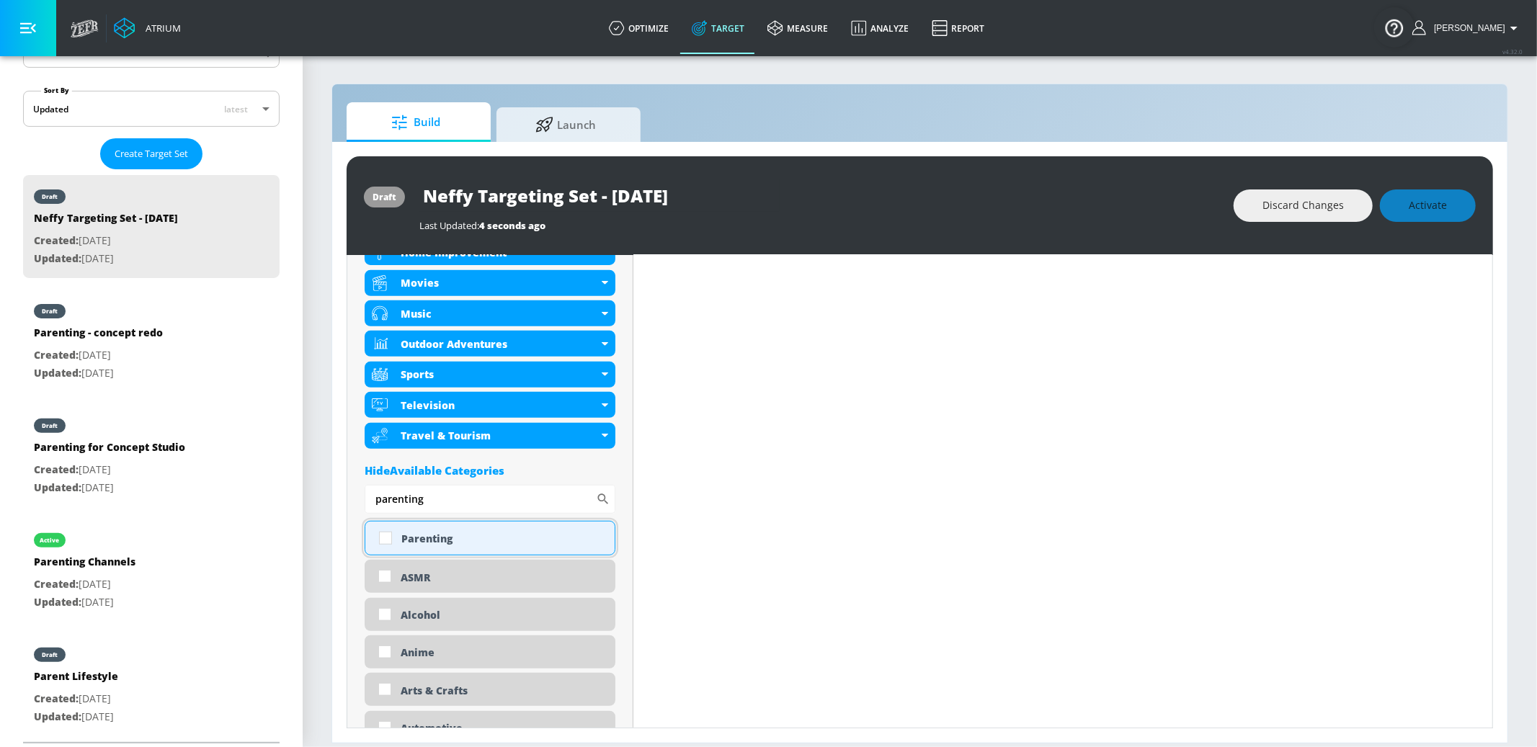
scroll to position [709, 0]
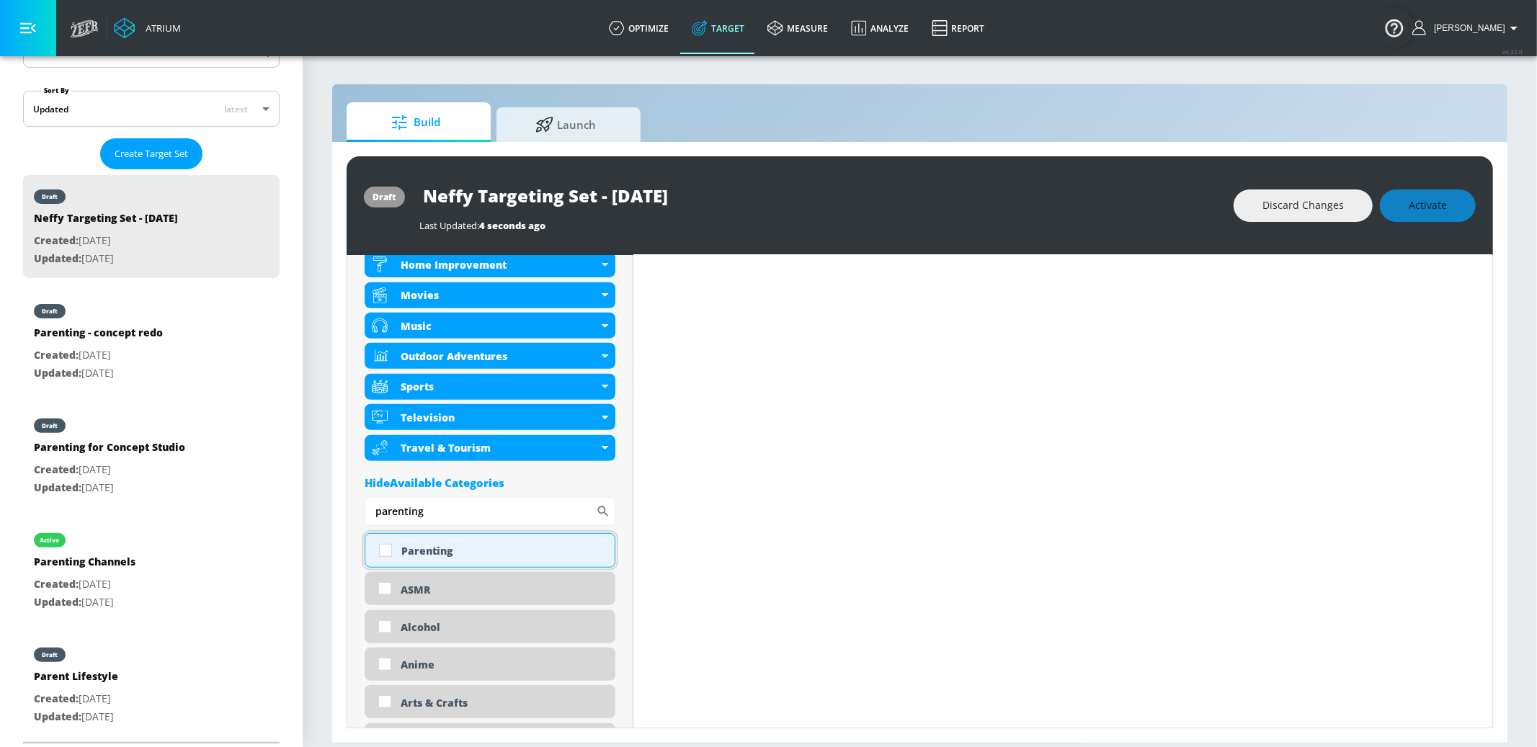
type input "parenting"
click at [450, 548] on div "Parenting" at bounding box center [502, 551] width 203 height 14
checkbox input "true"
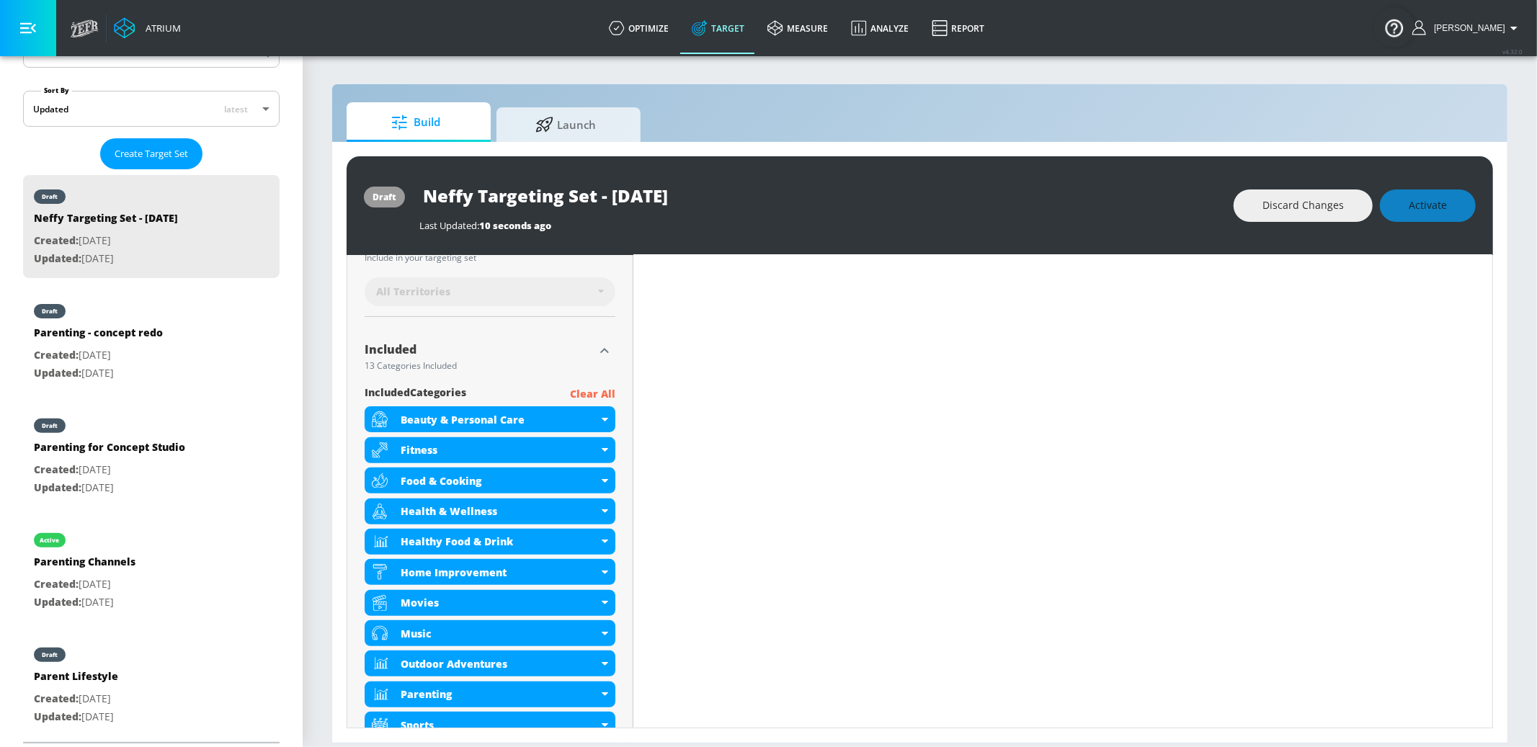
scroll to position [399, 0]
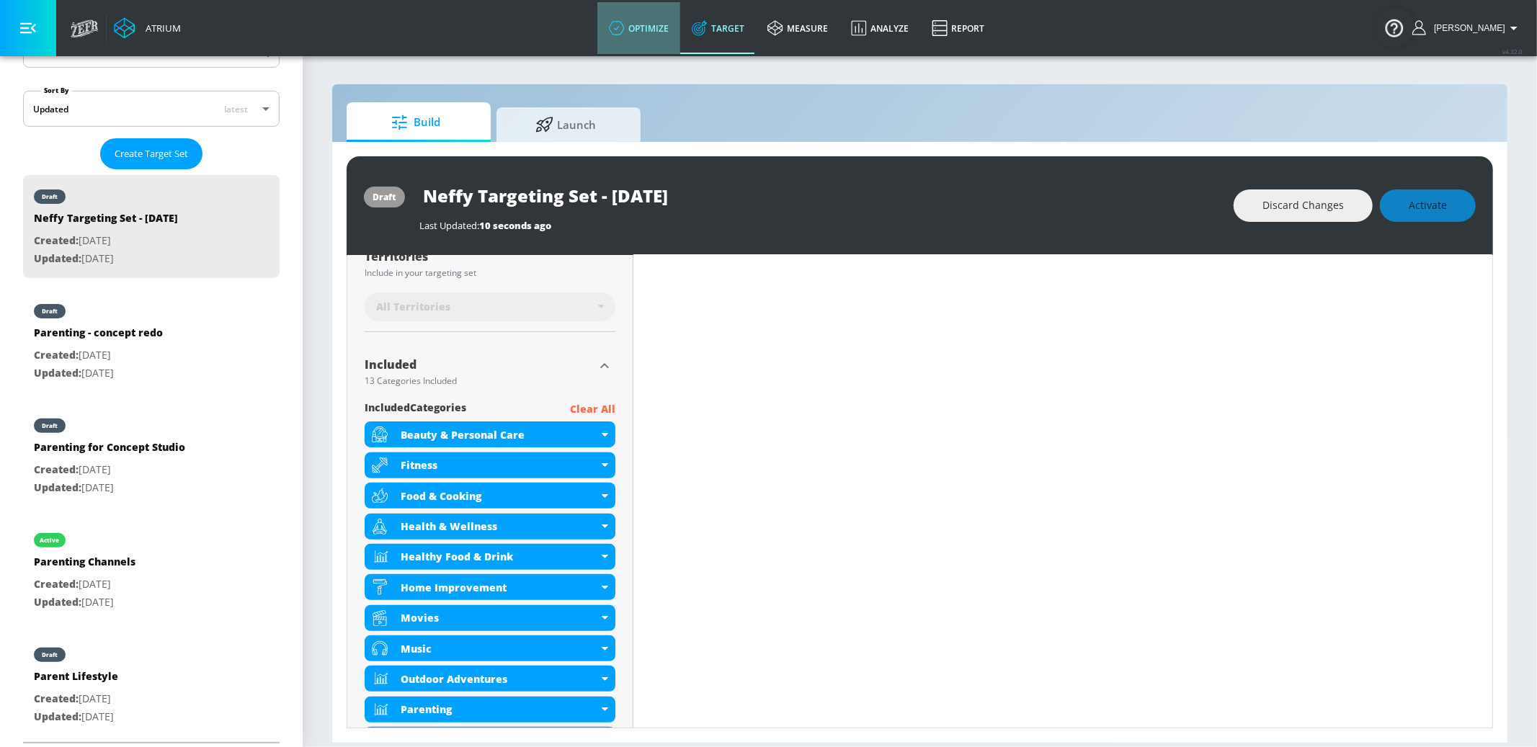
click at [625, 30] on icon at bounding box center [617, 28] width 16 height 16
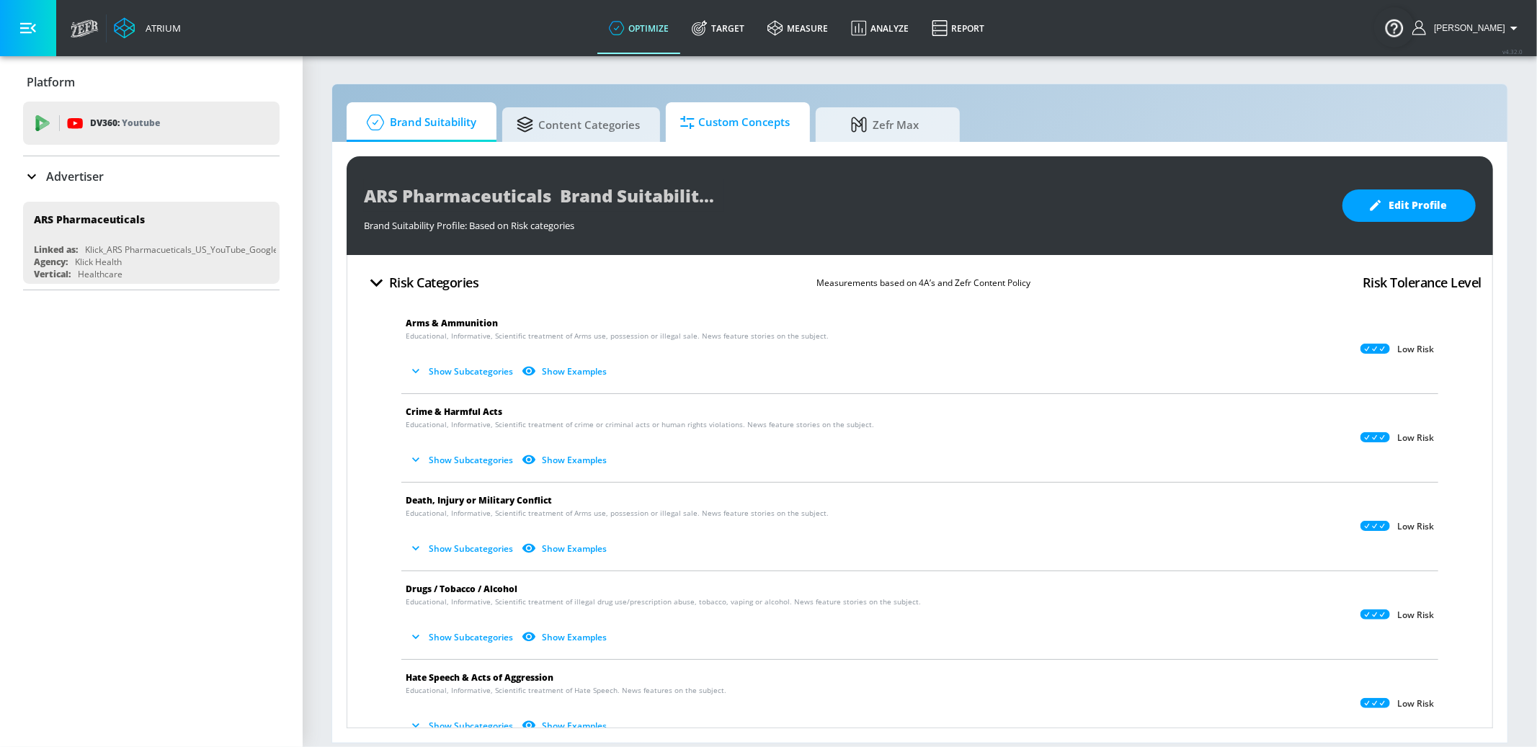
click at [706, 126] on span "Custom Concepts" at bounding box center [735, 122] width 110 height 35
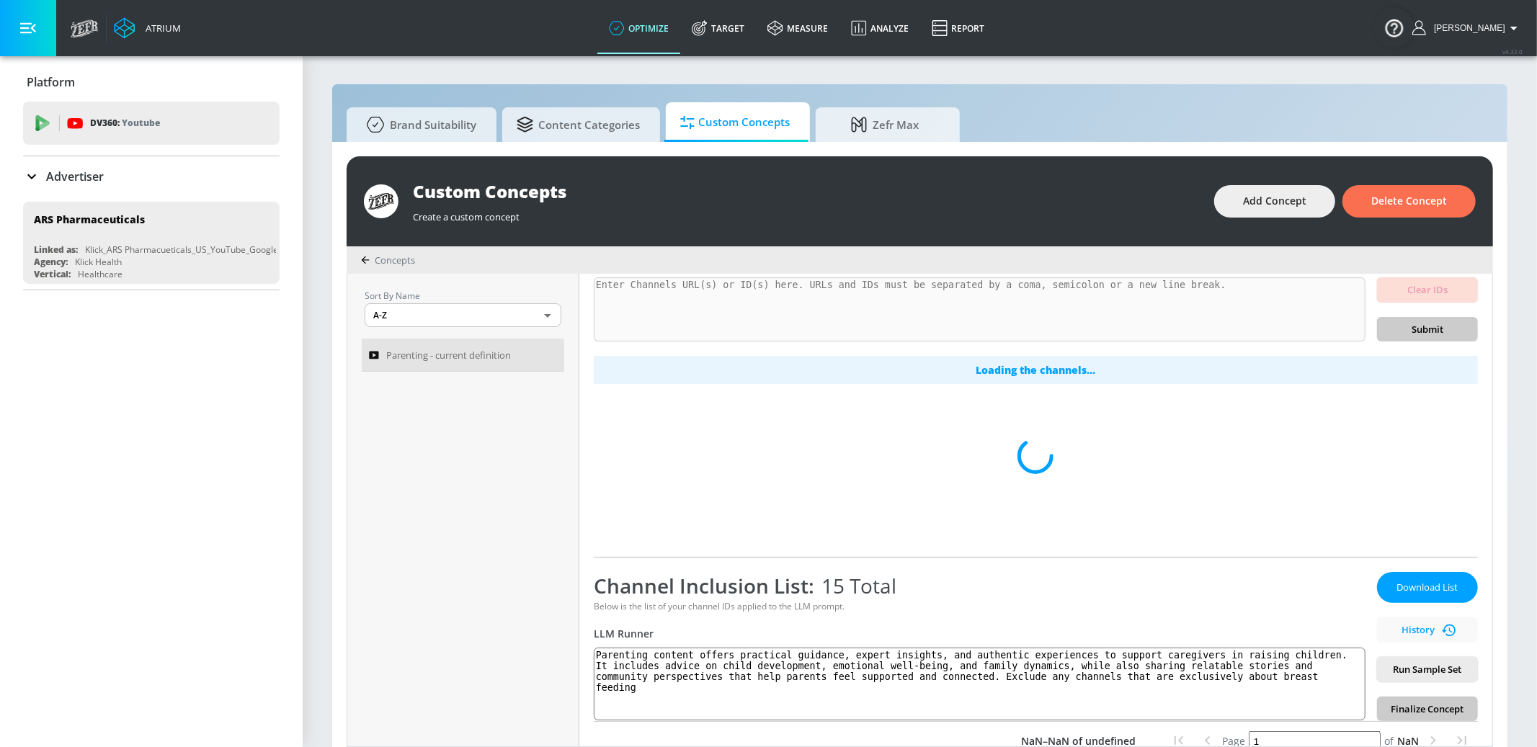
scroll to position [130, 0]
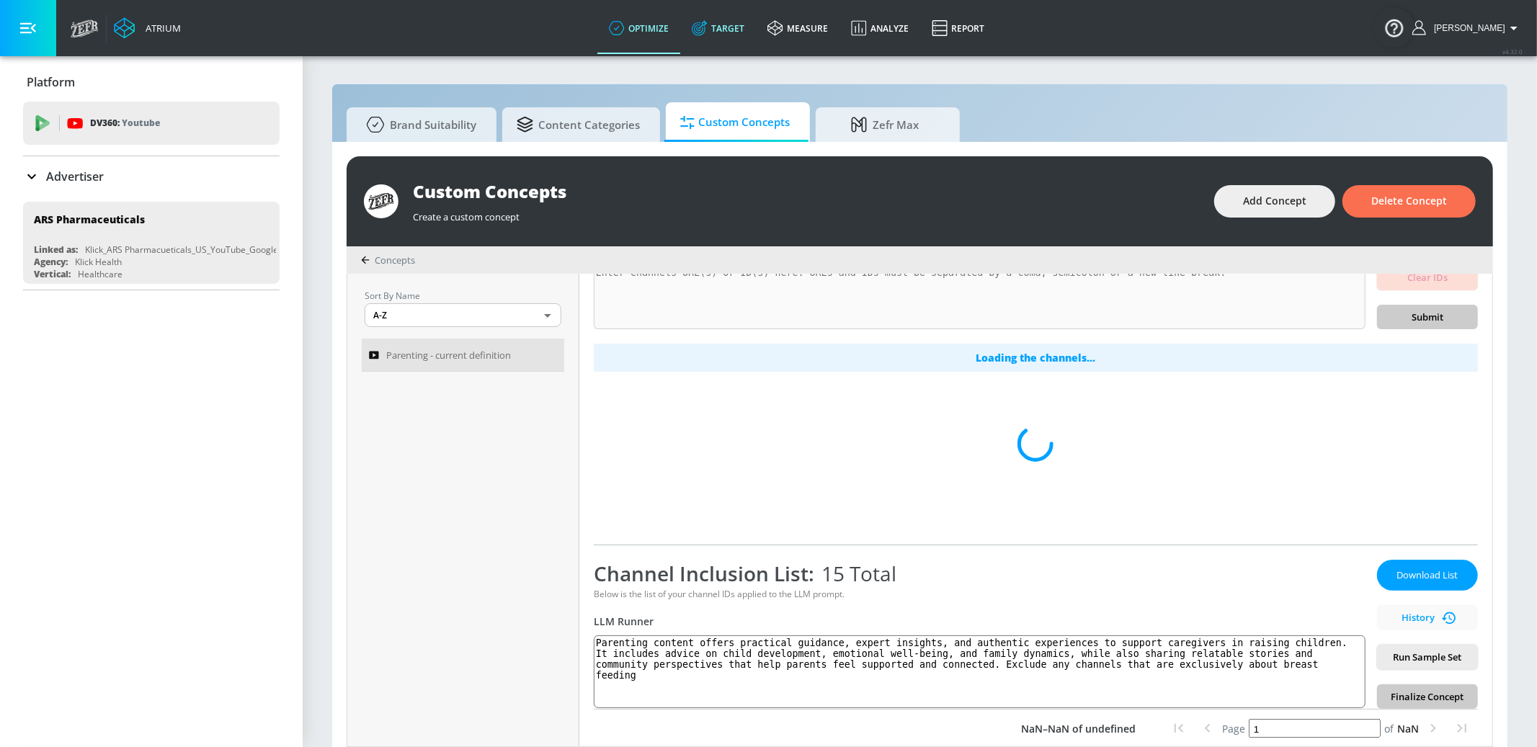
click at [744, 23] on link "Target" at bounding box center [718, 28] width 76 height 52
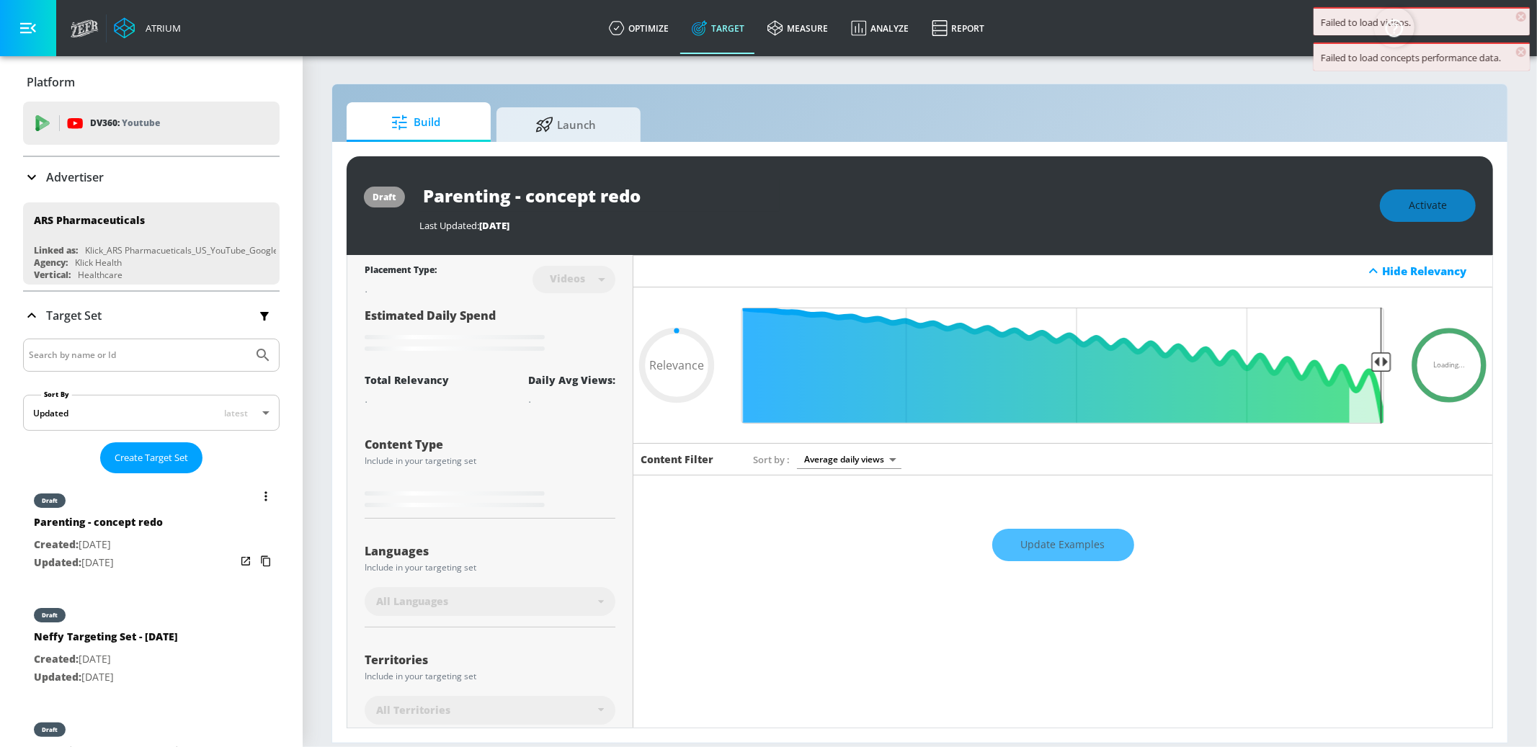
type input "0.05"
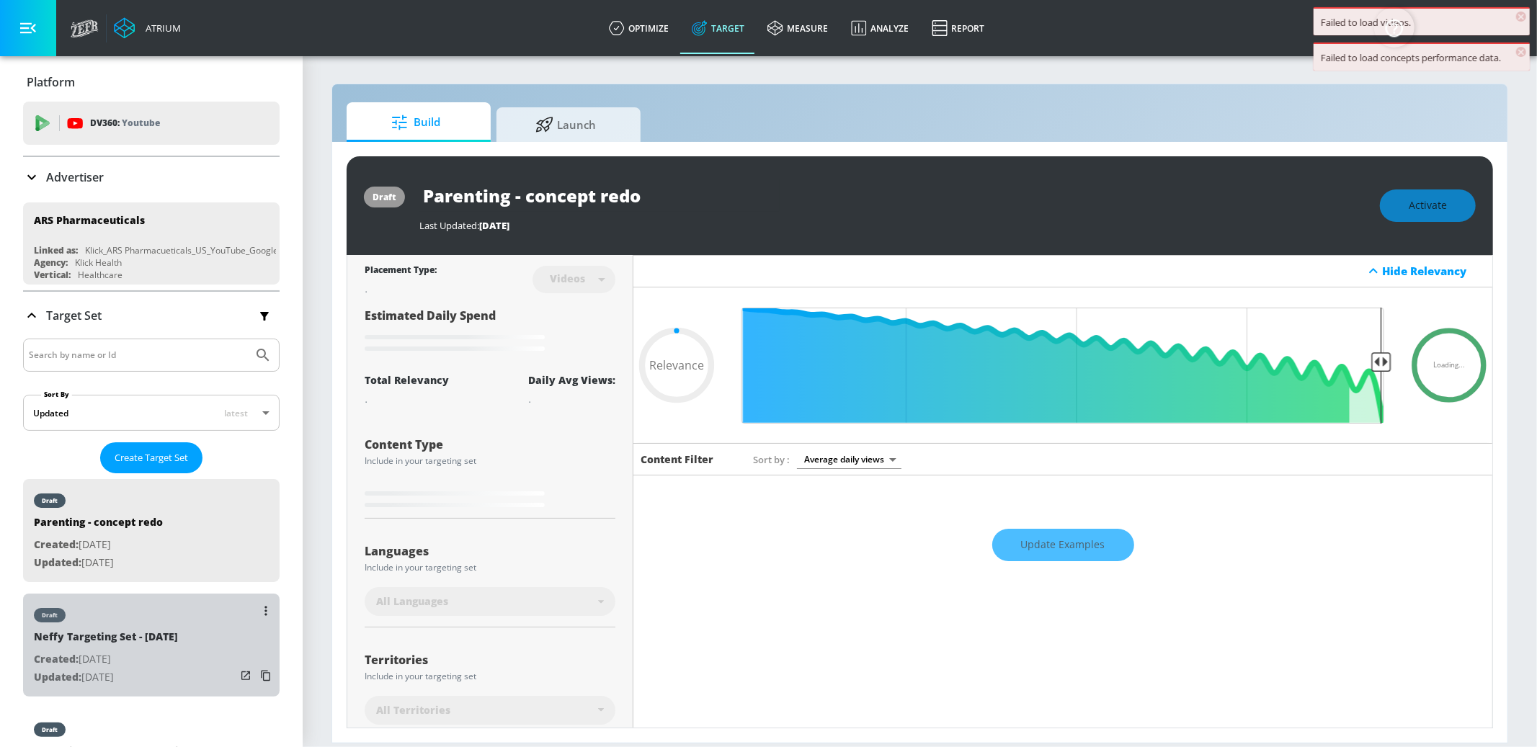
click at [203, 603] on div "draft Neffy Targeting Set - [DATE] Created: [DATE] Updated: [DATE]" at bounding box center [151, 645] width 257 height 103
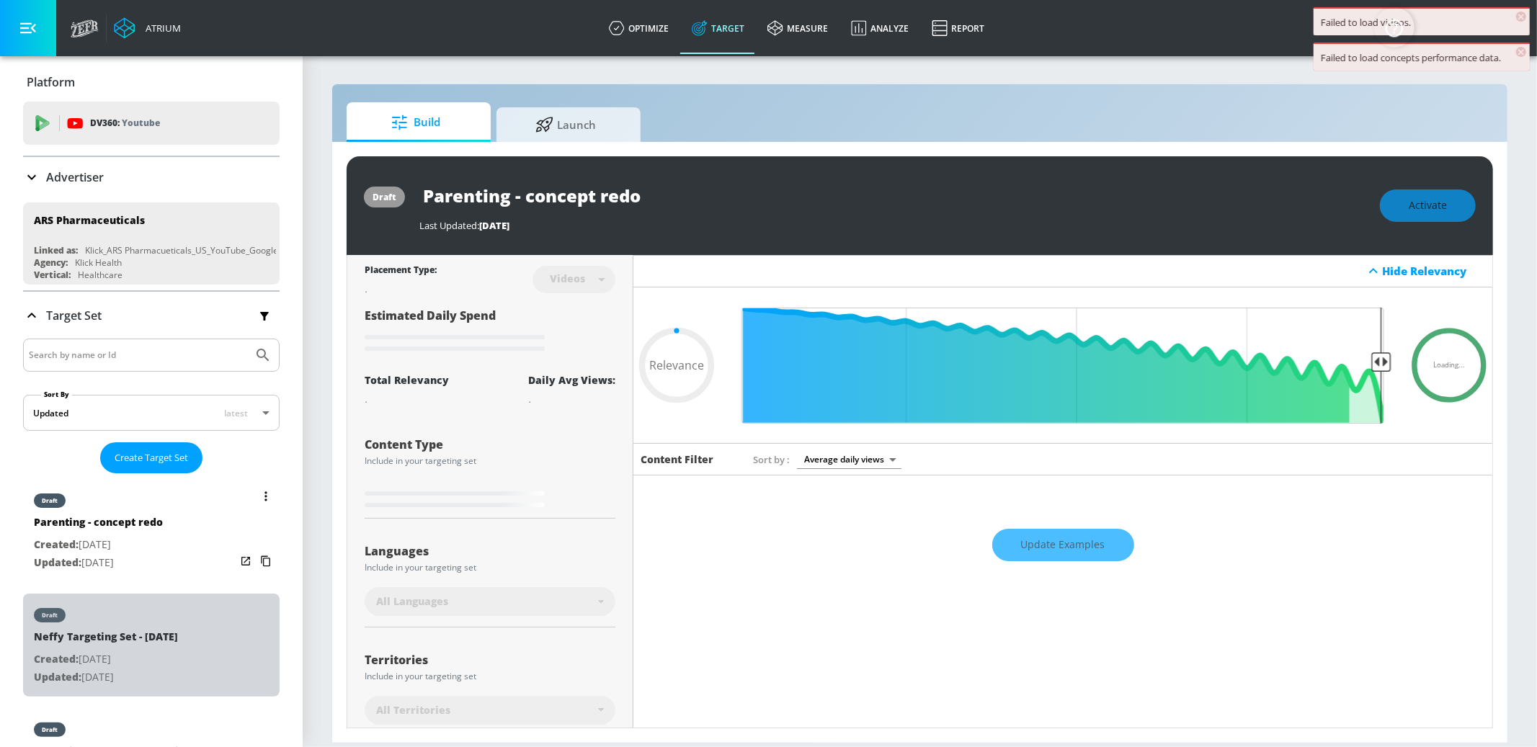
type input "Neffy Targeting Set - [DATE]"
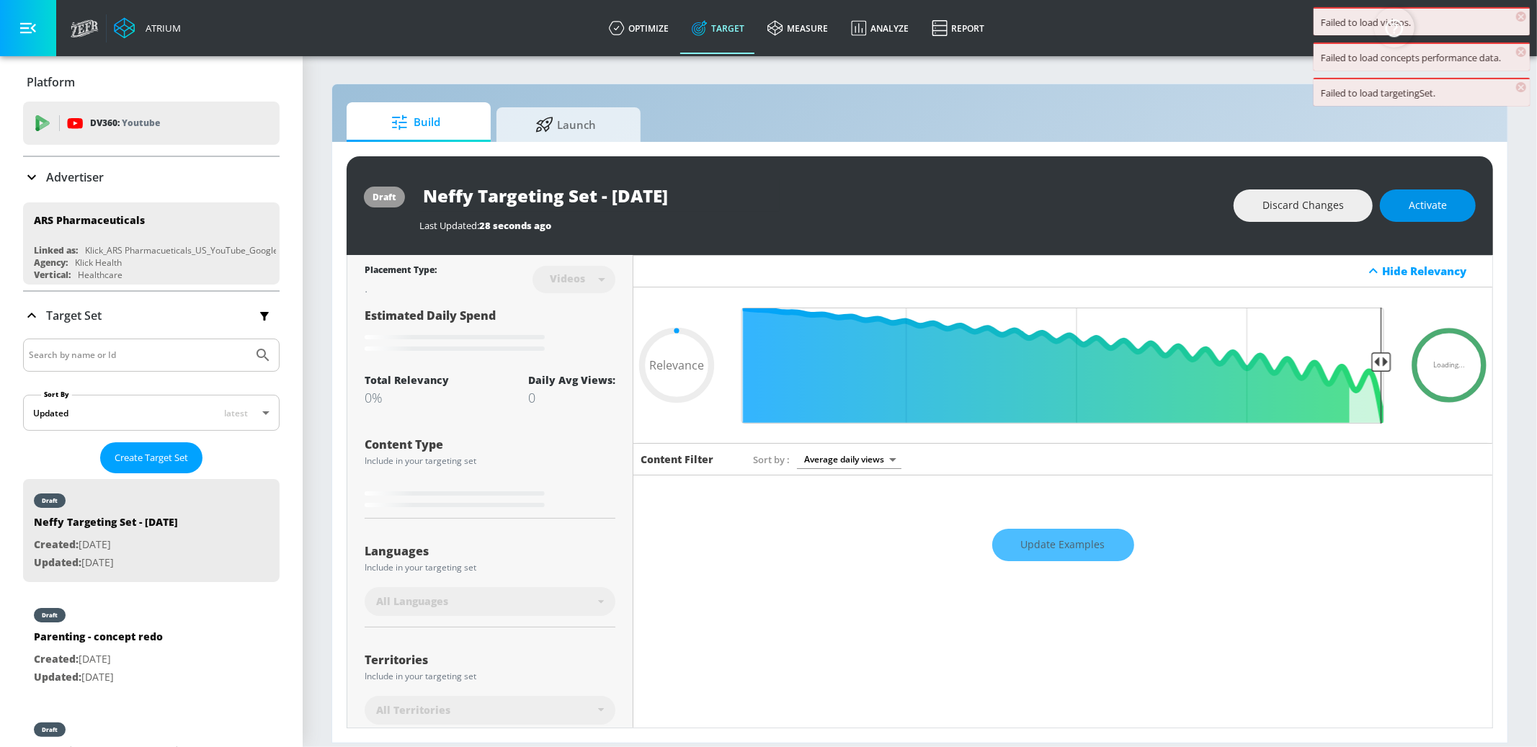
click at [1152, 200] on span "Activate" at bounding box center [1428, 206] width 38 height 18
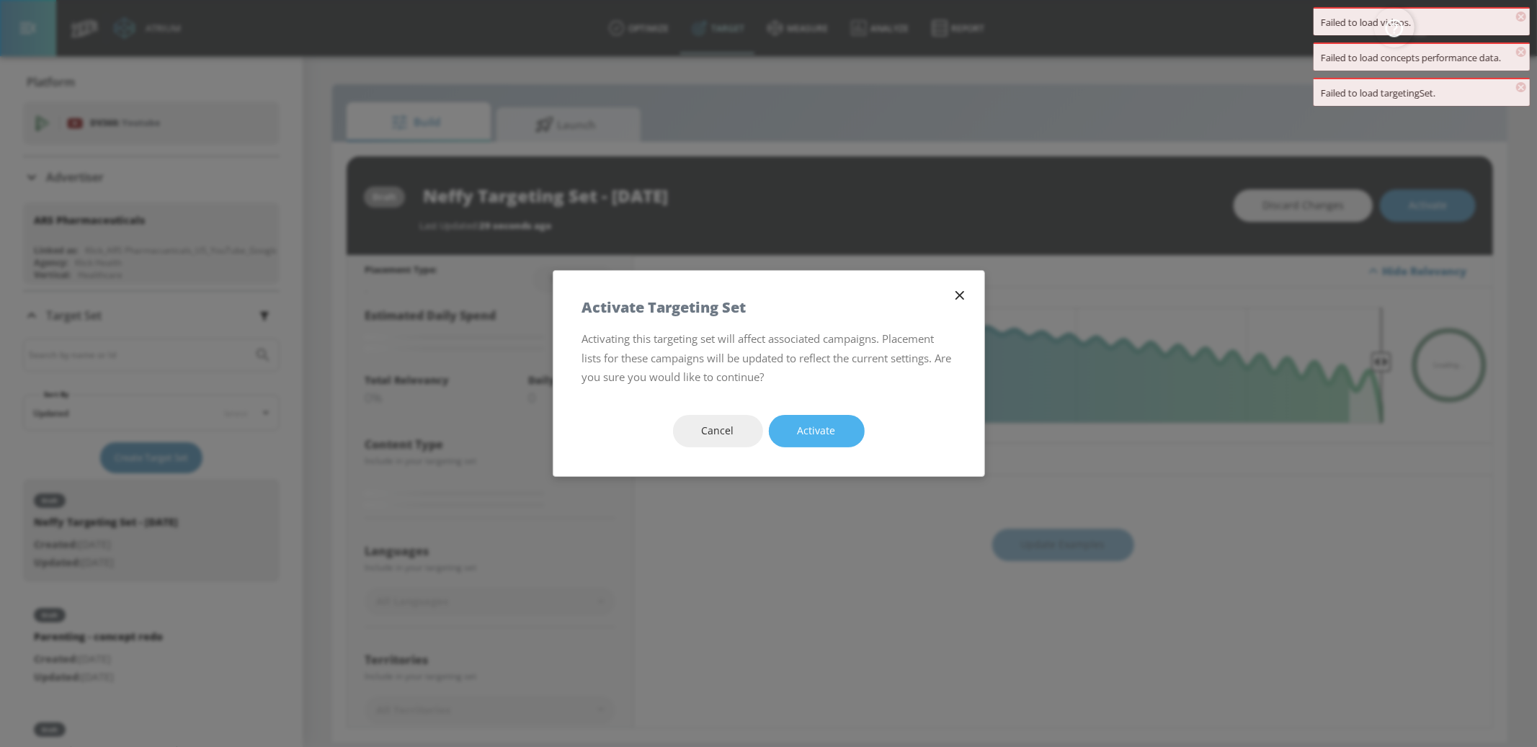
click at [820, 427] on span "Activate" at bounding box center [817, 431] width 38 height 18
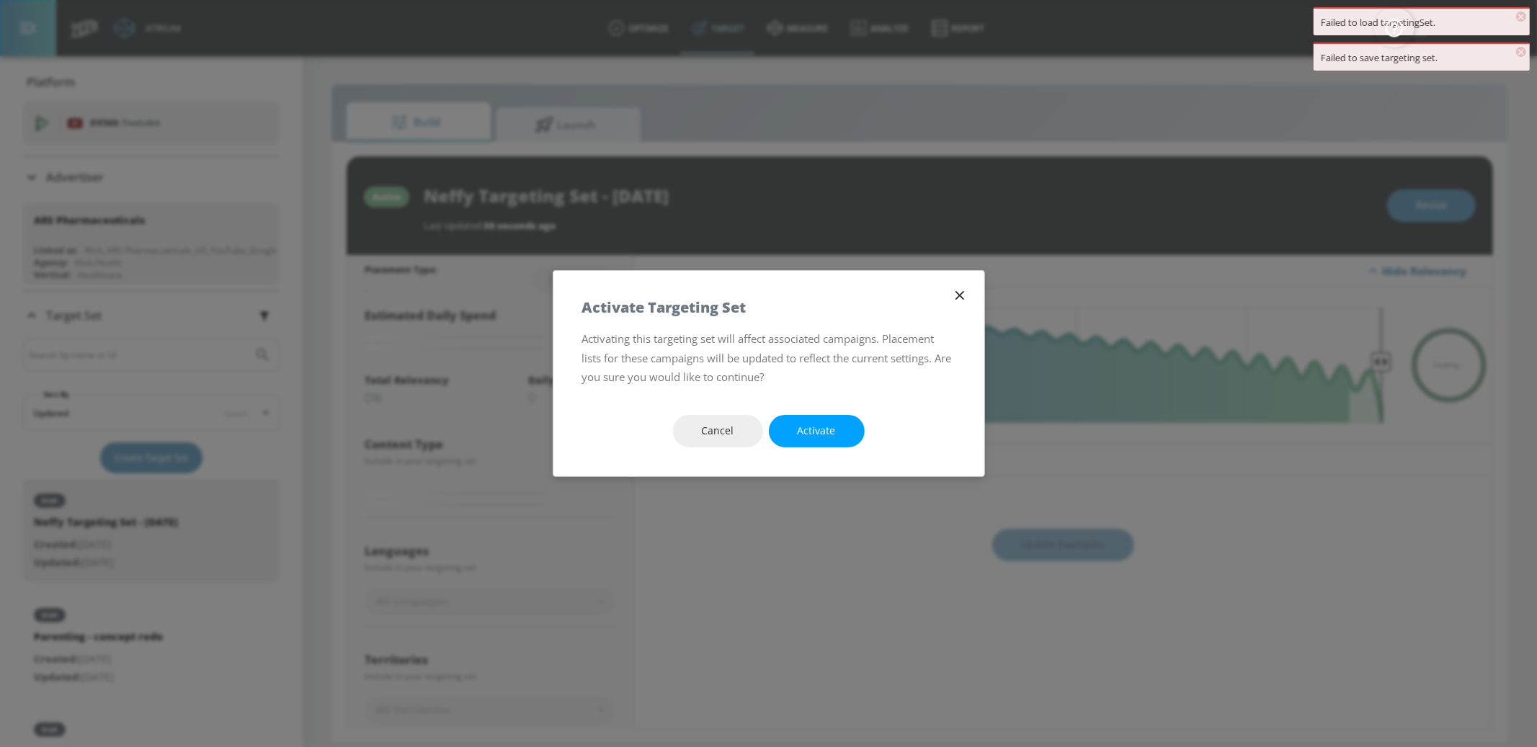
type input "0.65"
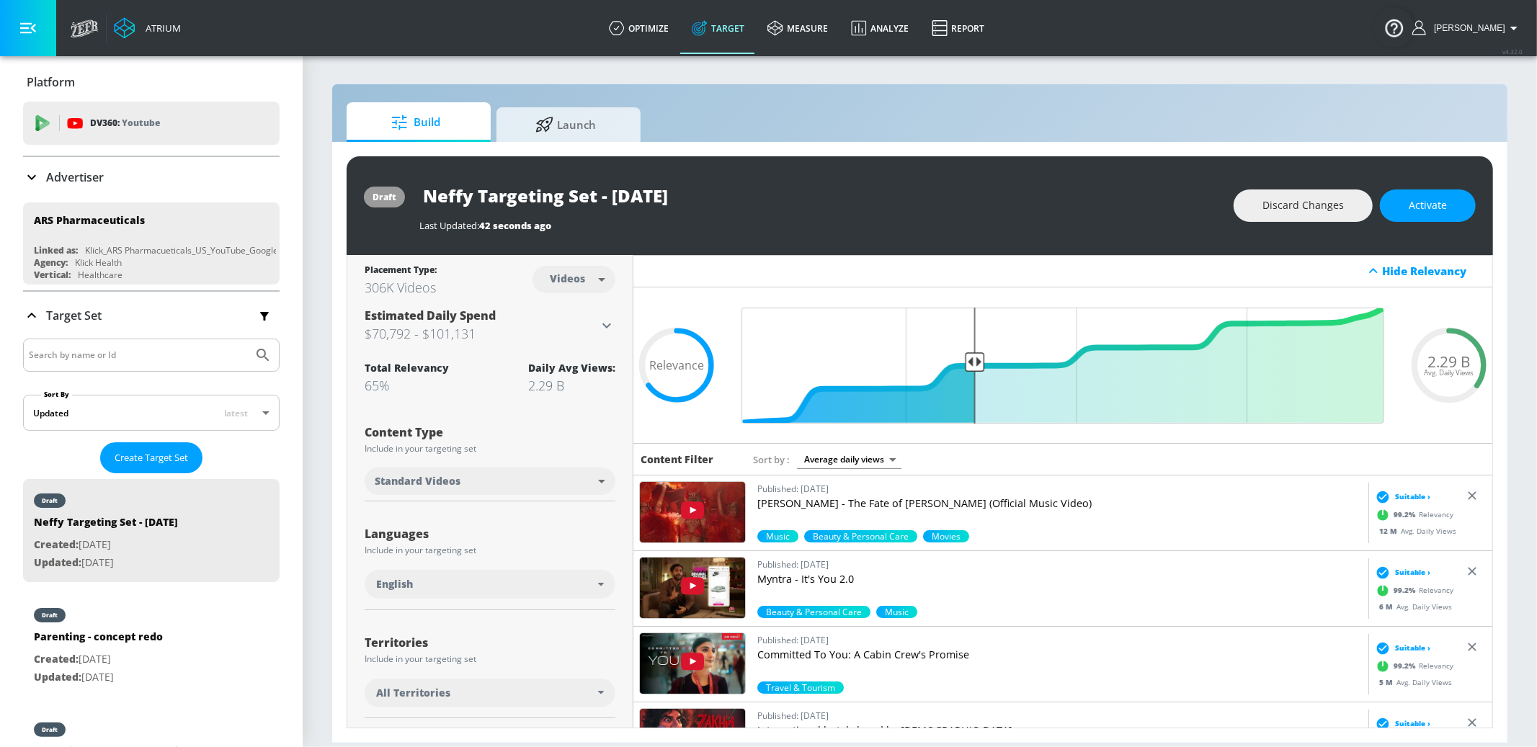
click at [568, 201] on input "Neffy Targeting Set - [DATE]" at bounding box center [599, 195] width 360 height 32
click at [1152, 209] on span "Activate" at bounding box center [1428, 206] width 38 height 18
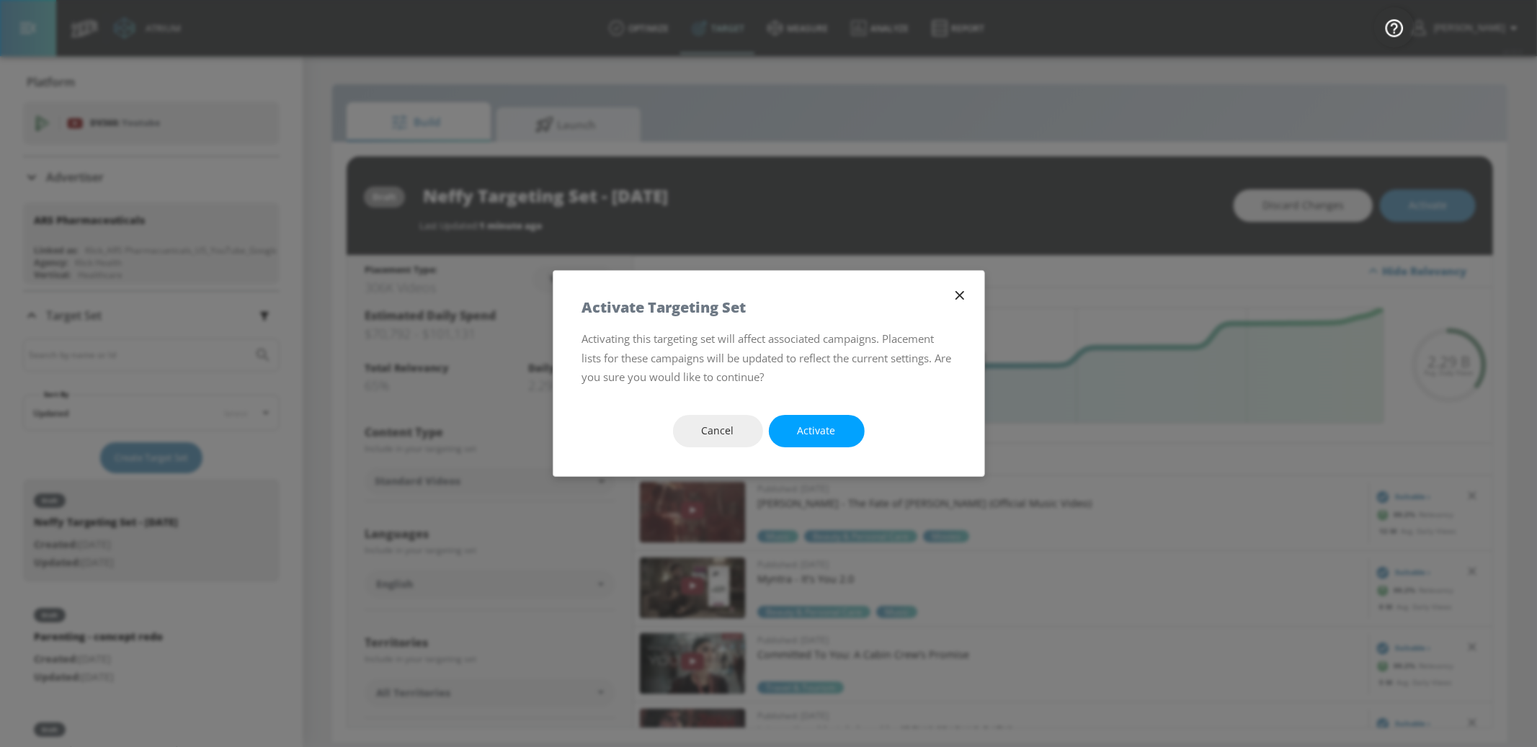
click at [849, 417] on button "Activate" at bounding box center [817, 431] width 96 height 32
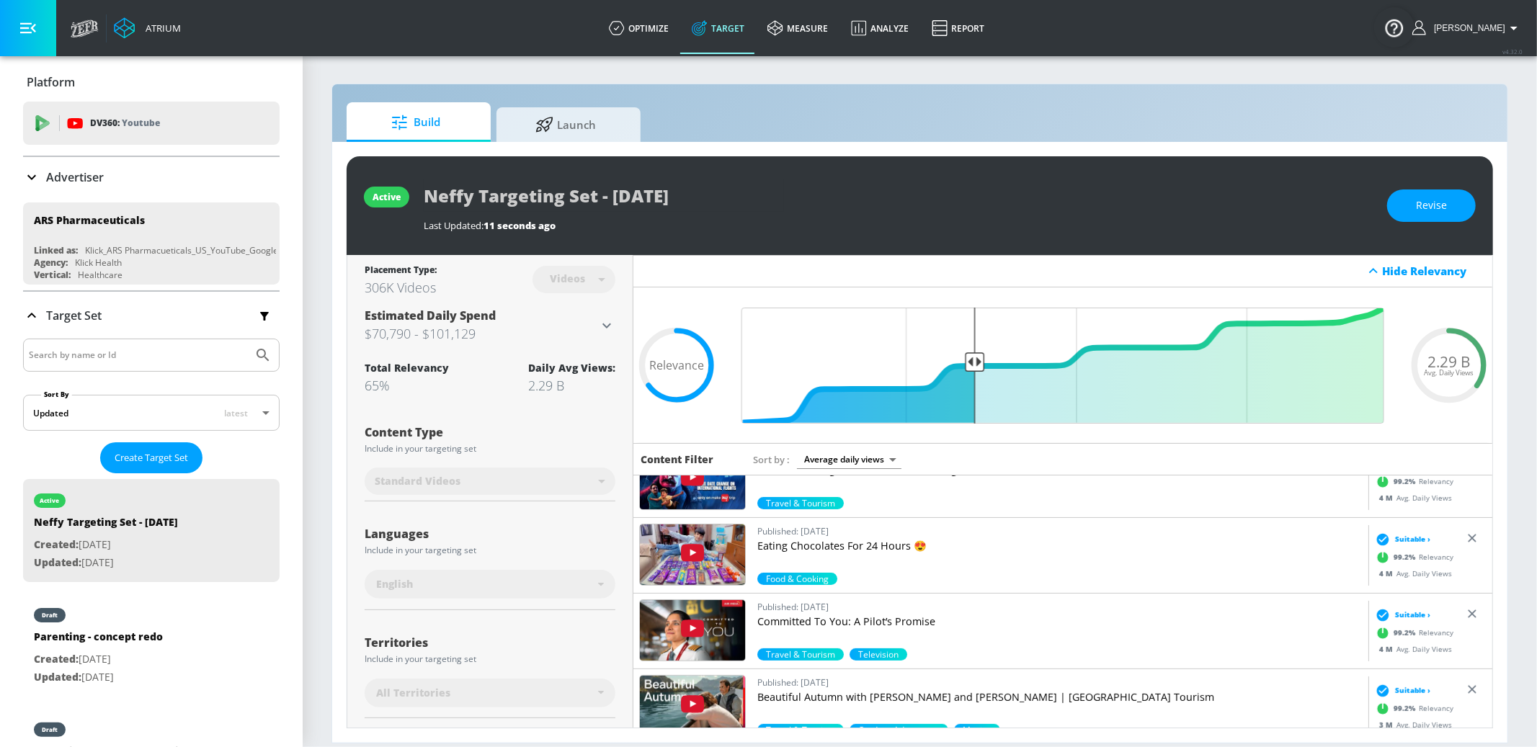
scroll to position [414, 0]
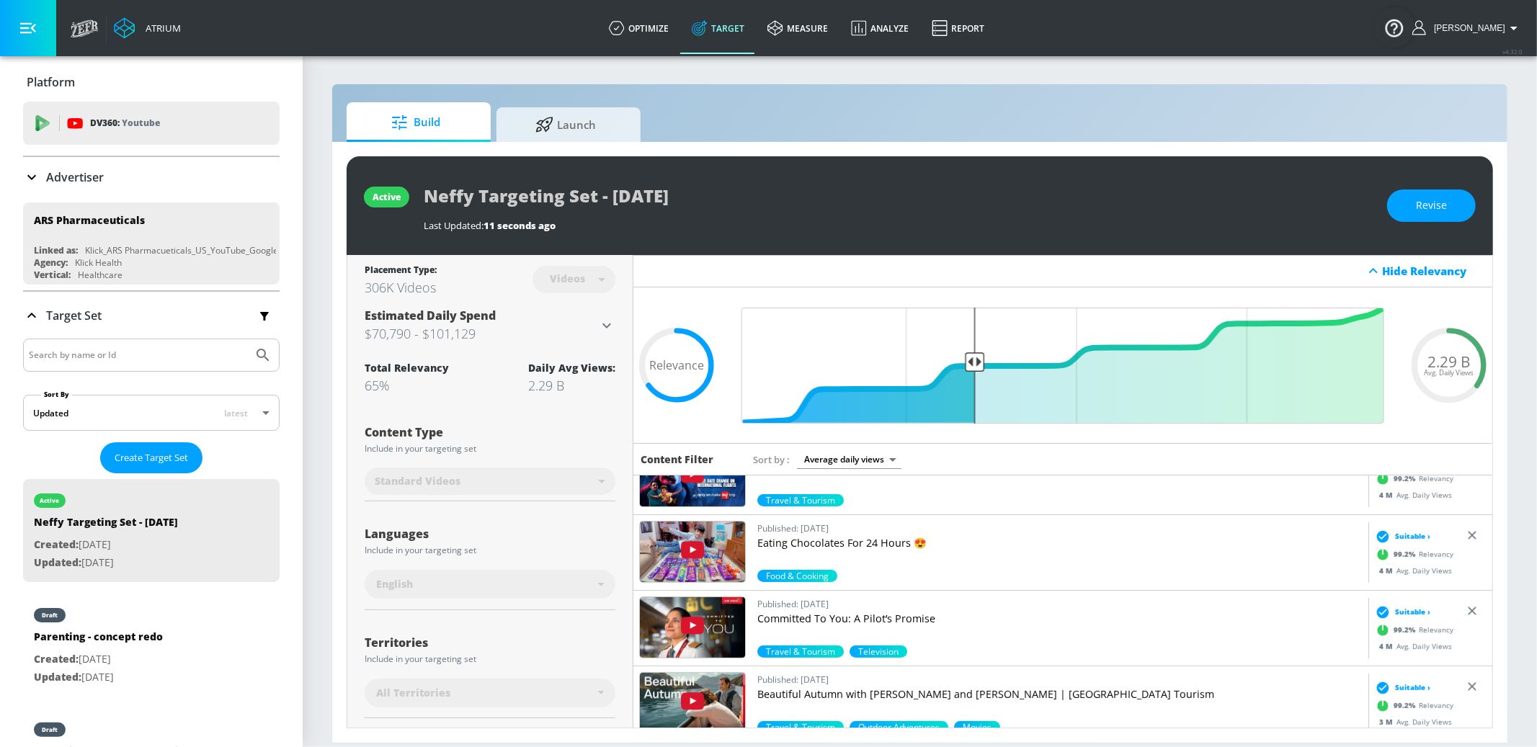
drag, startPoint x: 1411, startPoint y: 213, endPoint x: 974, endPoint y: 440, distance: 492.2
click at [1152, 223] on div "active Neffy Targeting Set - [DATE] Last Updated: 11 seconds ago Revise" at bounding box center [920, 205] width 1147 height 99
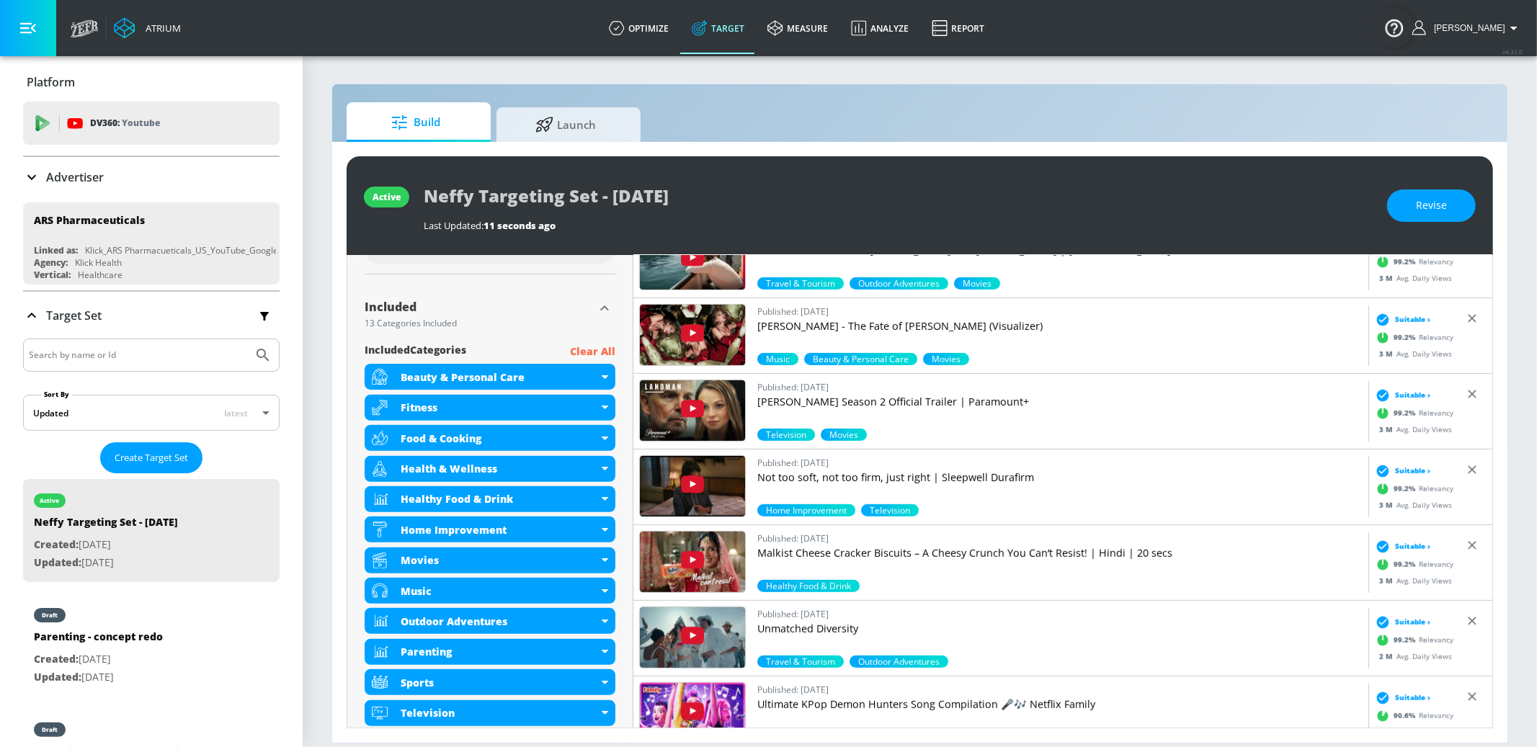
scroll to position [601, 0]
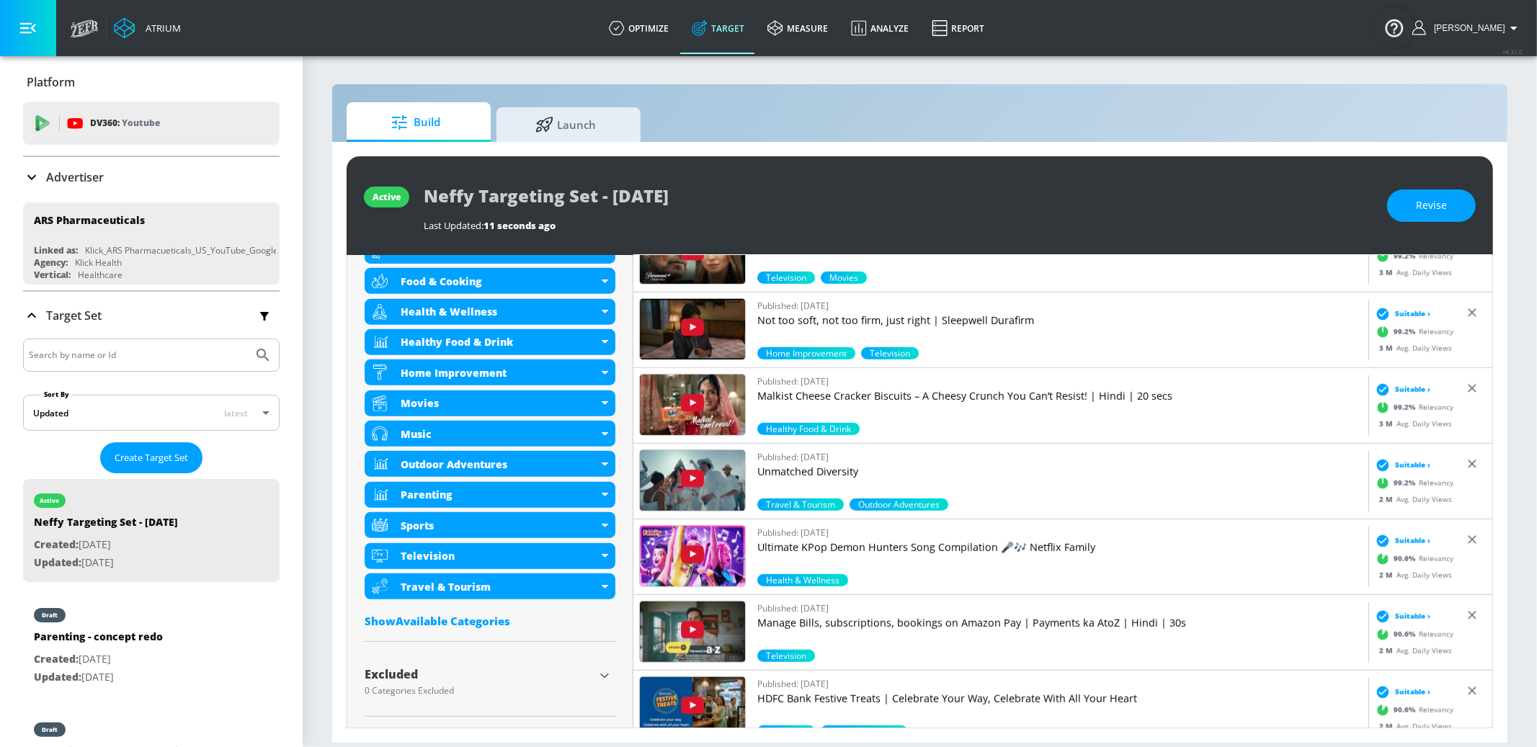
click at [604, 603] on icon "button" at bounding box center [604, 675] width 17 height 17
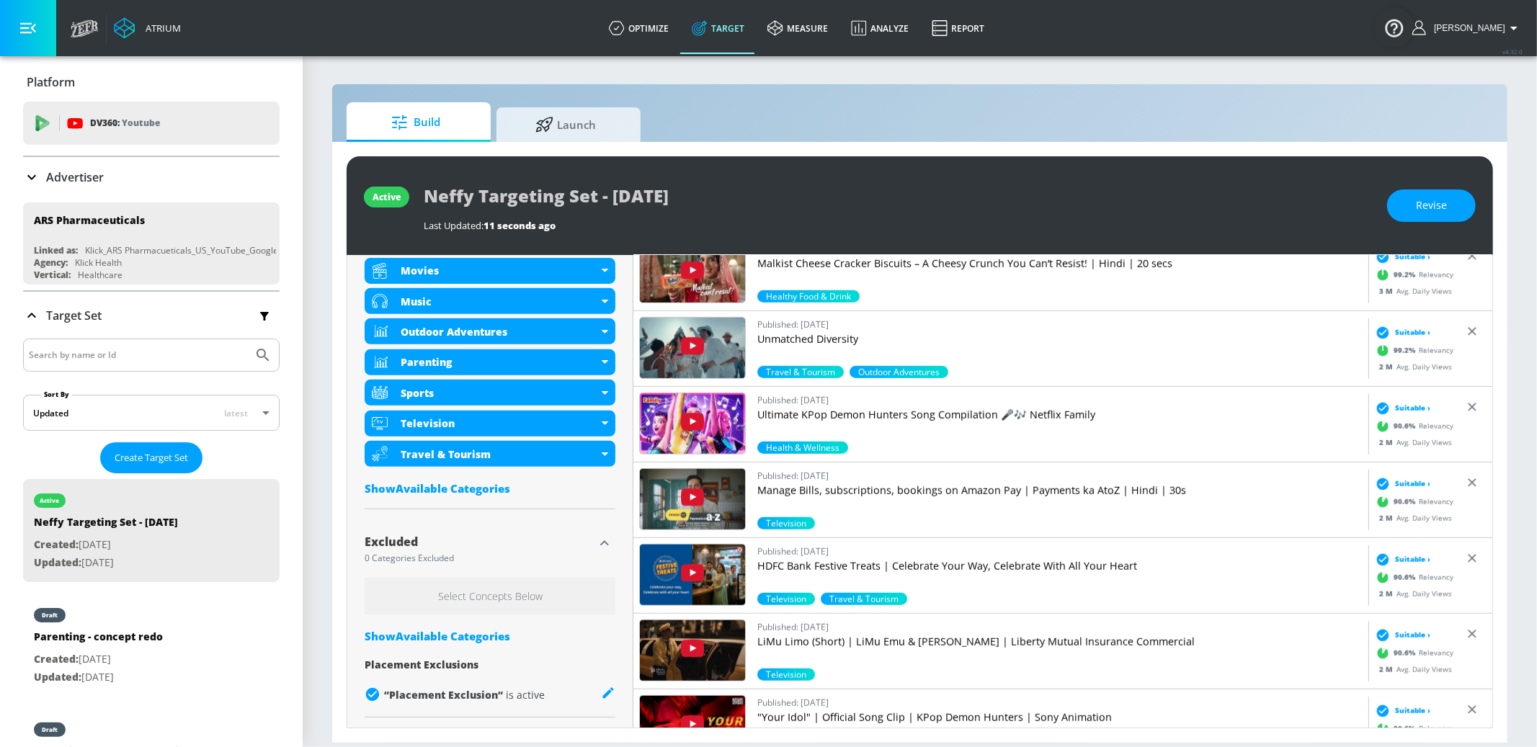
click at [445, 603] on div "Show Available Categories" at bounding box center [490, 636] width 251 height 14
click at [458, 603] on input "Sort By" at bounding box center [480, 665] width 231 height 29
type input "imma"
click at [442, 603] on div "Immature Humor" at bounding box center [502, 705] width 203 height 14
click at [389, 603] on div "Immature Humor" at bounding box center [490, 704] width 251 height 35
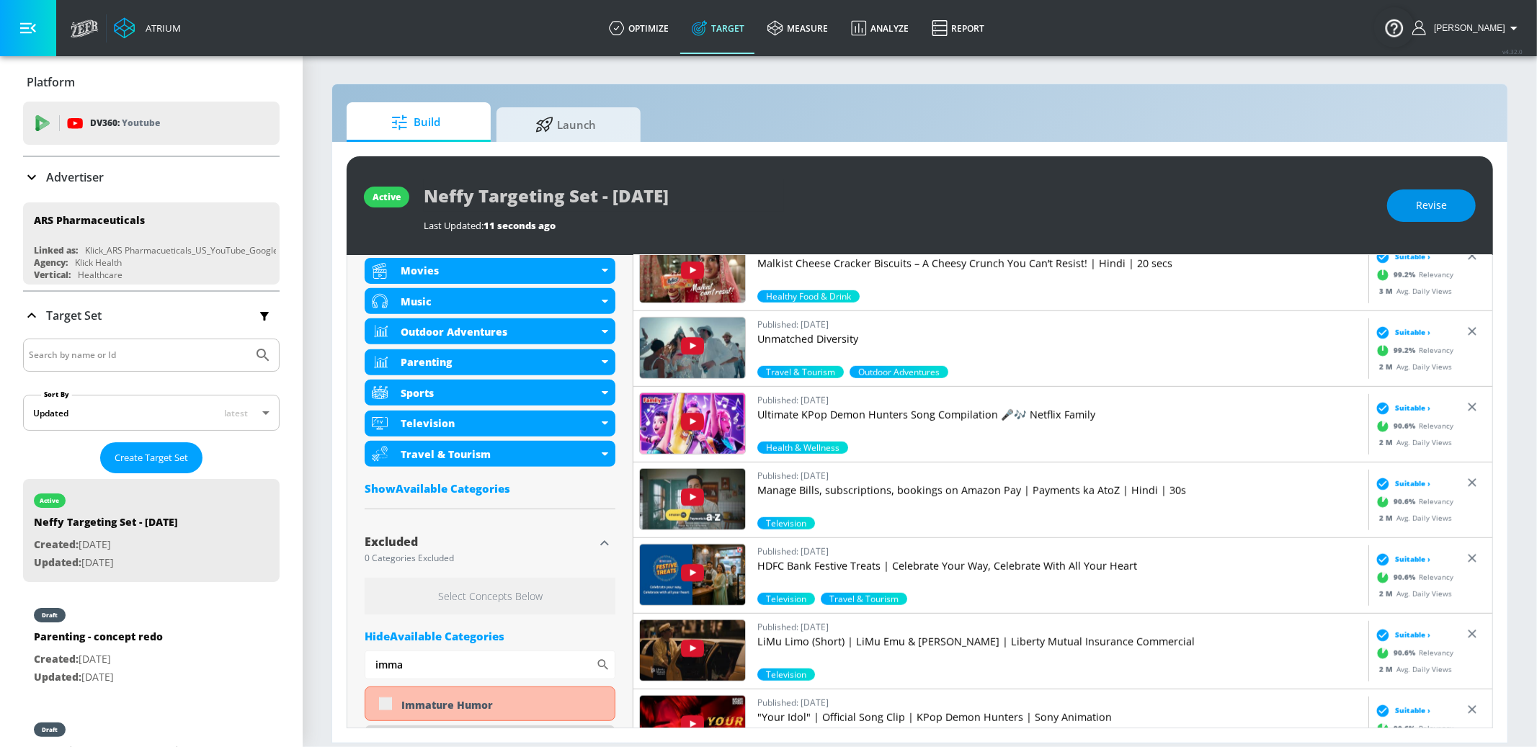
click at [1152, 210] on span "Revise" at bounding box center [1431, 206] width 31 height 18
click at [390, 603] on input "checkbox" at bounding box center [386, 704] width 26 height 26
checkbox input "true"
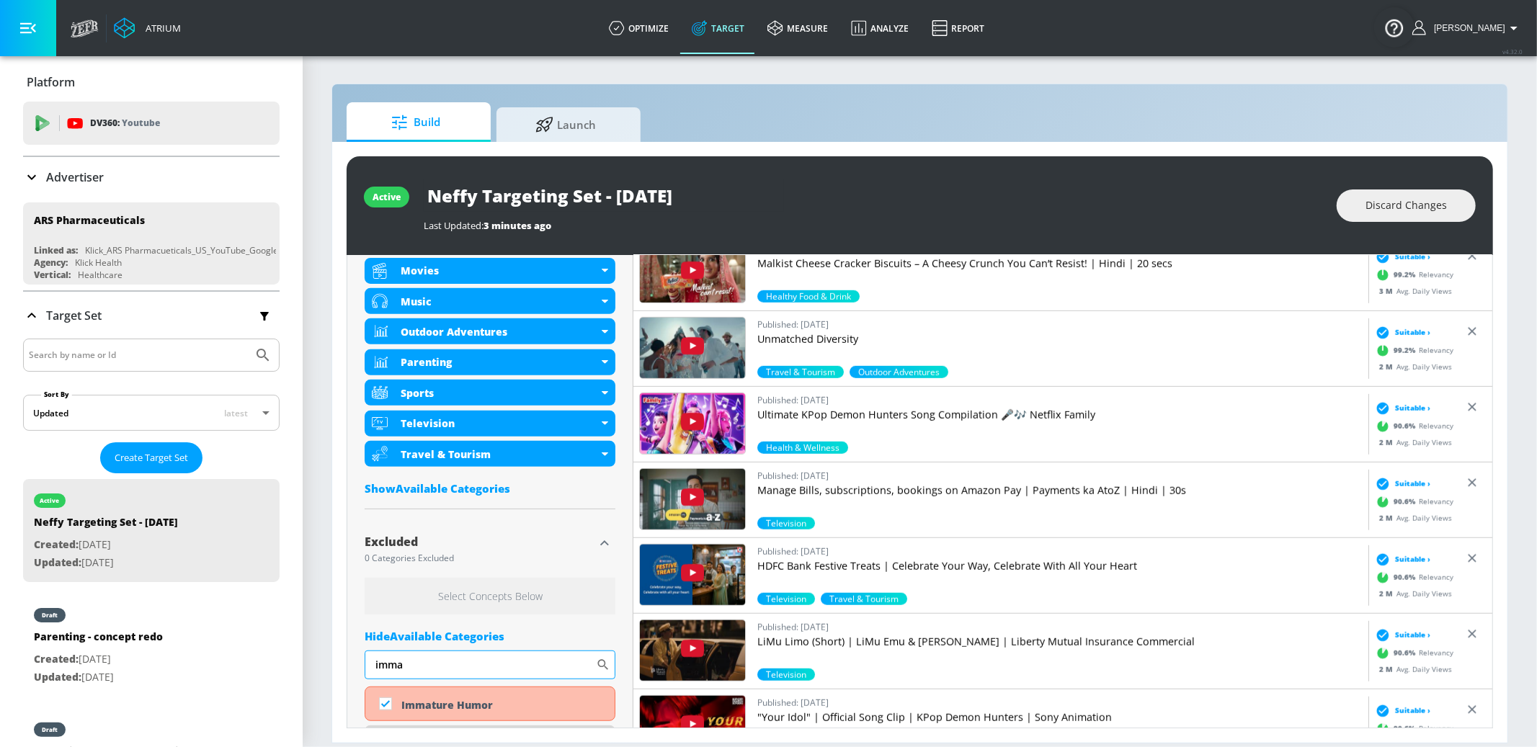
click at [425, 603] on input "imma" at bounding box center [480, 665] width 231 height 29
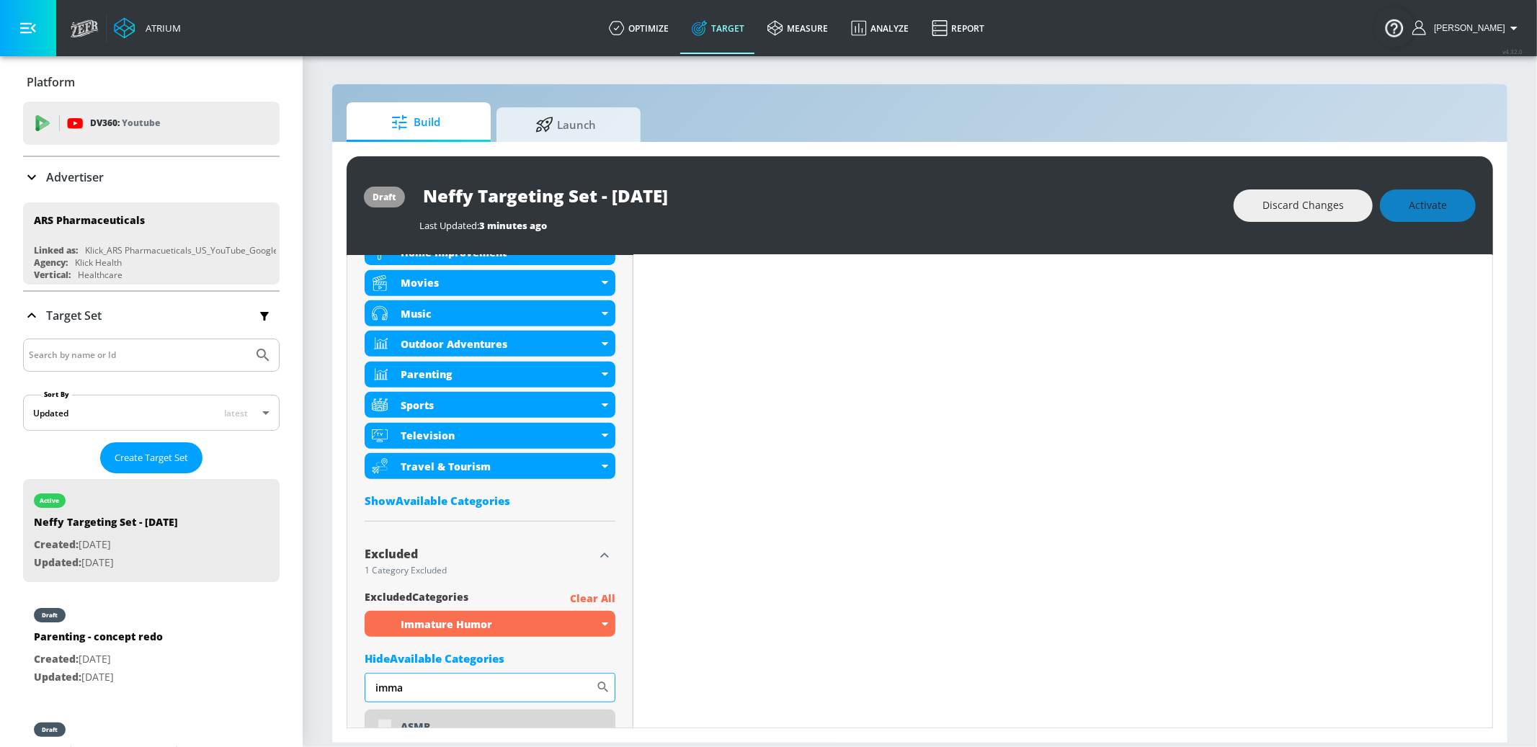
scroll to position [745, 0]
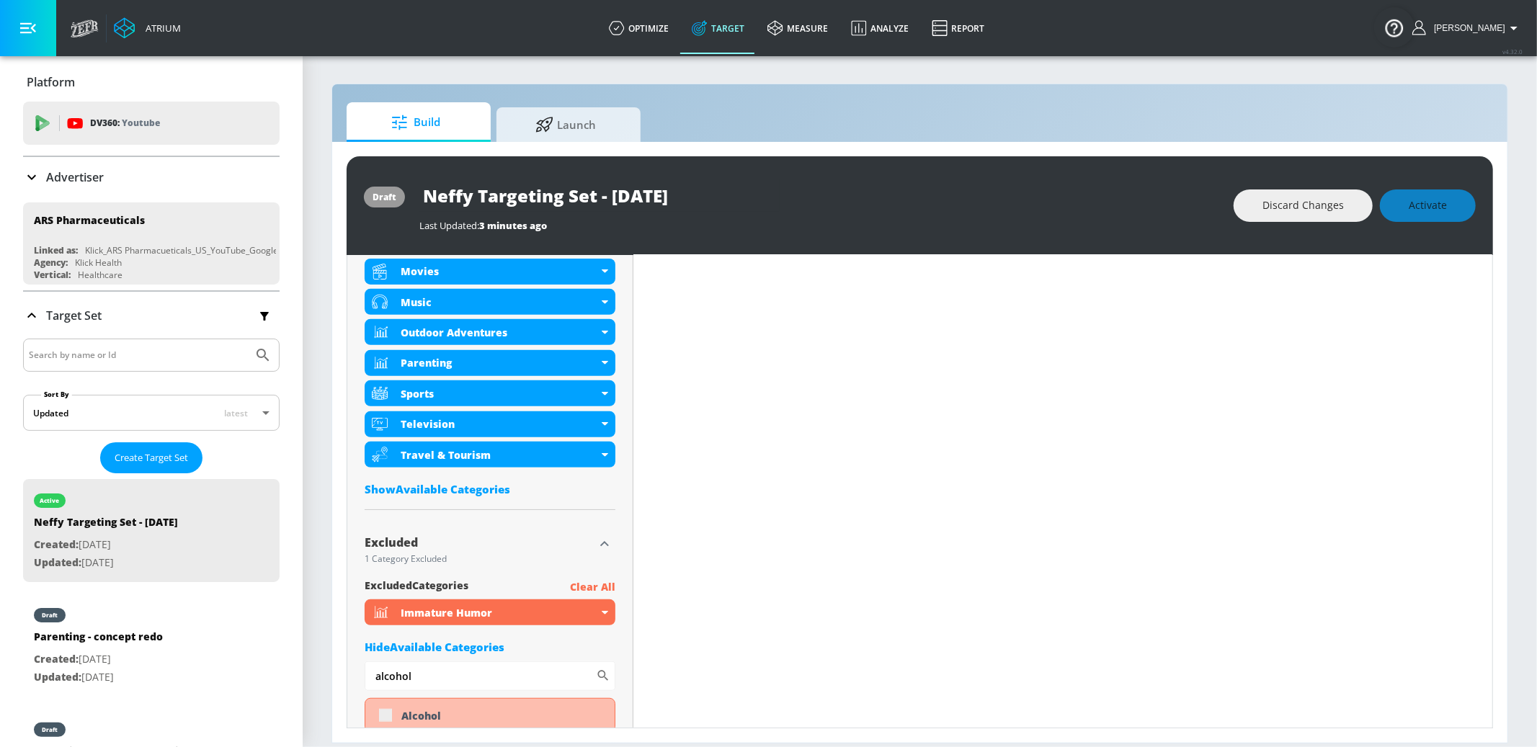
type input "alcohol"
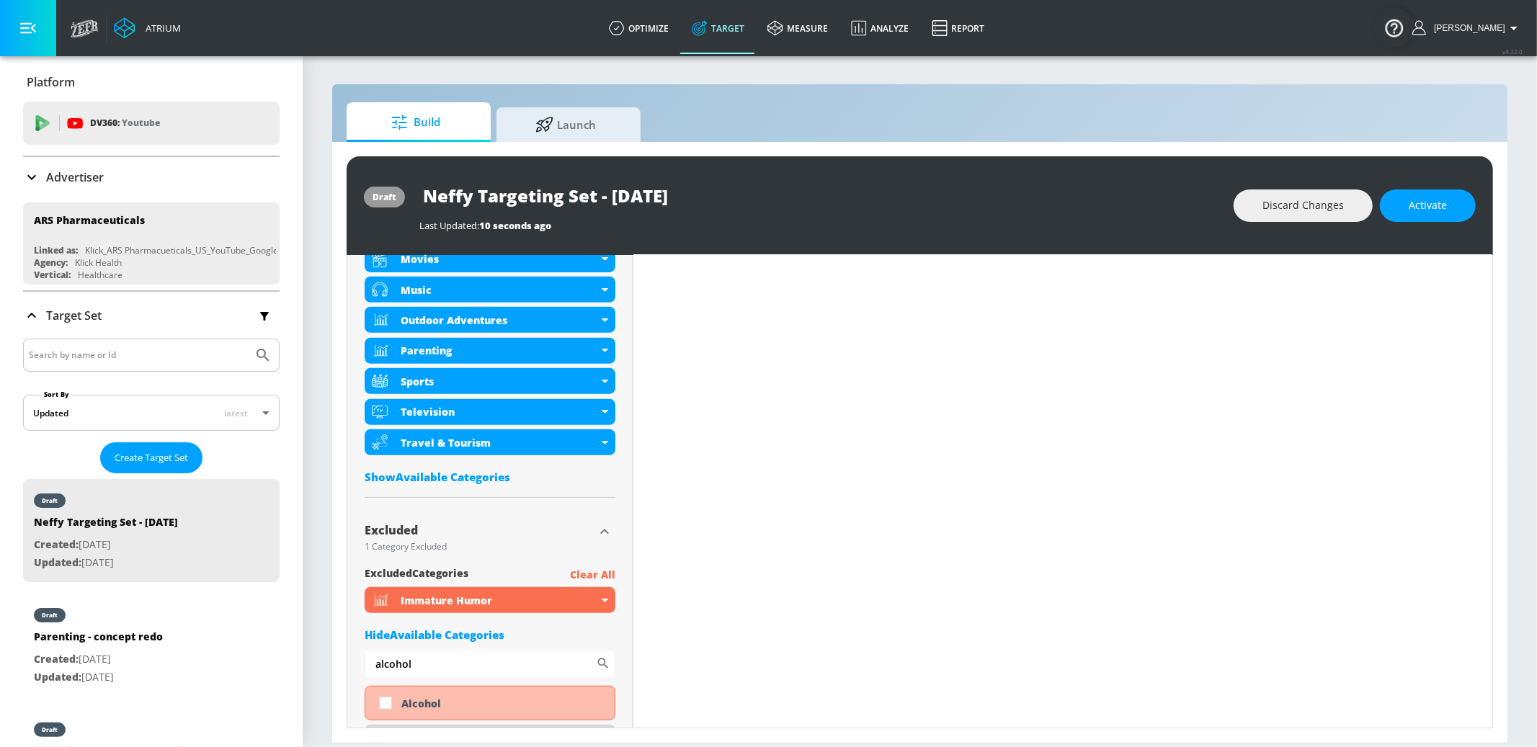
scroll to position [734, 0]
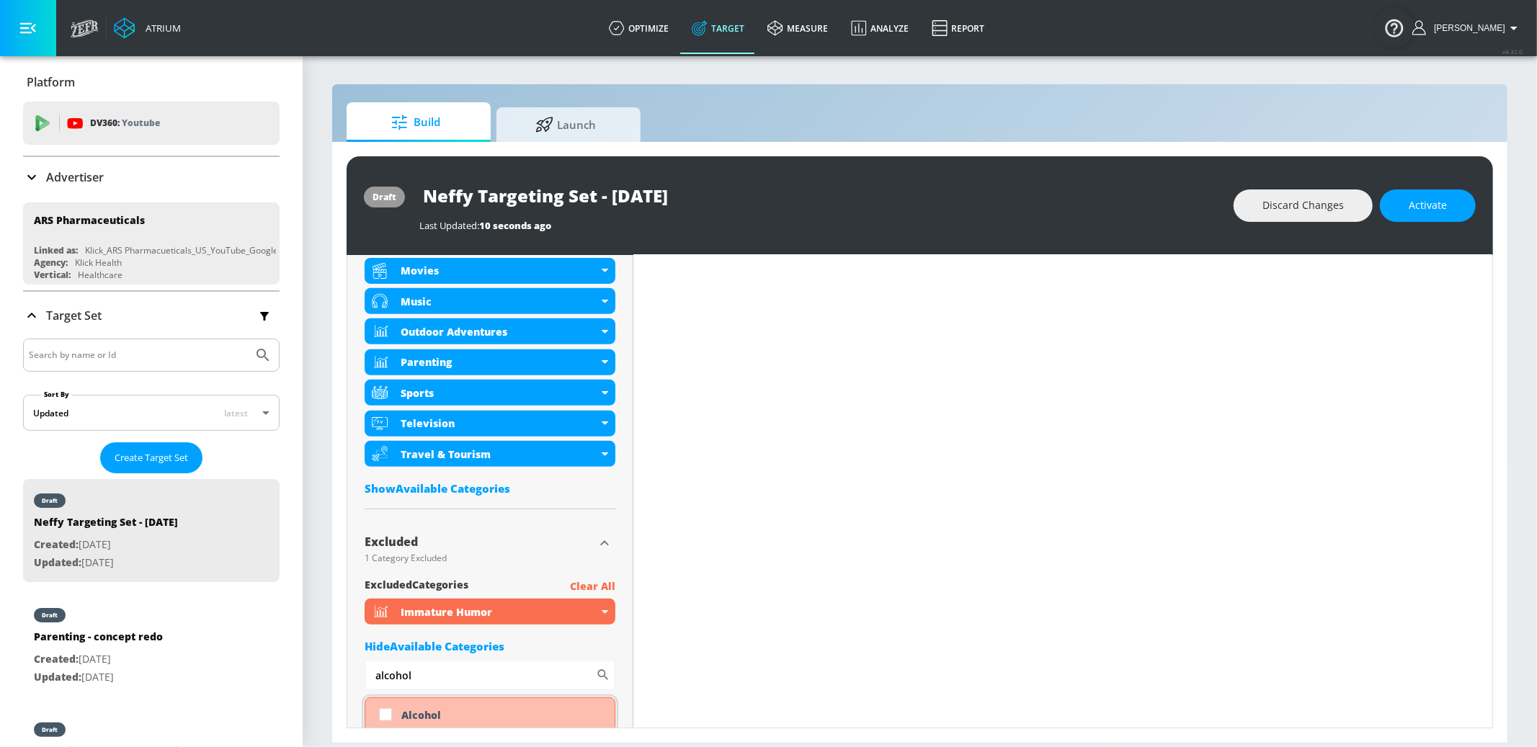
click at [409, 603] on div "Alcohol" at bounding box center [502, 715] width 203 height 14
checkbox input "true"
click at [424, 603] on input "alcohol" at bounding box center [480, 675] width 231 height 29
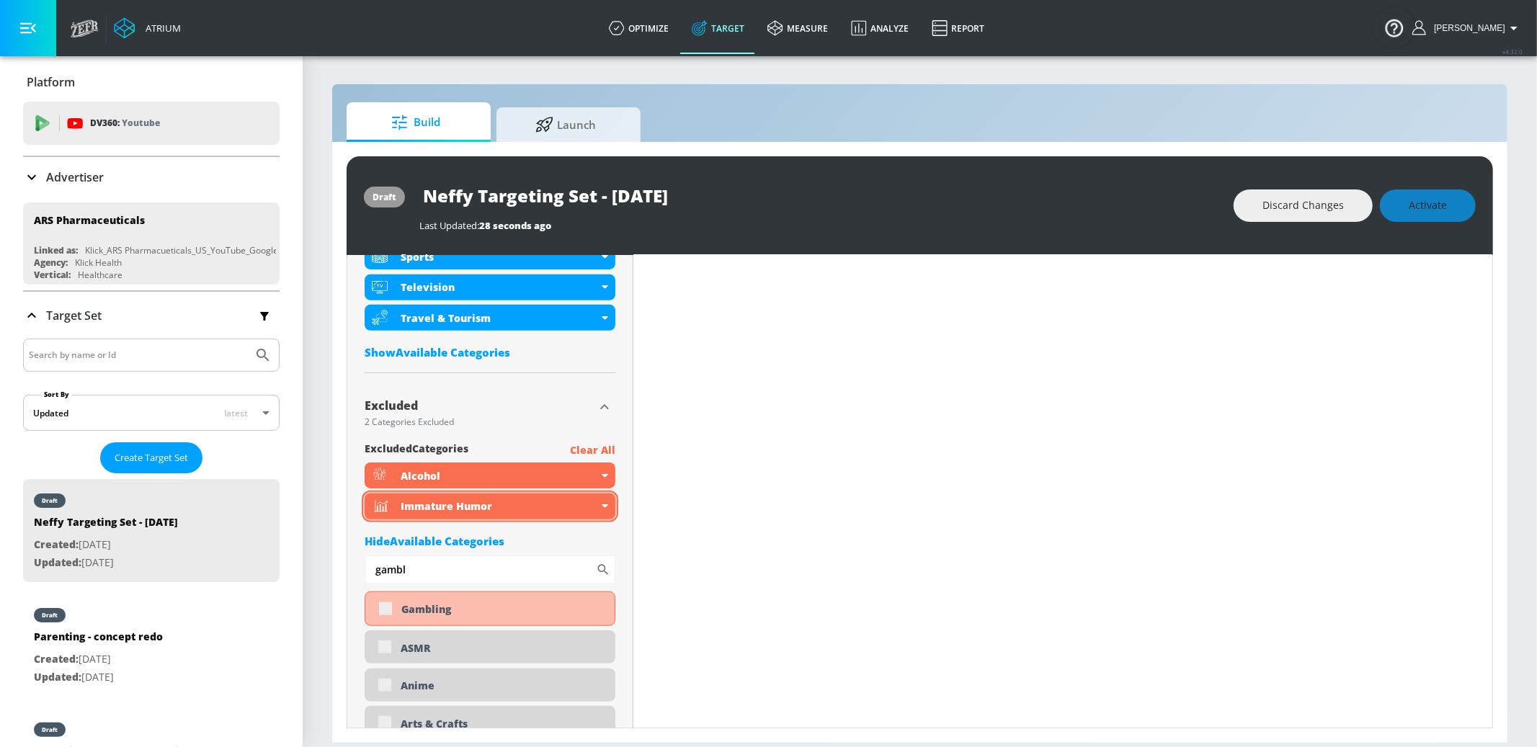
scroll to position [889, 0]
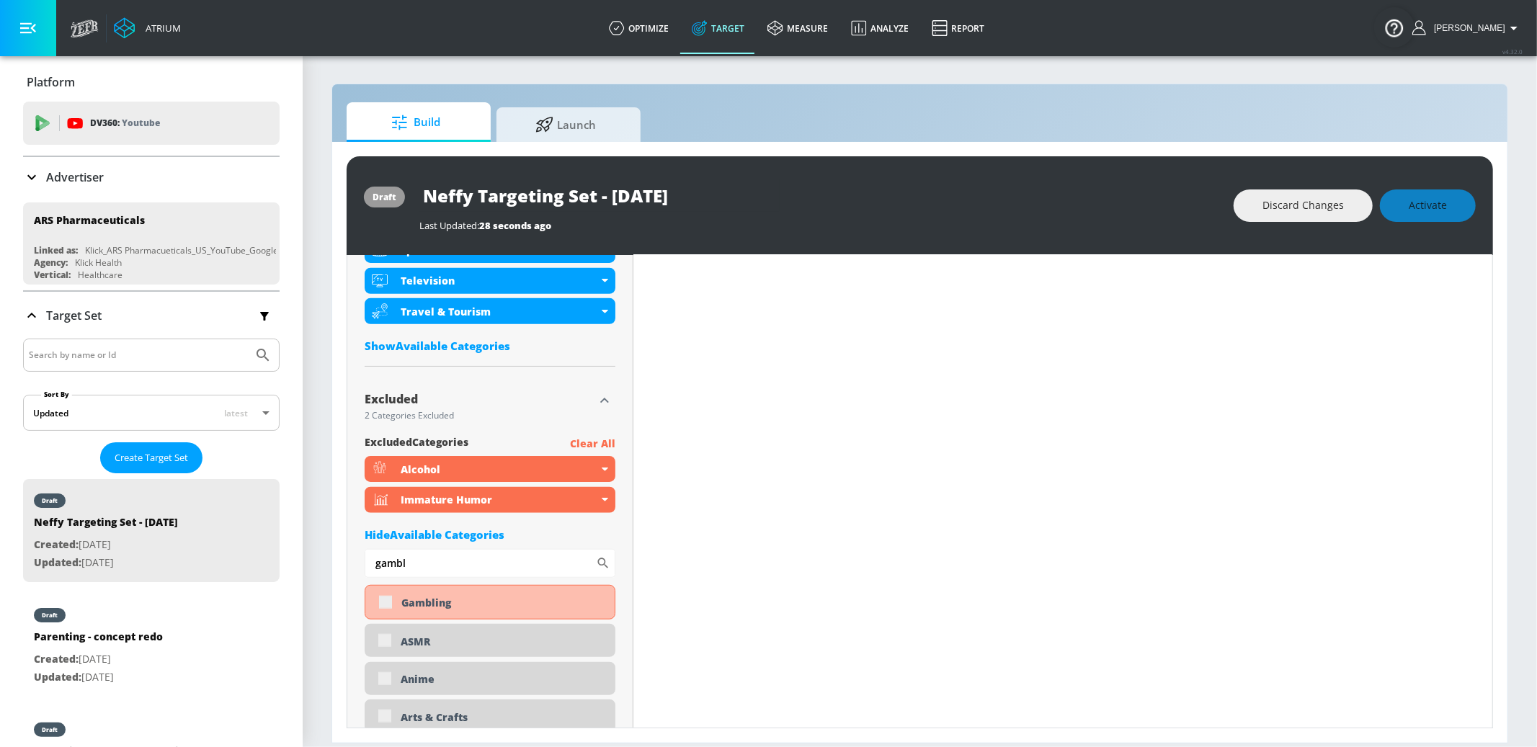
type input "gambl"
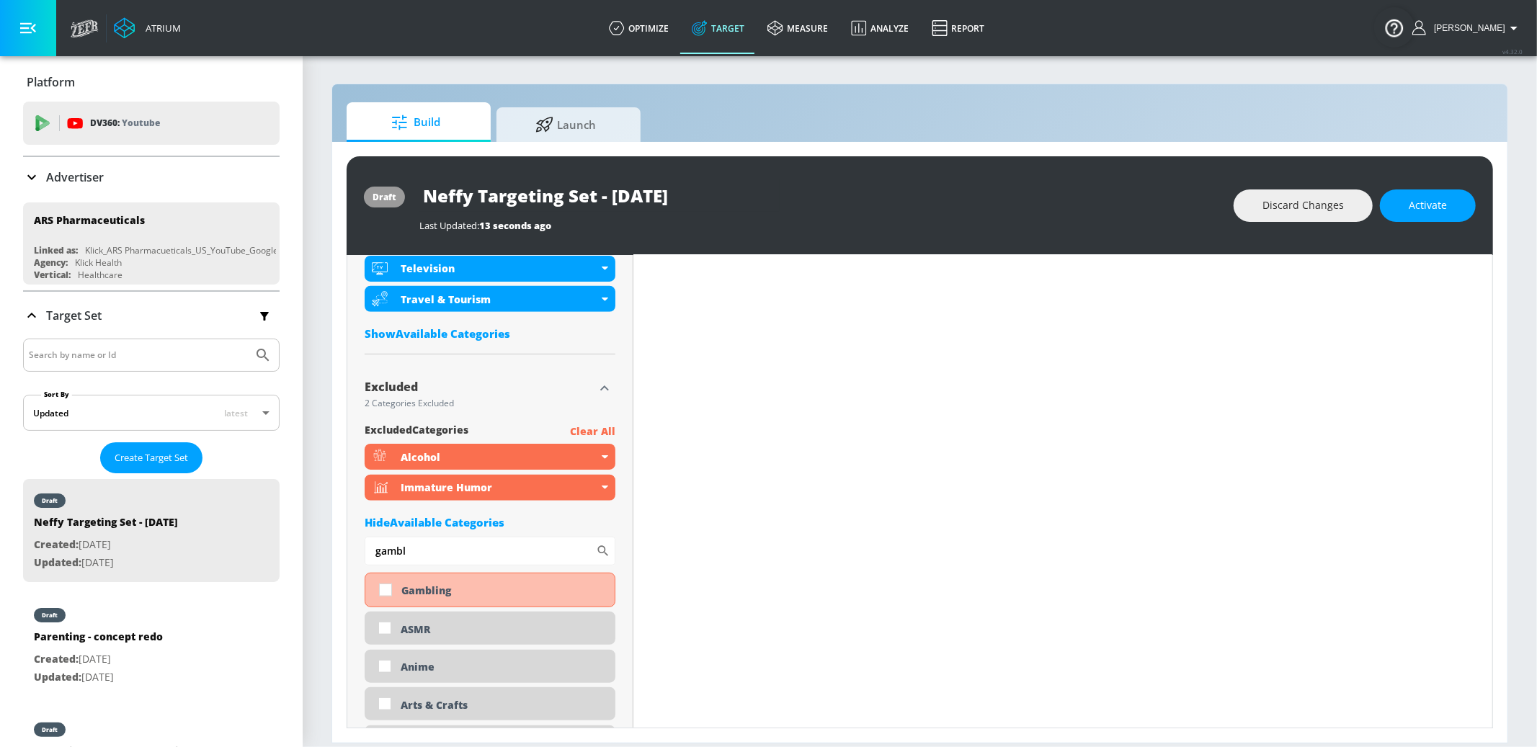
scroll to position [876, 0]
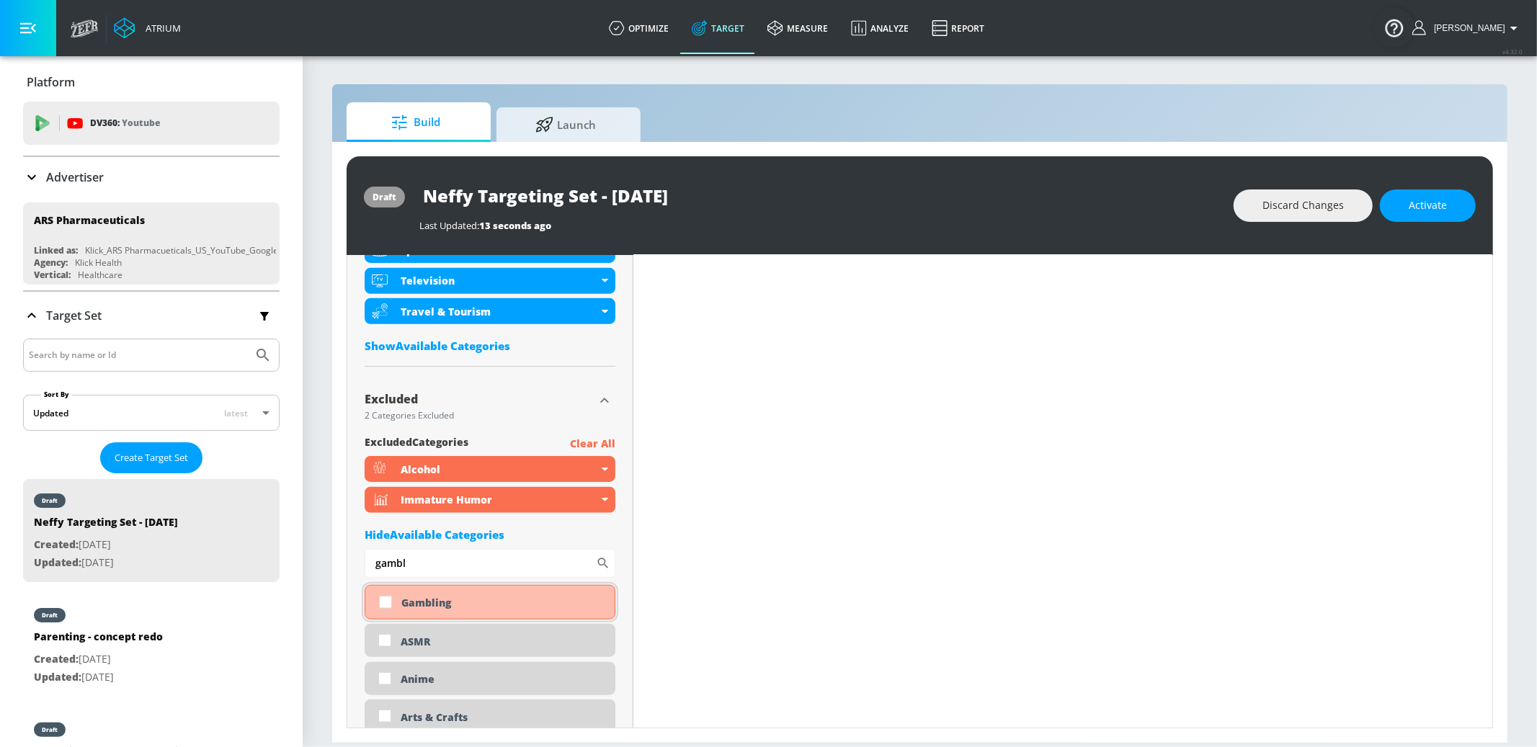
click at [445, 603] on div "Gambling" at bounding box center [502, 603] width 203 height 14
checkbox input "true"
click at [434, 562] on input "gambl" at bounding box center [480, 563] width 231 height 29
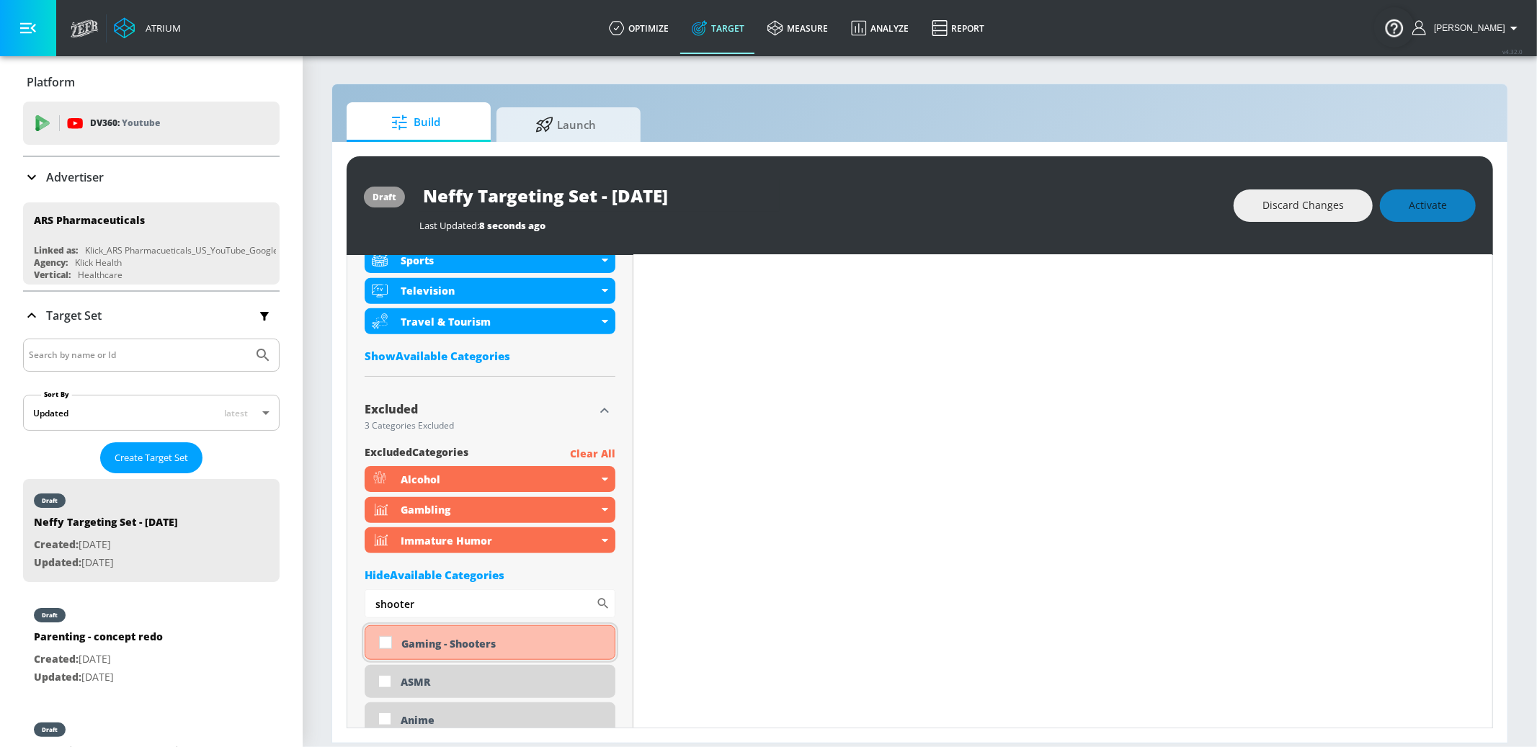
scroll to position [854, 0]
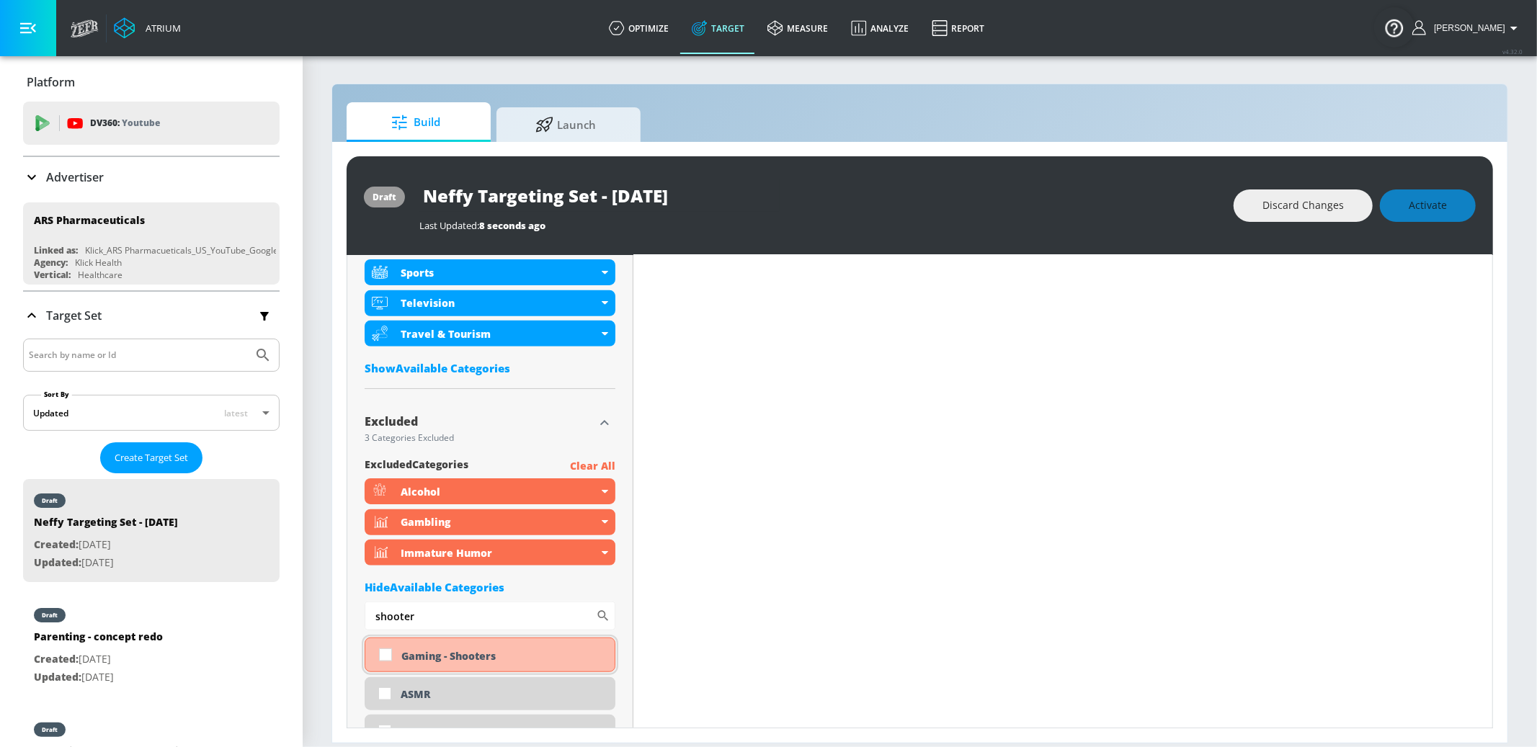
type input "shooter"
click at [461, 603] on div "Gaming - Shooters" at bounding box center [502, 656] width 203 height 14
checkbox input "true"
click at [470, 603] on input "shooter" at bounding box center [480, 616] width 231 height 29
click at [470, 595] on div "Hide Available Categories" at bounding box center [490, 587] width 251 height 14
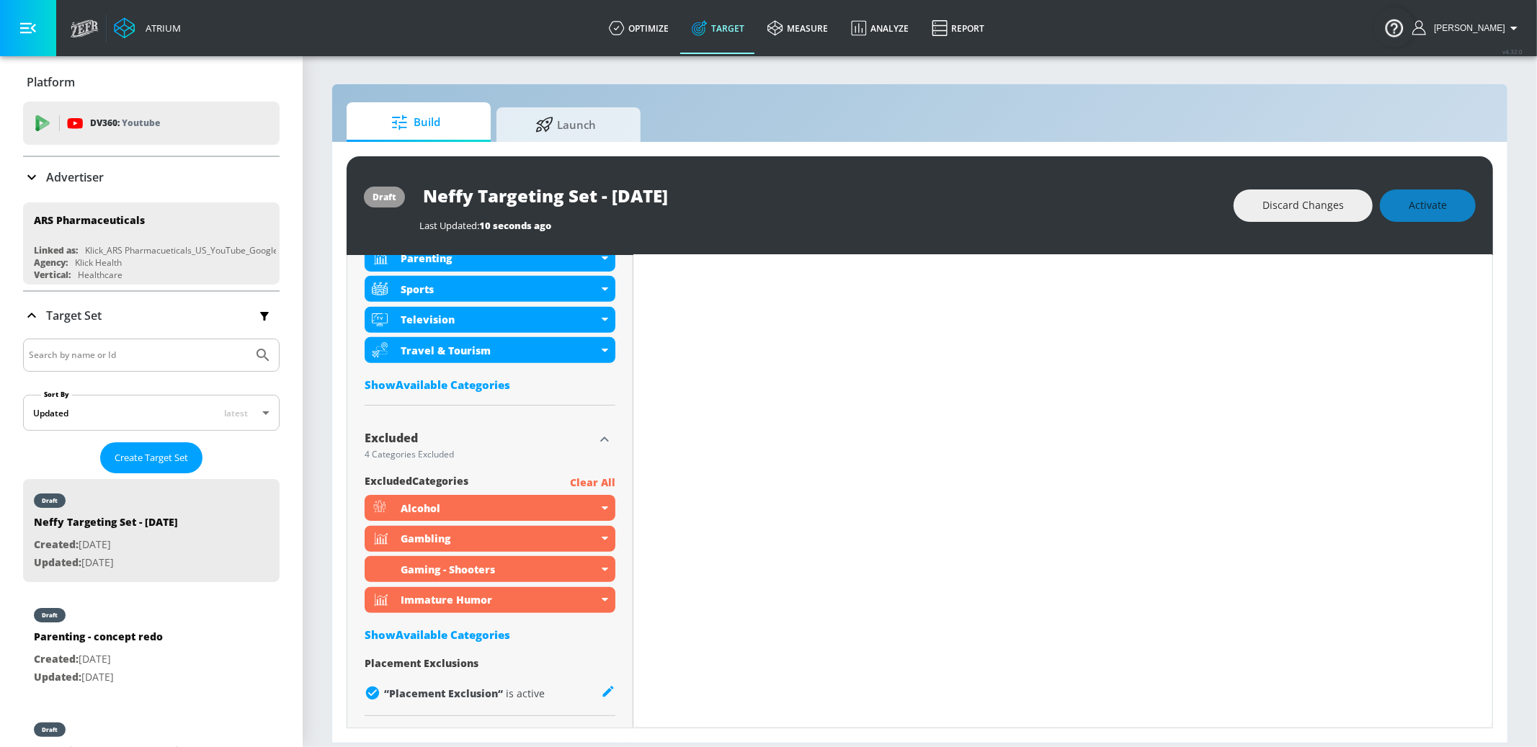
scroll to position [848, 0]
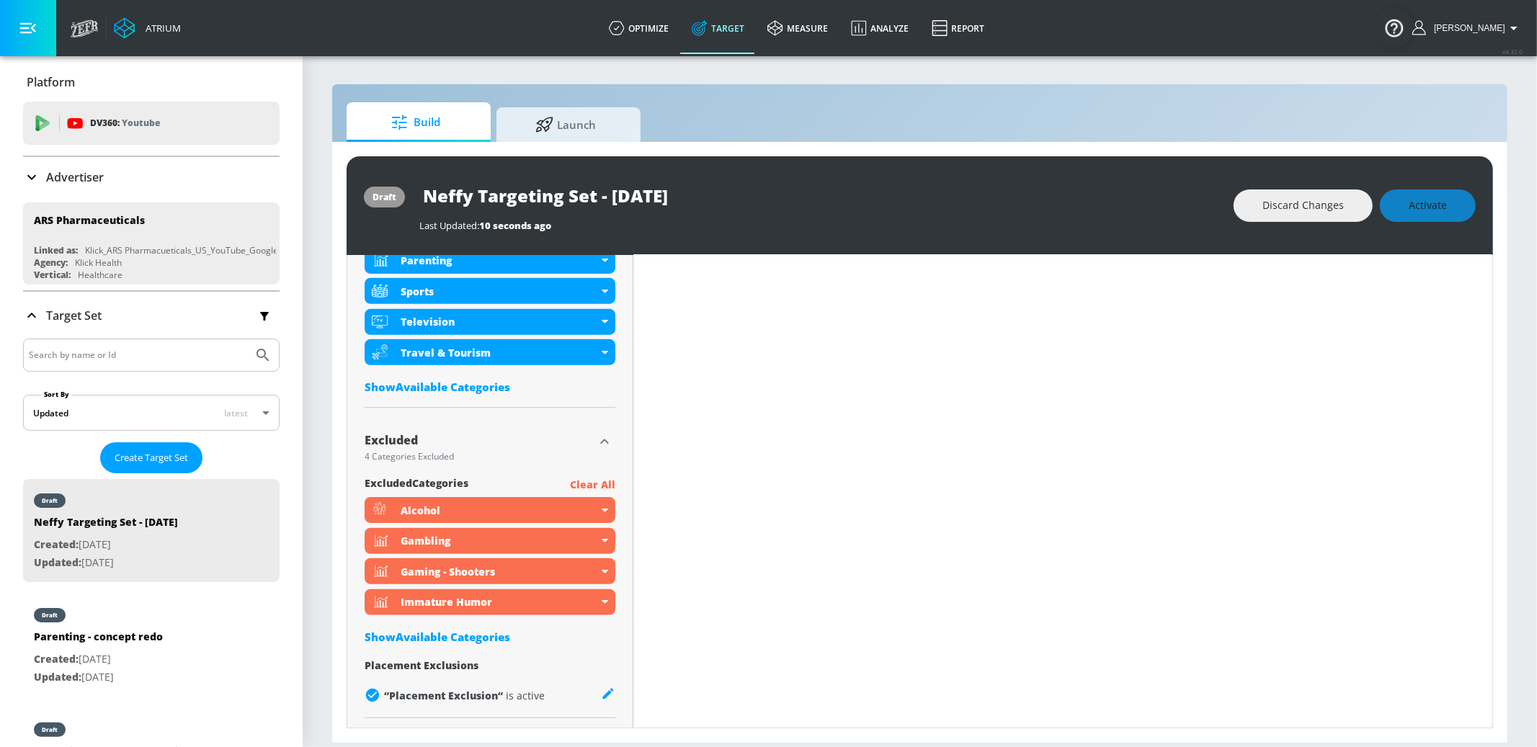
click at [448, 603] on div "Show Available Categories" at bounding box center [490, 637] width 251 height 14
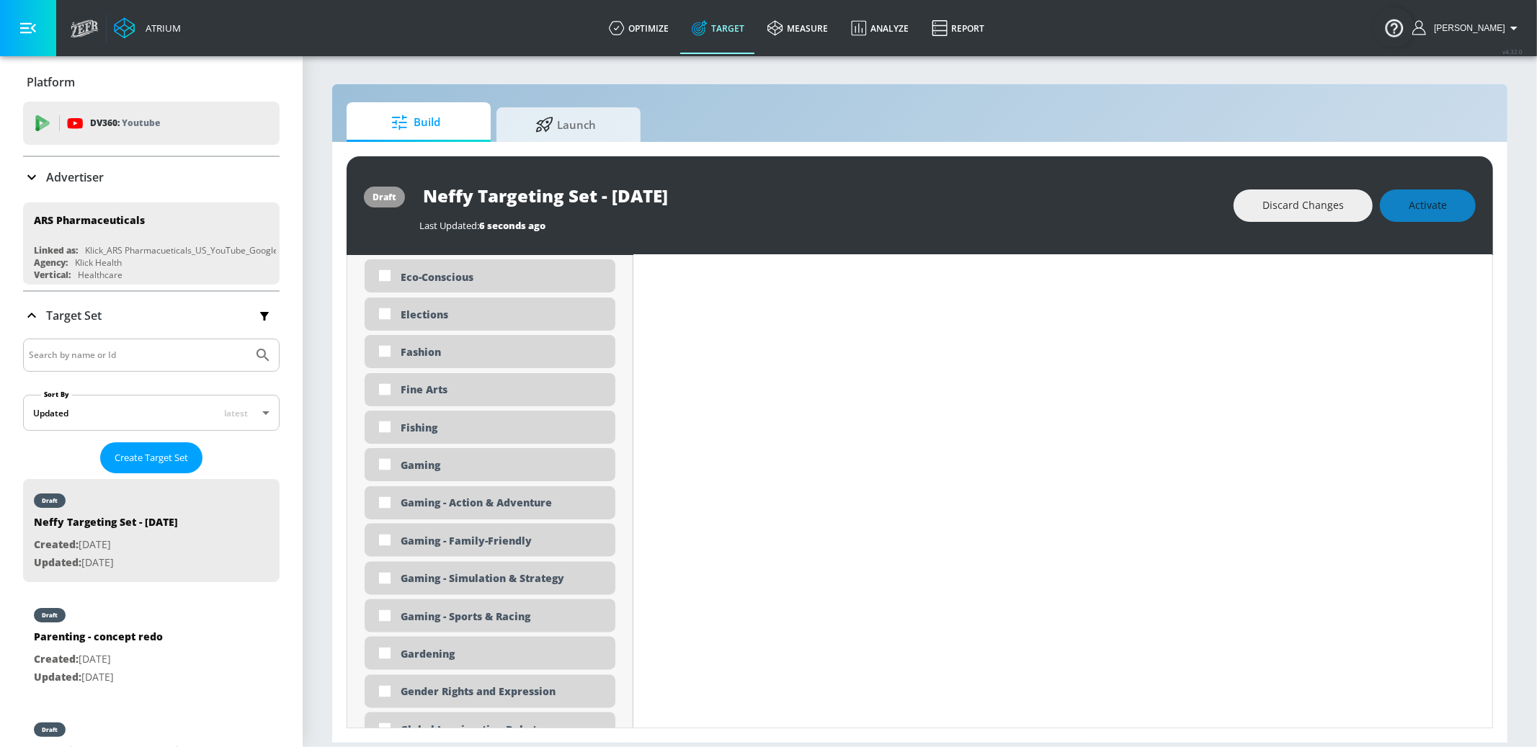
scroll to position [2209, 0]
click at [481, 533] on div "Gaming - Family-Friendly" at bounding box center [503, 540] width 204 height 14
checkbox input "true"
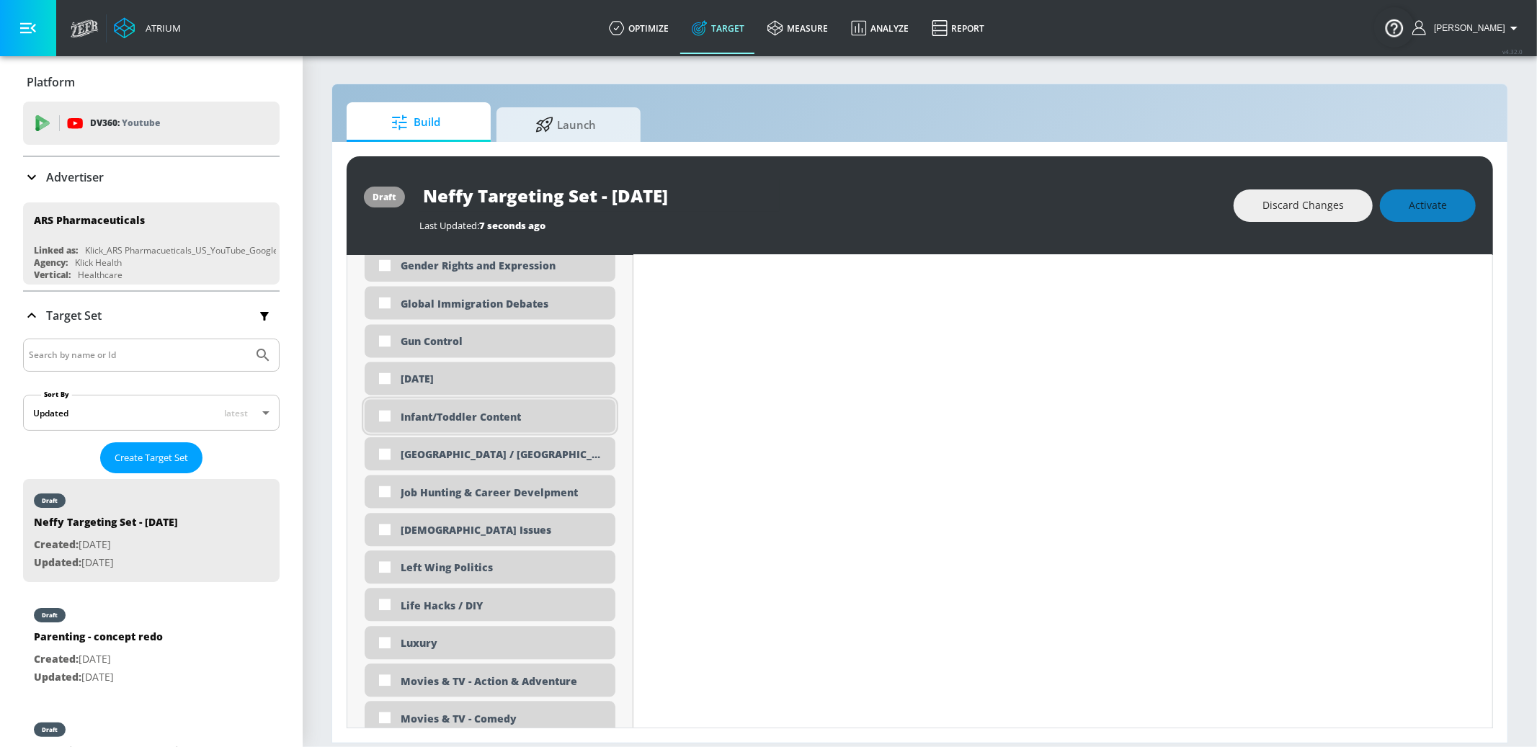
scroll to position [2614, 0]
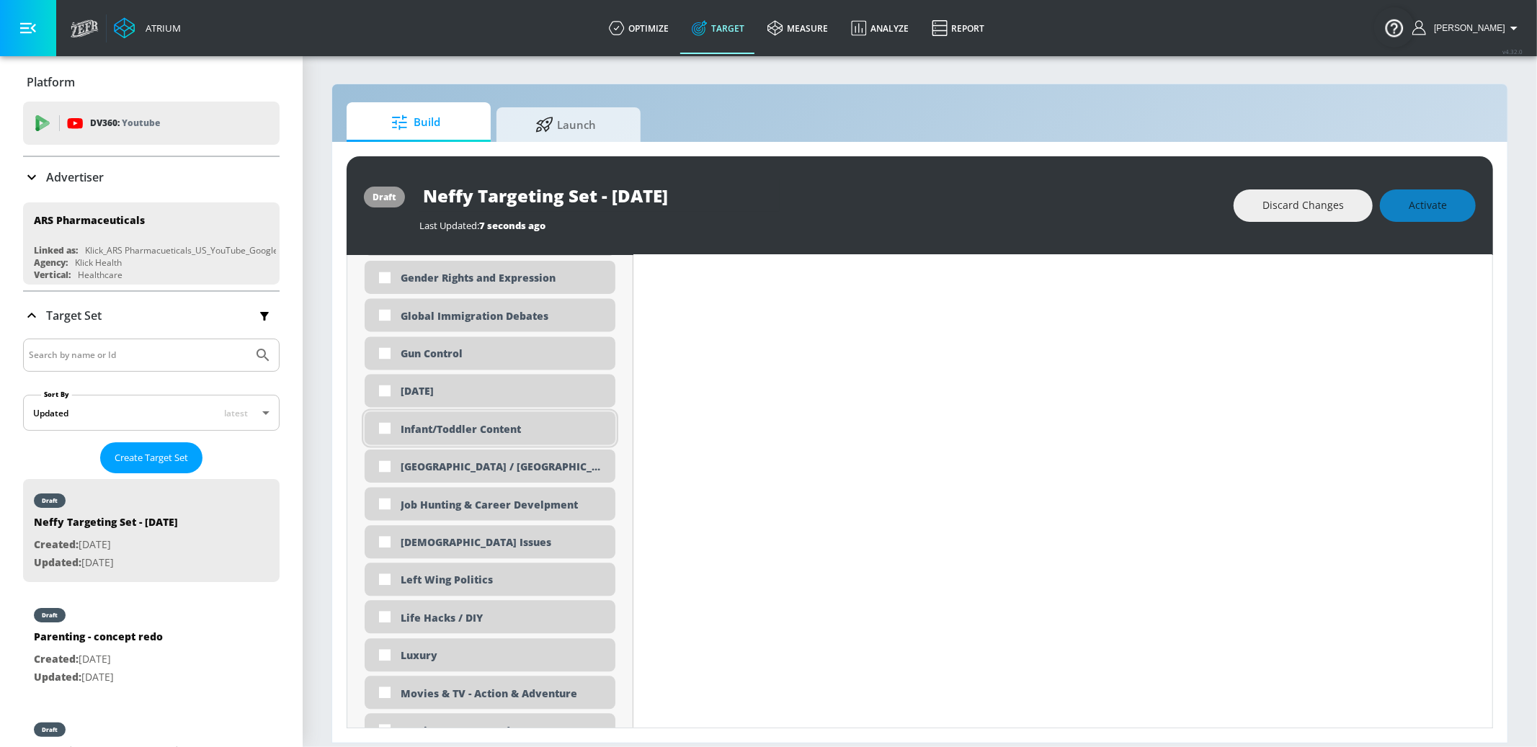
click at [452, 433] on div "Infant/Toddler Content" at bounding box center [503, 429] width 204 height 14
checkbox input "true"
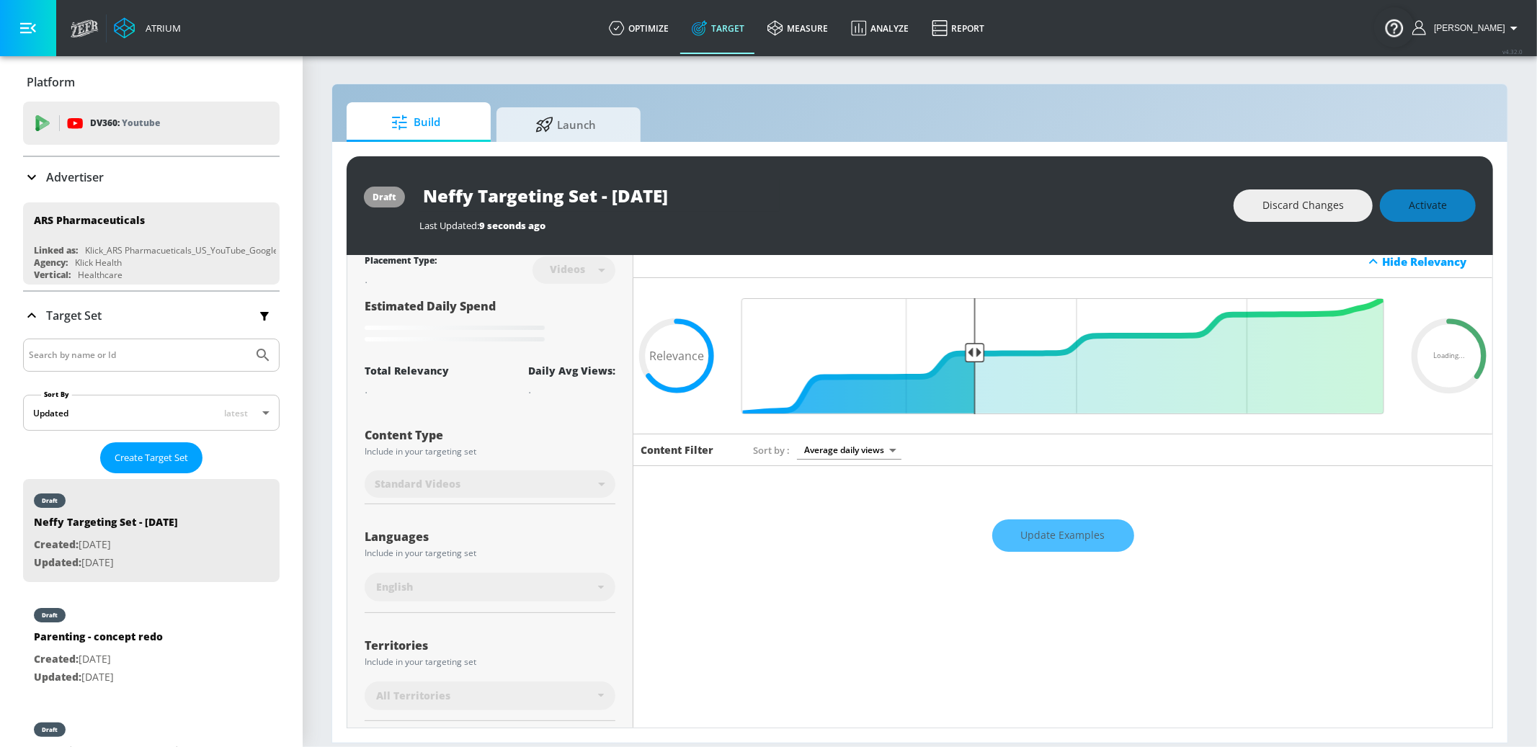
scroll to position [0, 0]
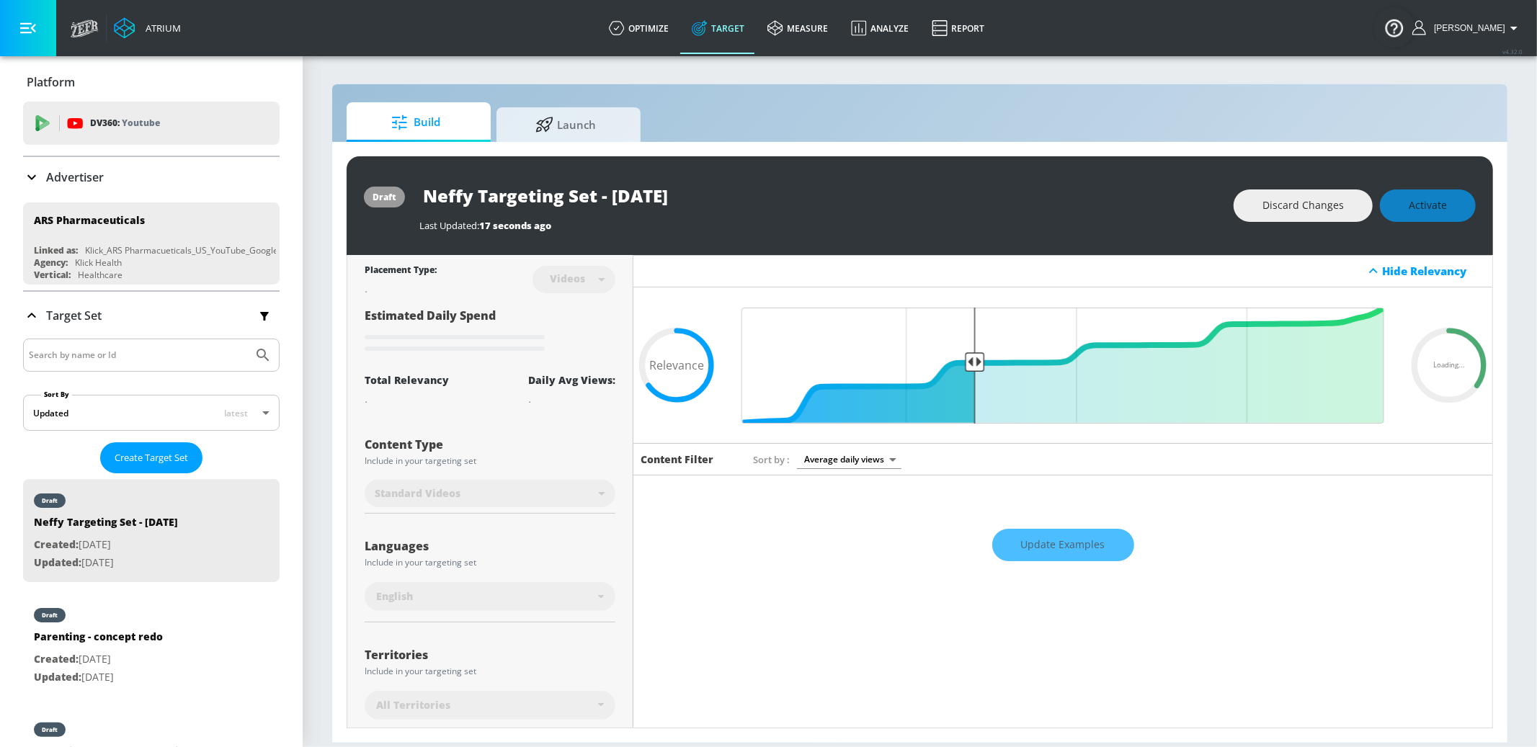
drag, startPoint x: 648, startPoint y: 197, endPoint x: 566, endPoint y: 195, distance: 81.5
click at [566, 195] on input "Neffy Targeting Set - [DATE]" at bounding box center [599, 195] width 360 height 32
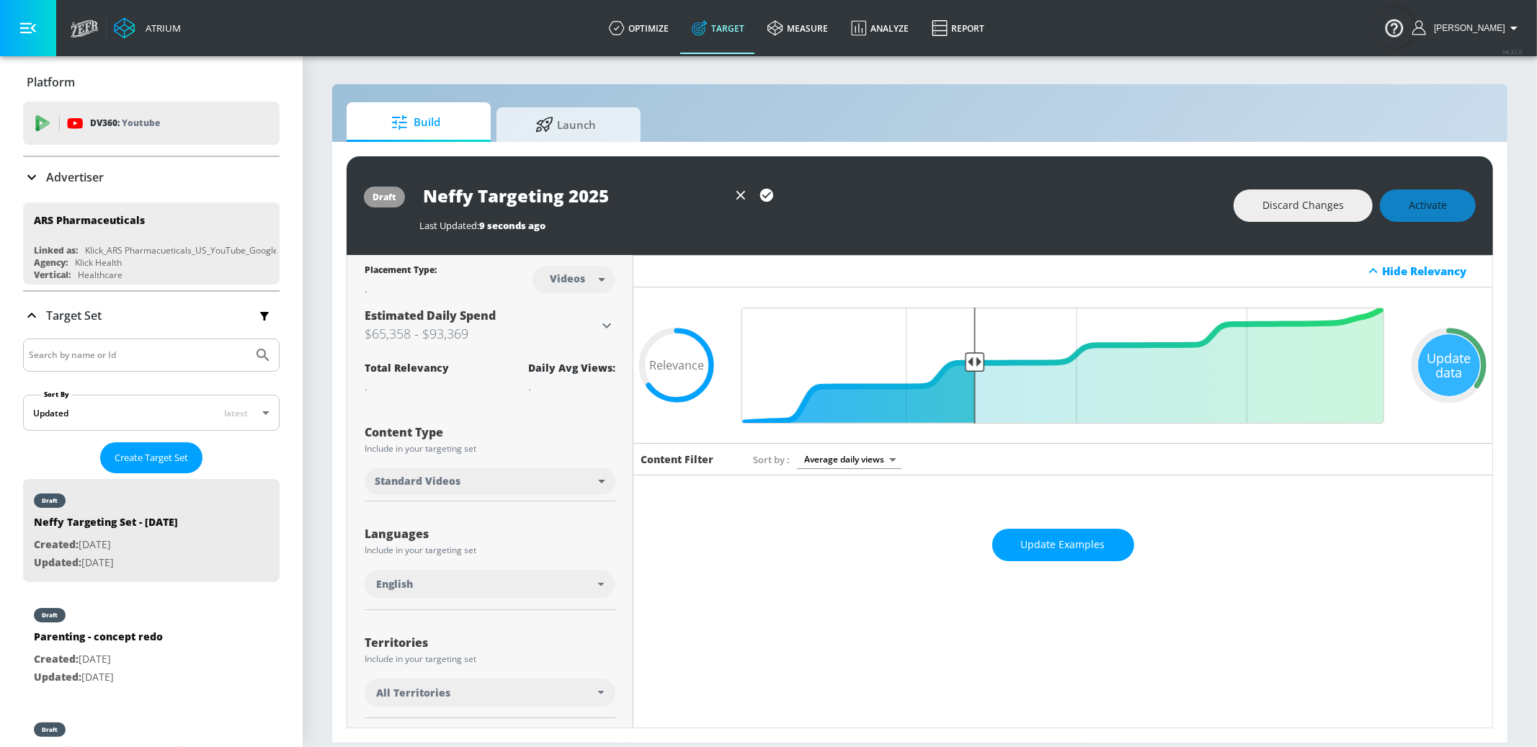
type input "Neffy Targeting 2025"
click at [768, 194] on icon "button" at bounding box center [767, 195] width 16 height 16
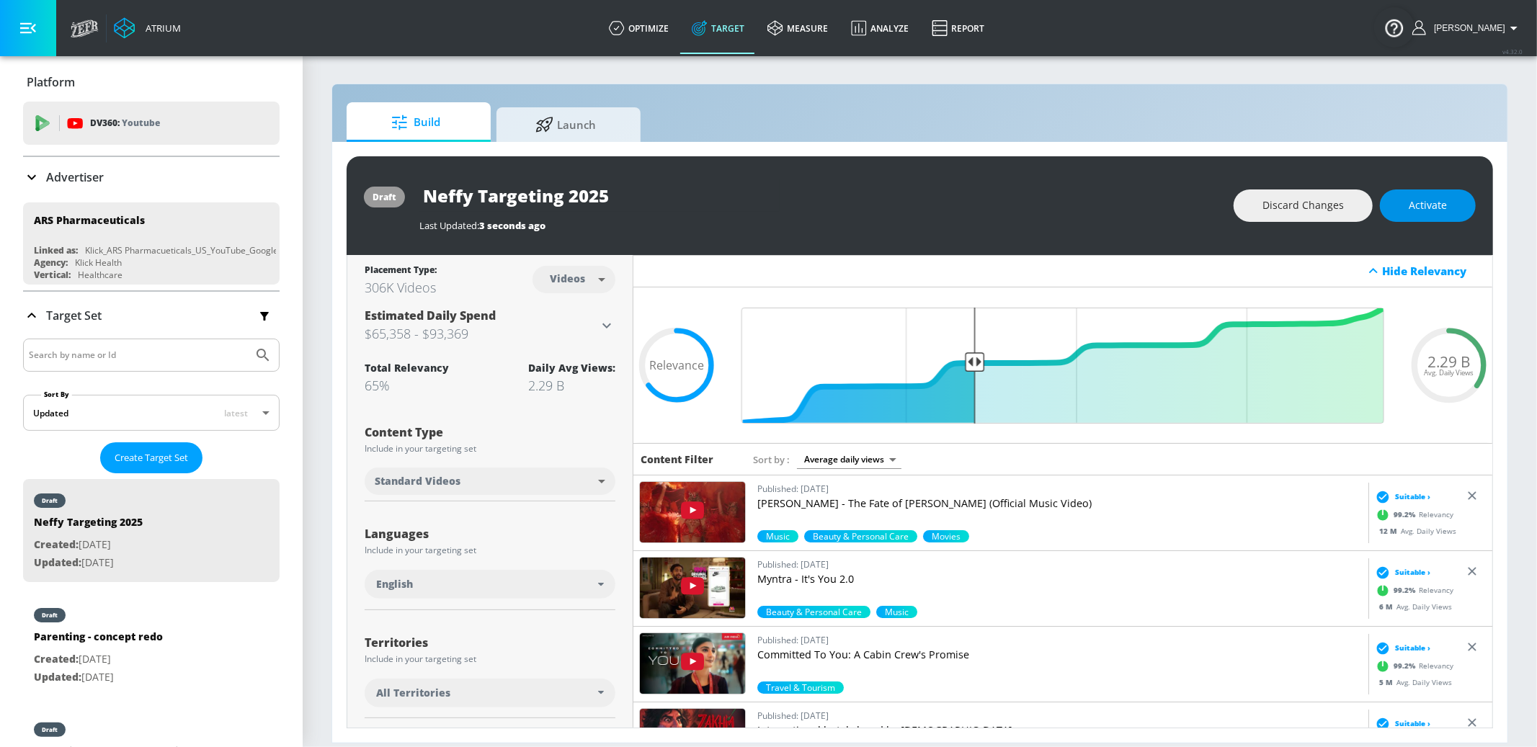
click at [1152, 209] on span "Activate" at bounding box center [1428, 206] width 38 height 18
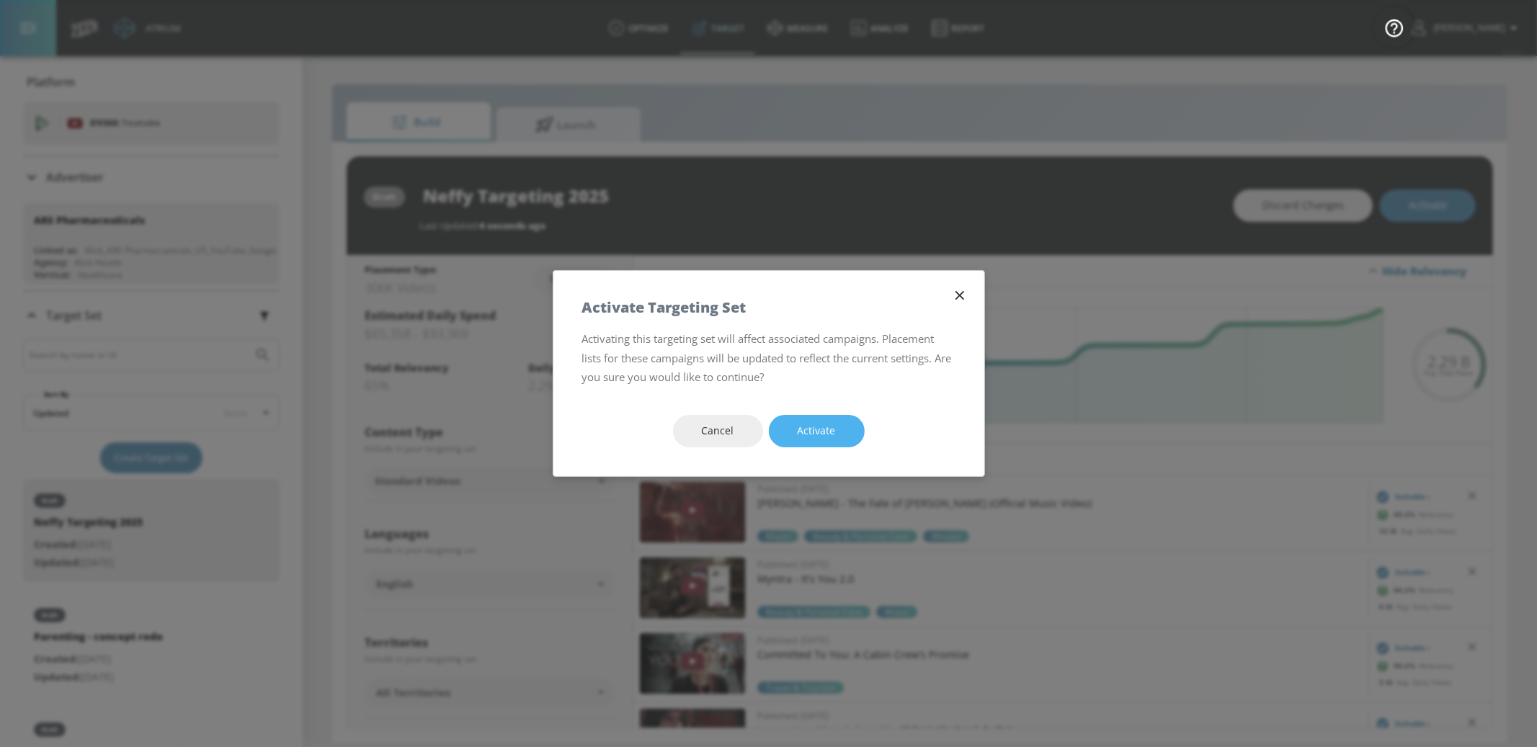
click at [839, 419] on button "Activate" at bounding box center [817, 431] width 96 height 32
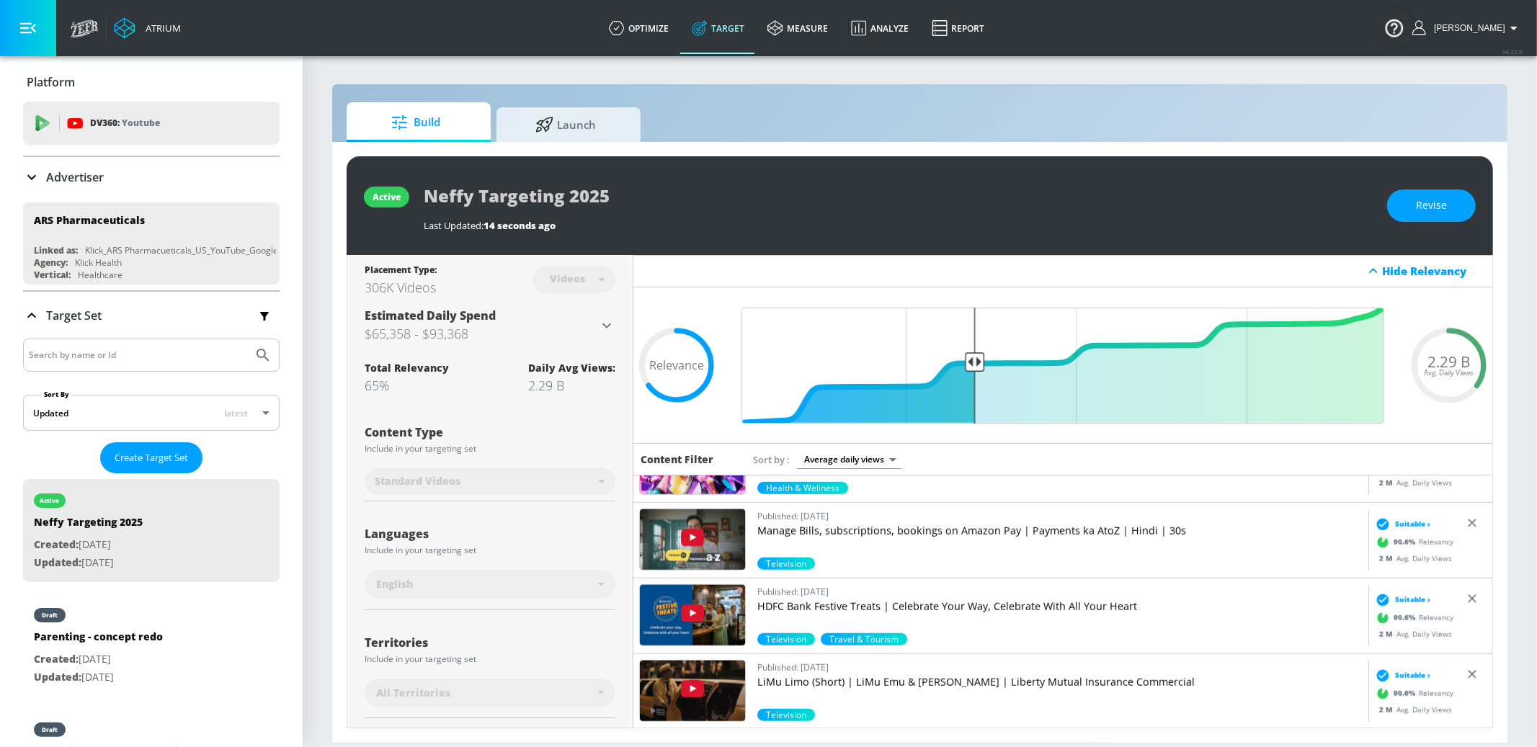
scroll to position [1071, 0]
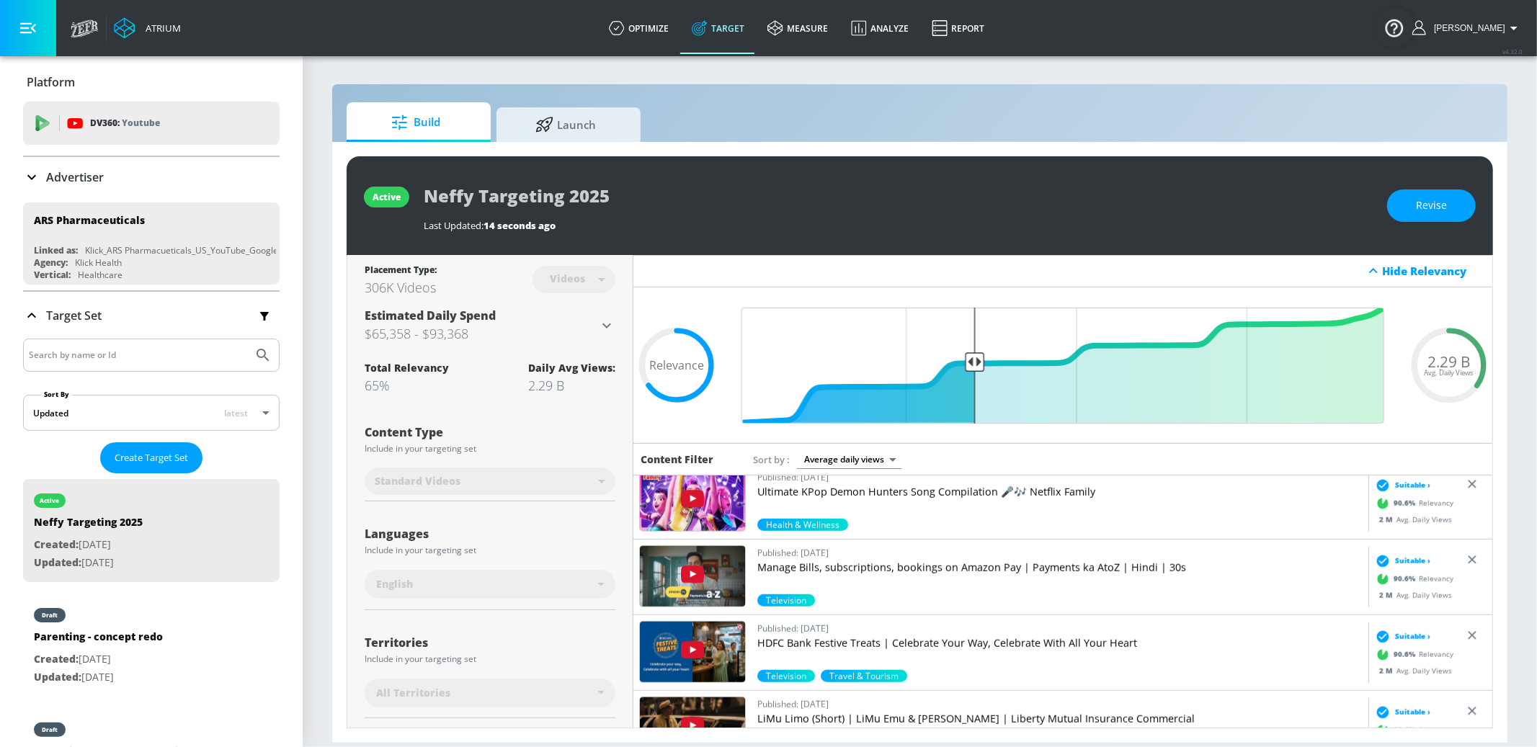
click at [855, 491] on p "Ultimate KPop Demon Hunters Song Compilation 🎤🎶 Netflix Family" at bounding box center [1059, 492] width 605 height 14
click at [612, 125] on span "Launch" at bounding box center [566, 122] width 110 height 35
